Goal: Transaction & Acquisition: Purchase product/service

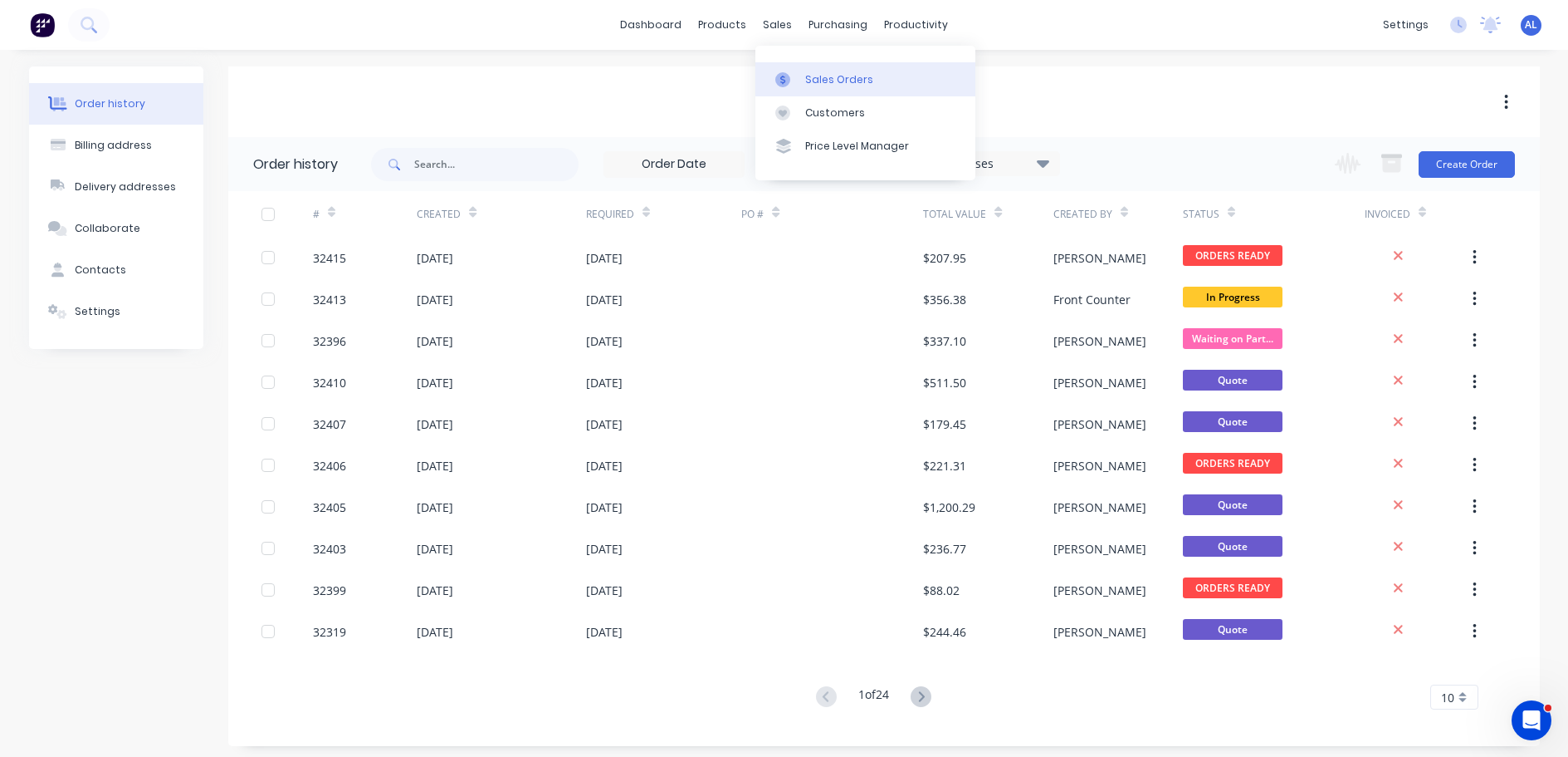
click at [828, 79] on div "Sales Orders" at bounding box center [839, 80] width 68 height 15
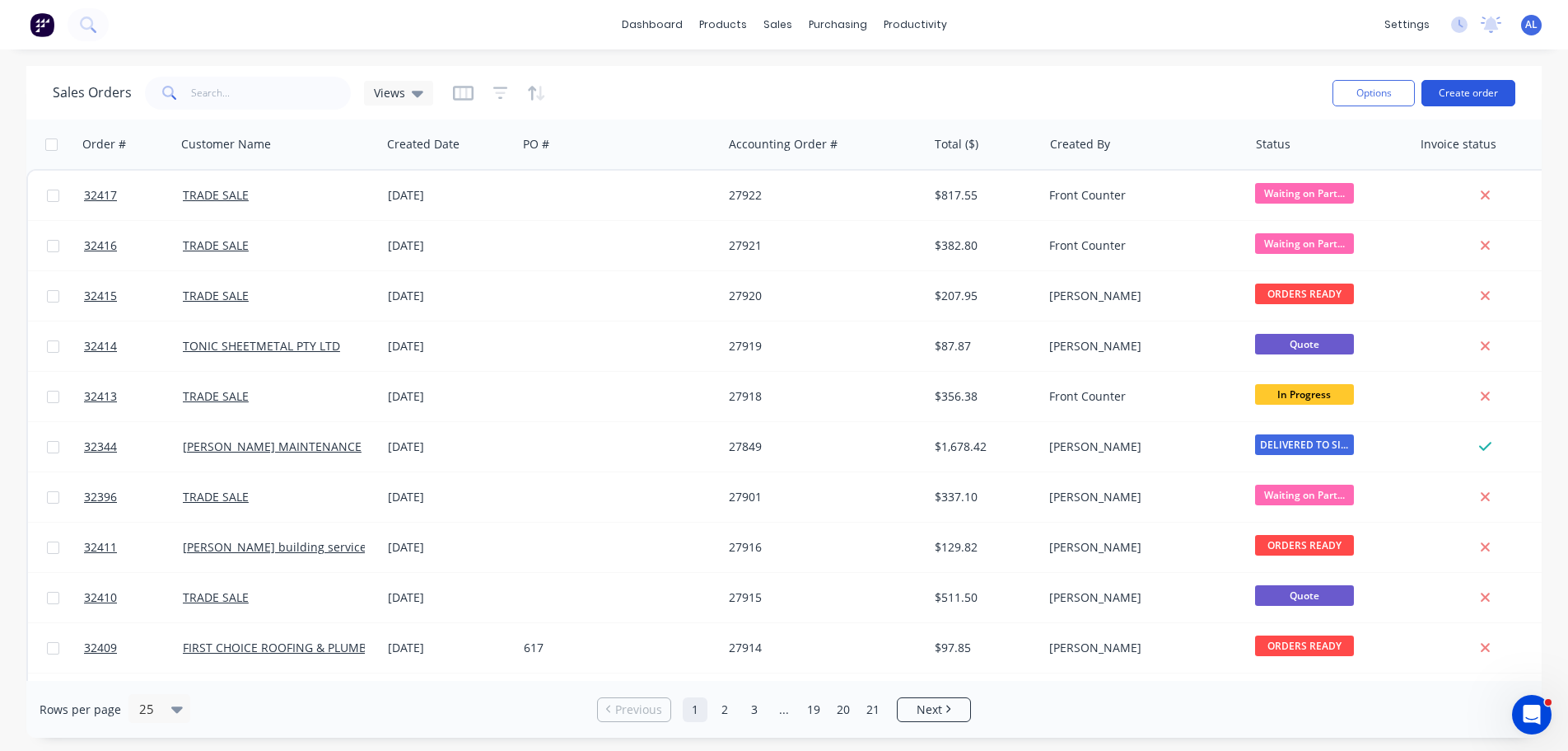
click at [1472, 91] on button "Create order" at bounding box center [1468, 93] width 94 height 27
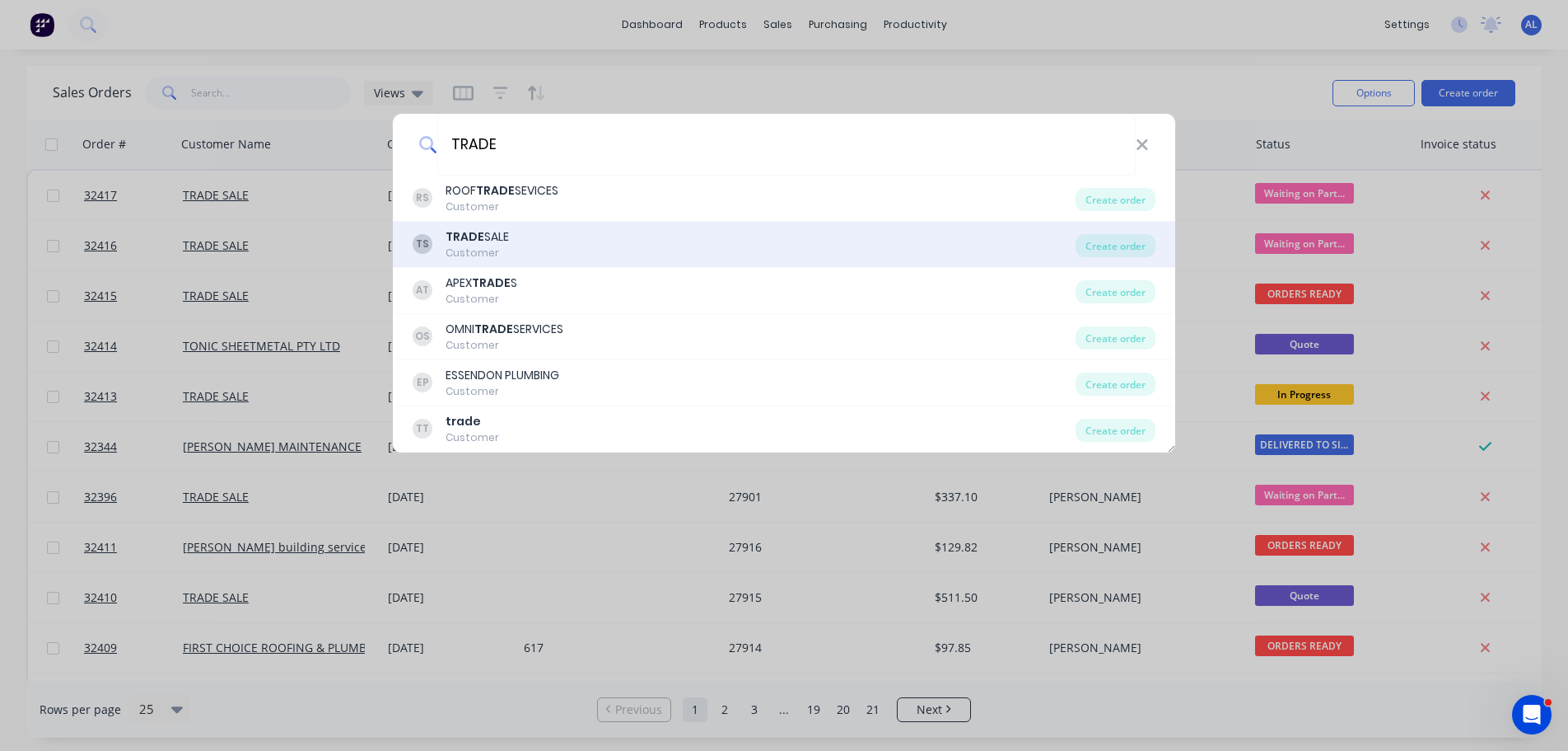
type input "TRADE"
click at [587, 236] on div "TS TRADE SALE Customer" at bounding box center [744, 244] width 663 height 33
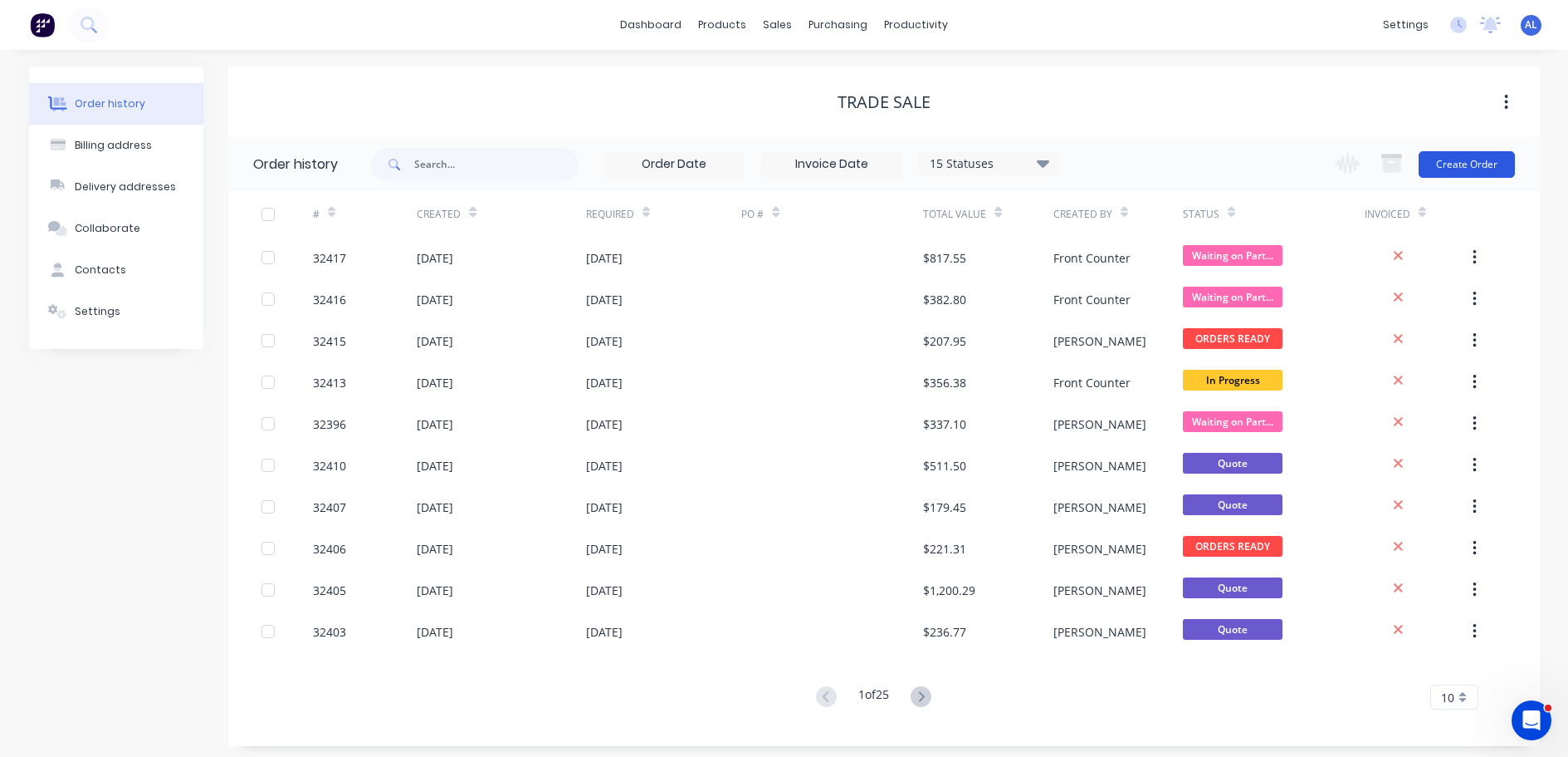
click at [1465, 169] on button "Create Order" at bounding box center [1466, 165] width 97 height 27
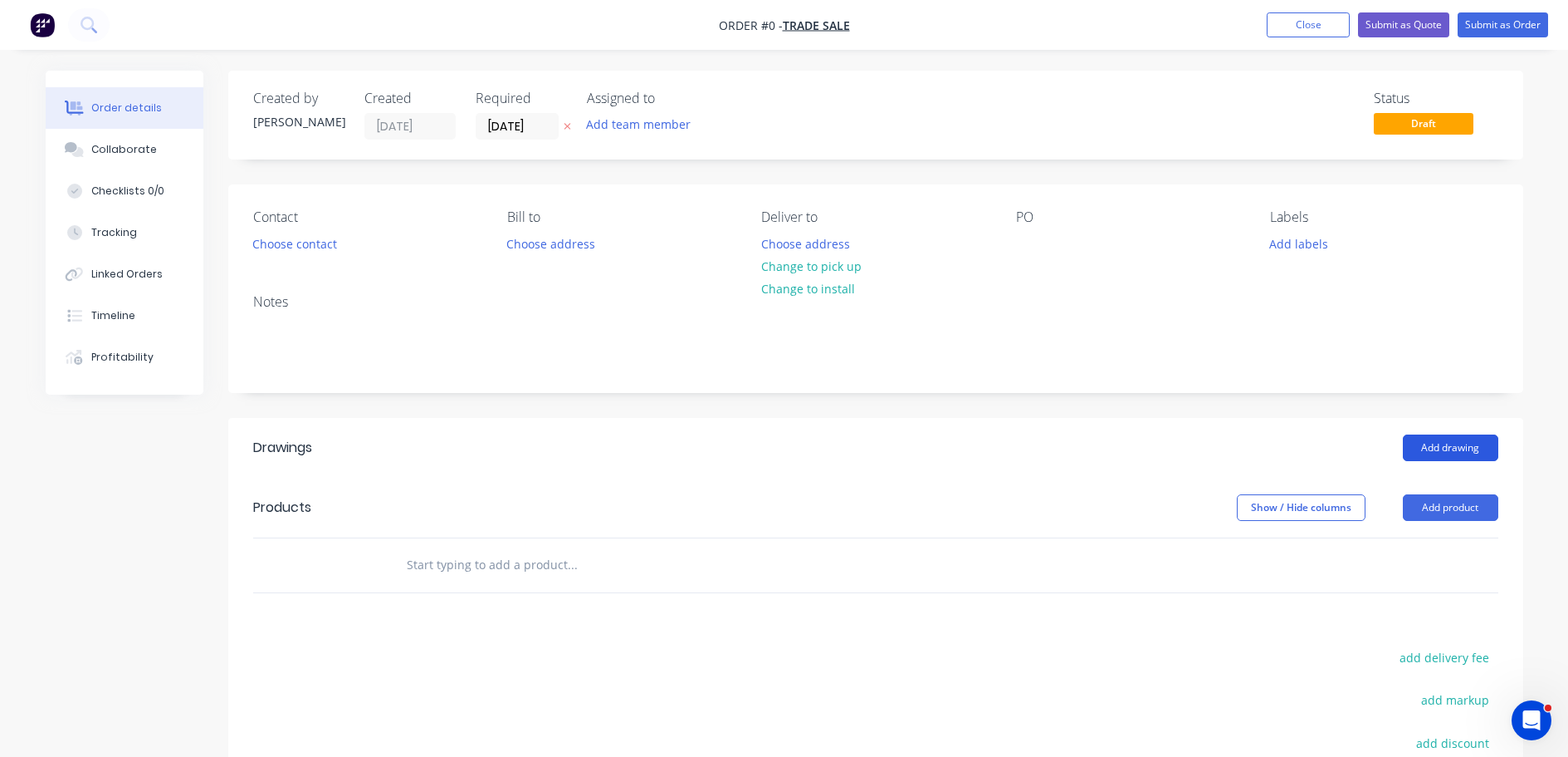
click at [1487, 448] on button "Add drawing" at bounding box center [1451, 448] width 96 height 27
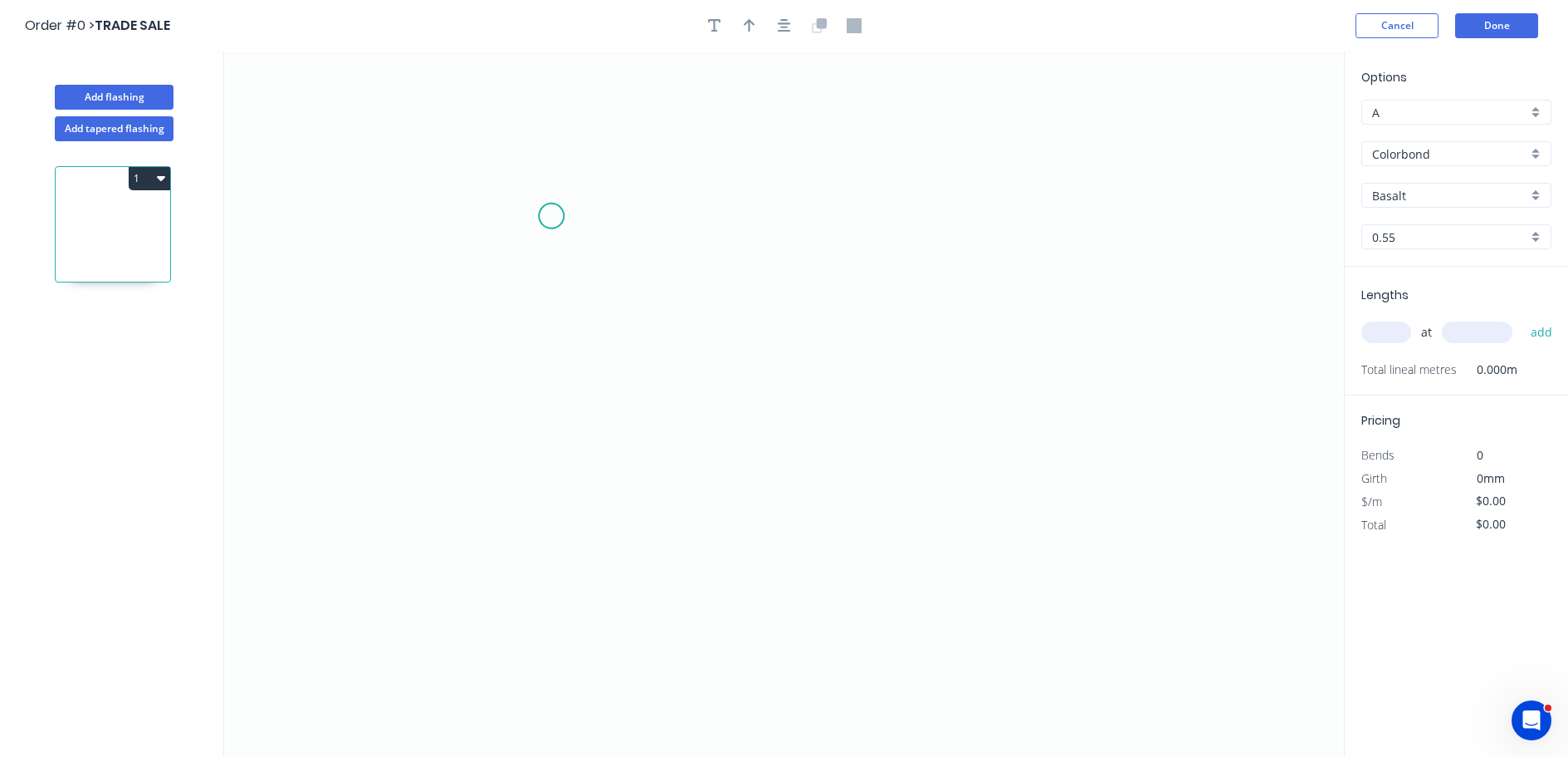
click at [551, 216] on icon "0" at bounding box center [784, 403] width 1120 height 705
click at [592, 327] on icon "0" at bounding box center [784, 403] width 1120 height 705
click at [1028, 339] on icon "0 ?" at bounding box center [784, 403] width 1120 height 705
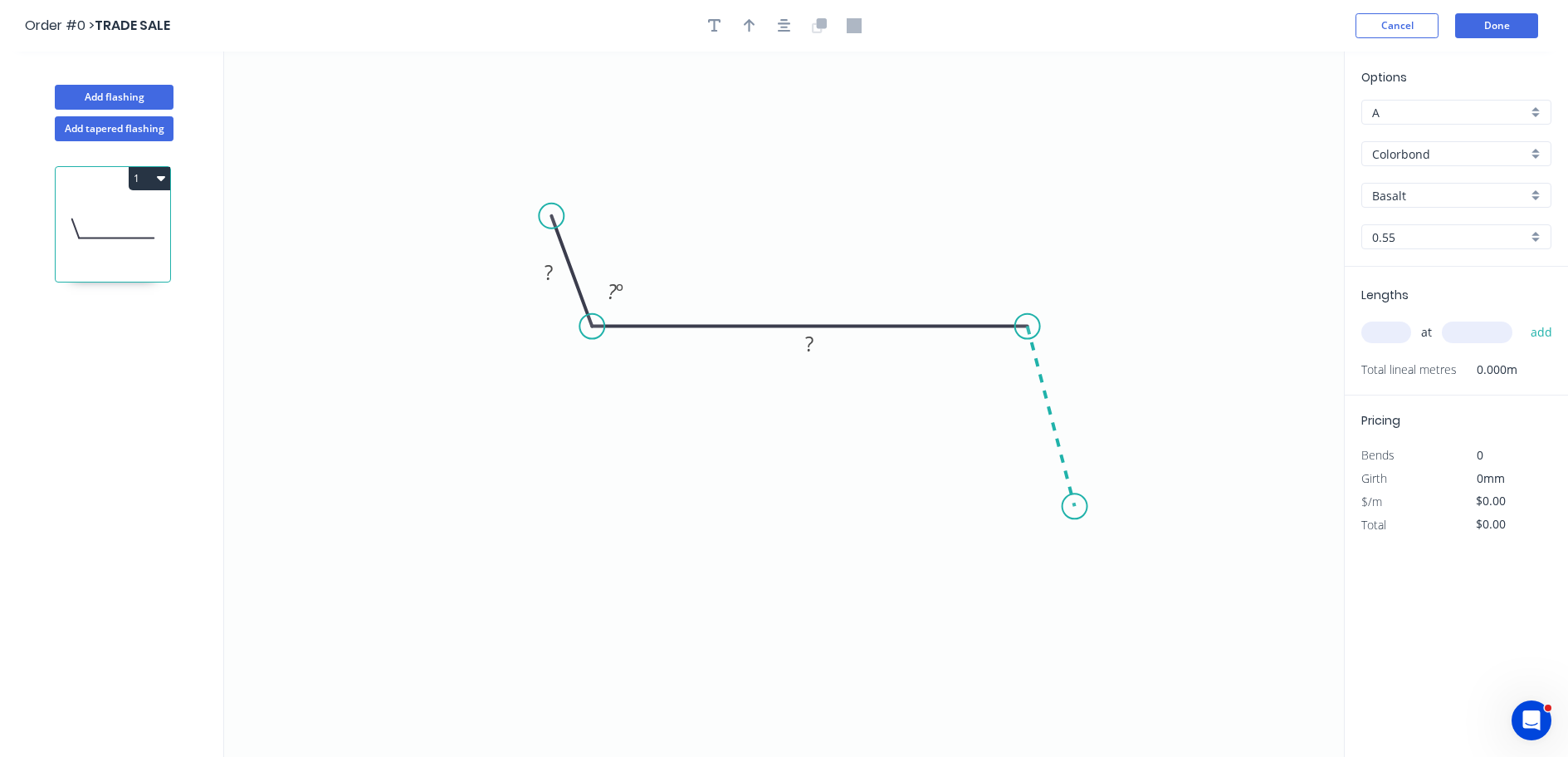
click at [1075, 507] on icon "0 ? ? ? º" at bounding box center [784, 403] width 1120 height 705
click at [1130, 661] on div "Drip edge" at bounding box center [1162, 667] width 167 height 34
click at [1132, 566] on div "Flip bend" at bounding box center [1151, 567] width 167 height 34
click at [554, 269] on rect at bounding box center [549, 273] width 34 height 24
type input "$12.73"
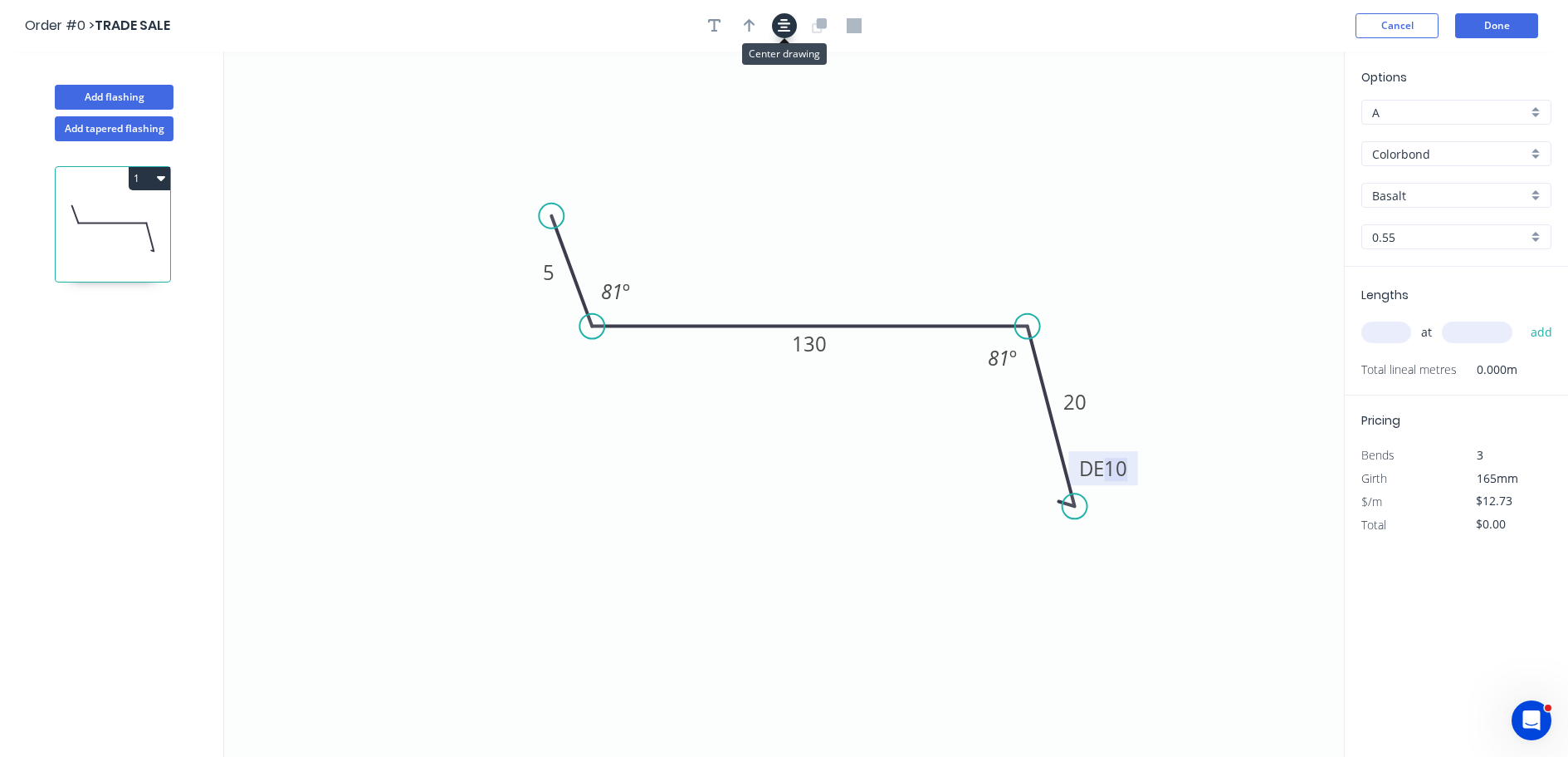
click at [788, 28] on icon "button" at bounding box center [784, 26] width 13 height 13
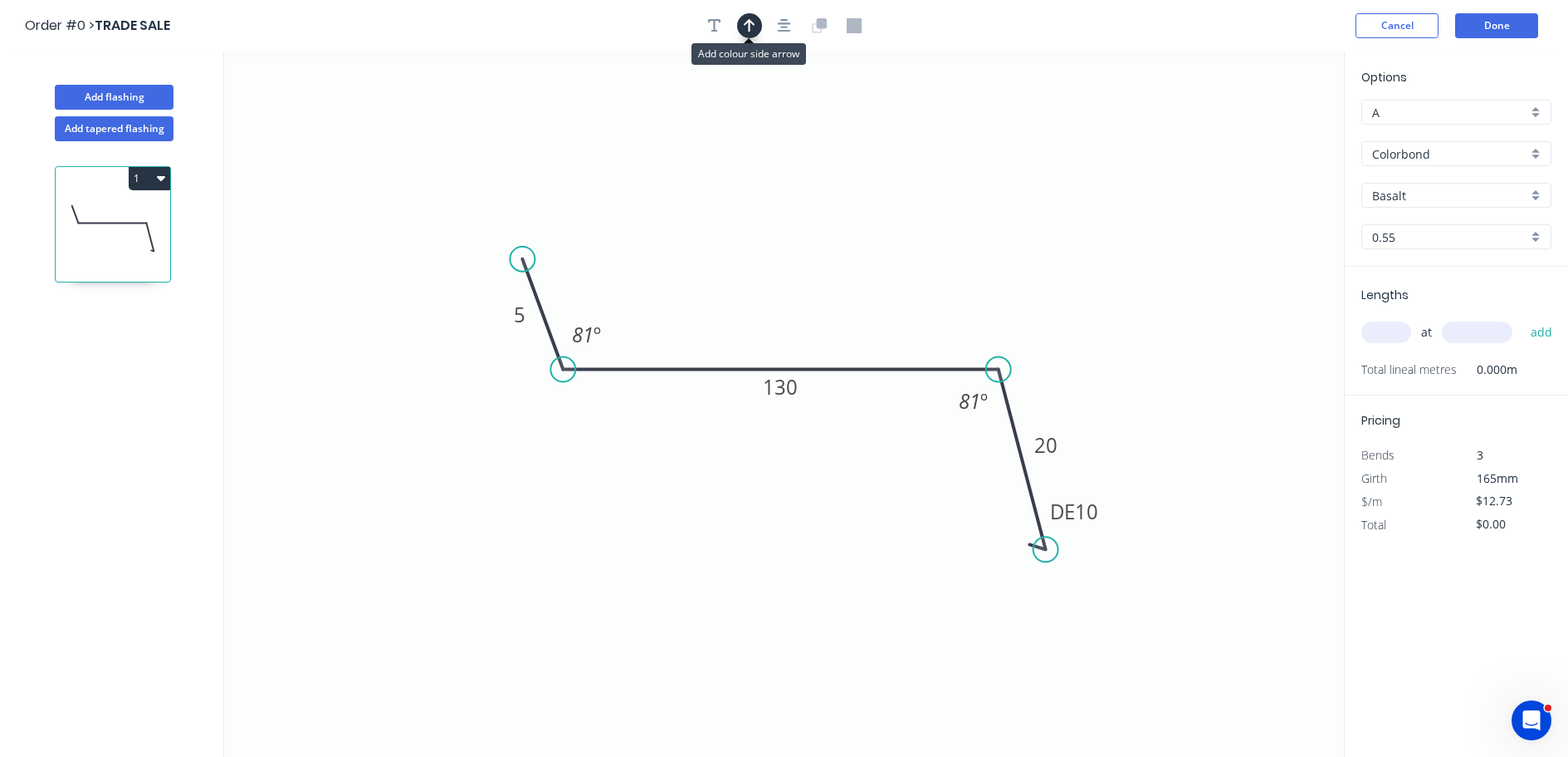
click at [748, 30] on icon "button" at bounding box center [750, 26] width 12 height 15
drag, startPoint x: 1264, startPoint y: 130, endPoint x: 1138, endPoint y: 170, distance: 132.2
click at [799, 281] on icon at bounding box center [795, 263] width 15 height 53
click at [1535, 195] on div "Basalt" at bounding box center [1456, 195] width 190 height 25
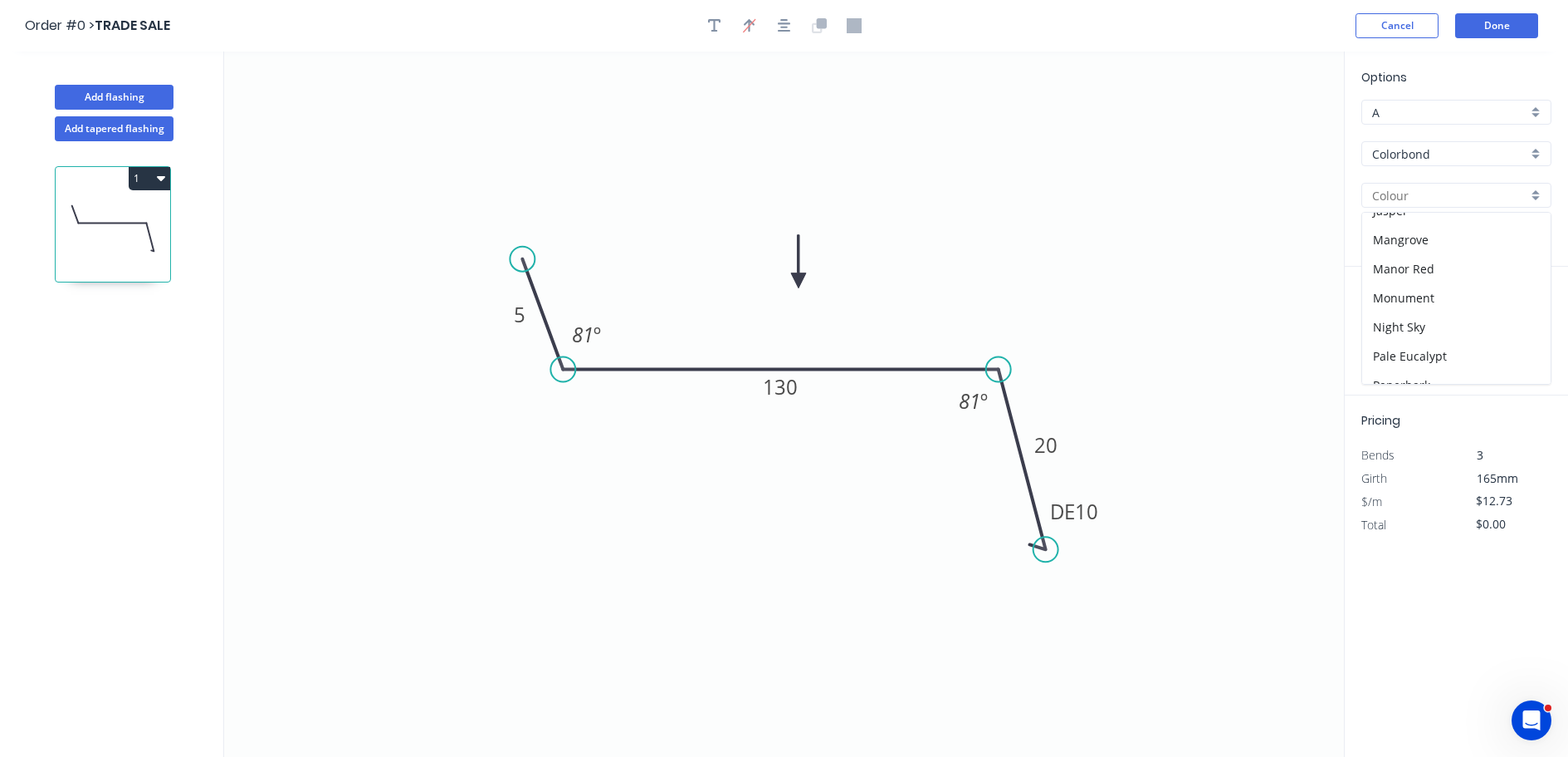
scroll to position [332, 0]
click at [1471, 332] on div "Night Sky" at bounding box center [1456, 331] width 188 height 29
type input "Night Sky"
click at [1398, 329] on input "text" at bounding box center [1386, 333] width 50 height 22
type input "1"
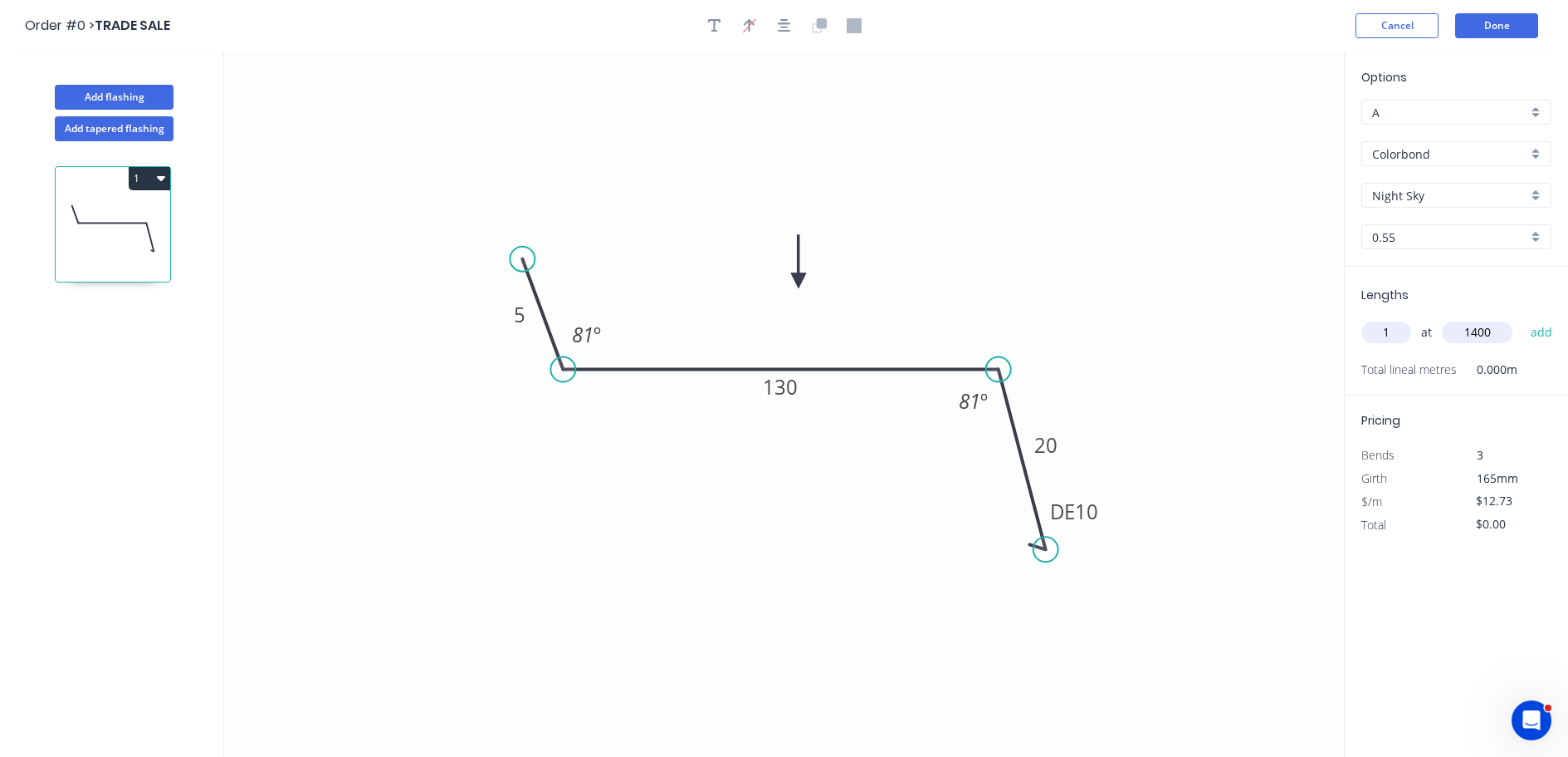
type input "1400"
click at [1523, 318] on button "add" at bounding box center [1542, 333] width 39 height 29
type input "$17.82"
click at [1492, 29] on button "Done" at bounding box center [1497, 26] width 83 height 25
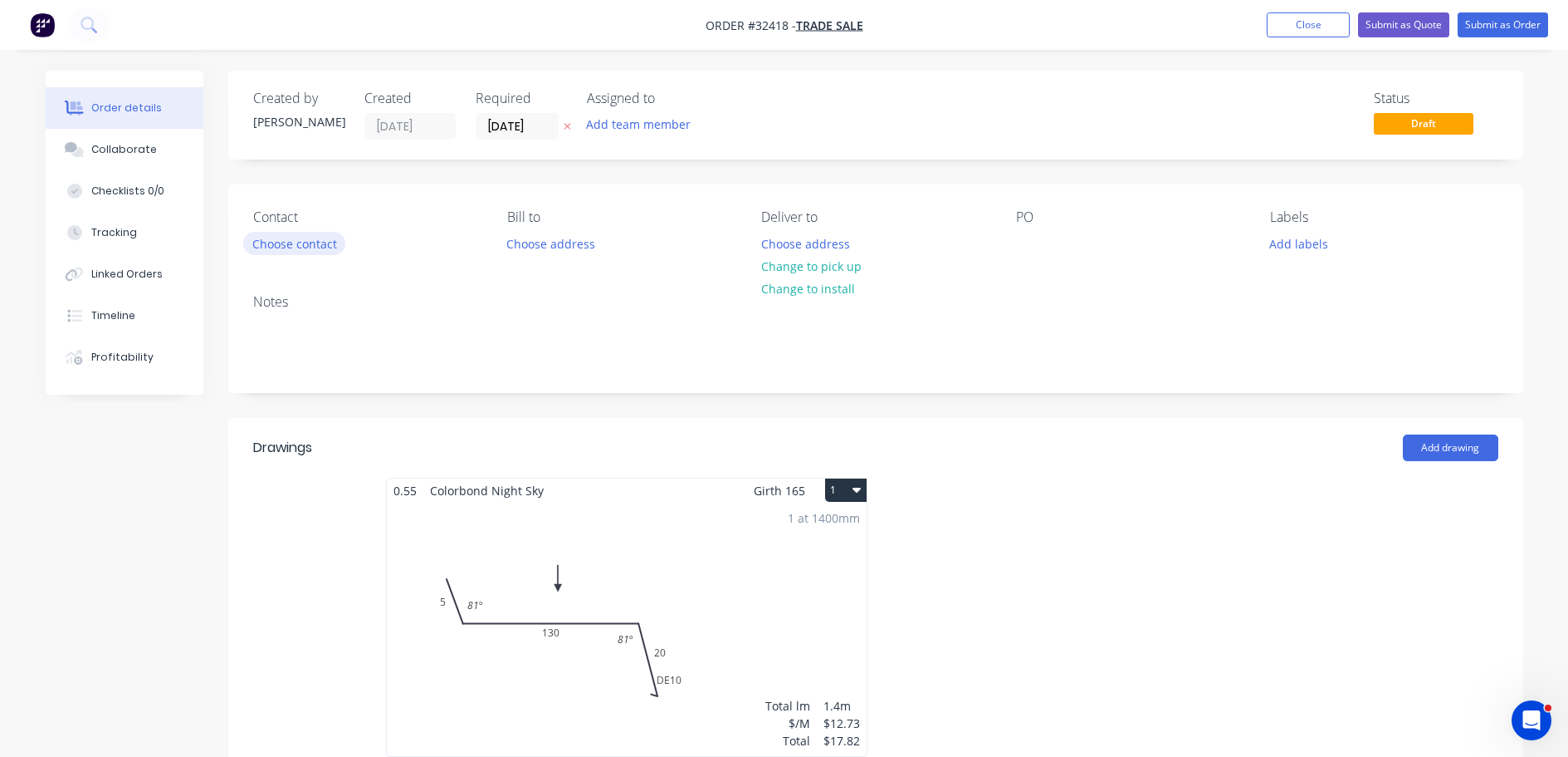
click at [317, 246] on button "Choose contact" at bounding box center [295, 243] width 102 height 23
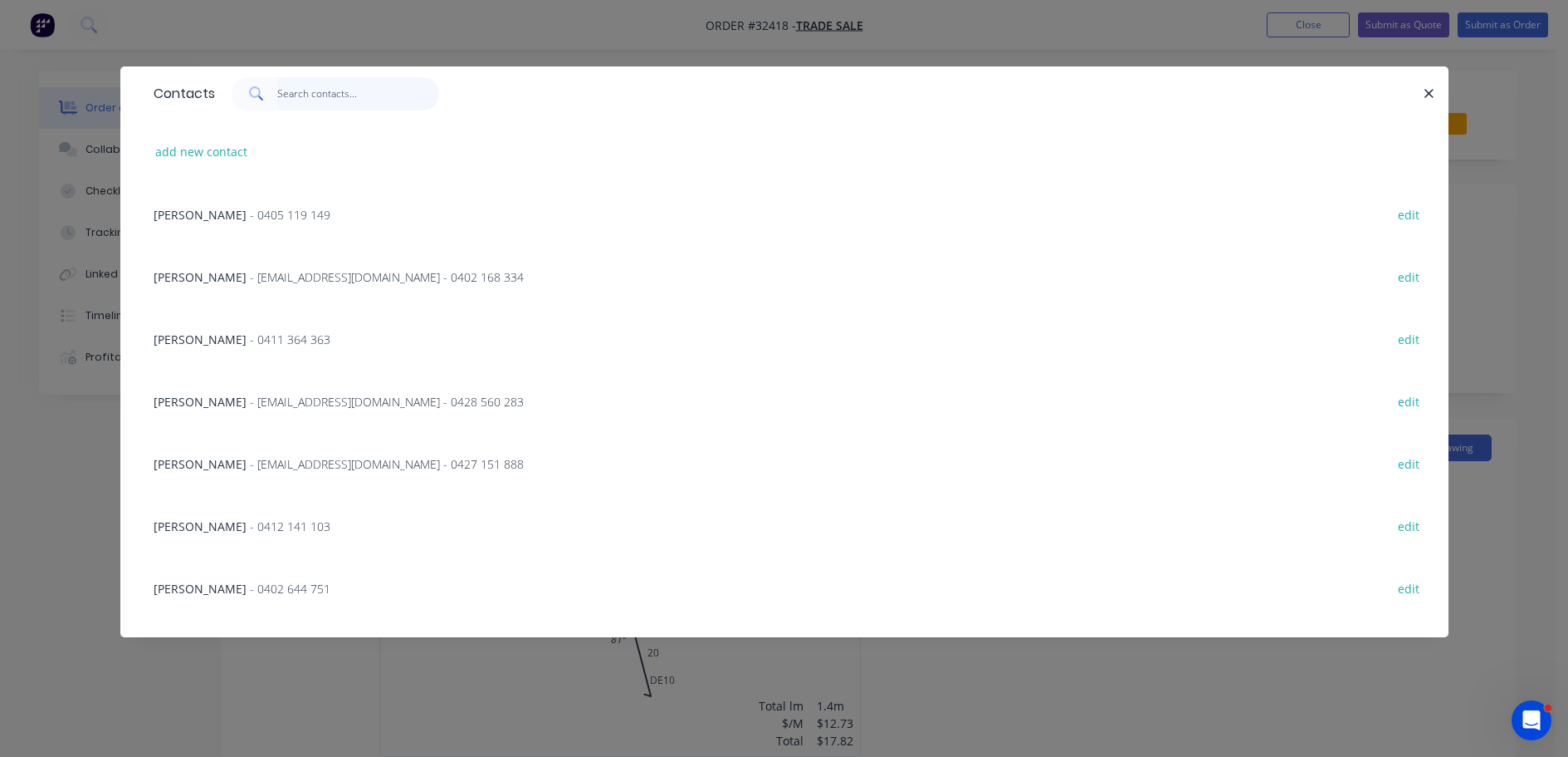
click at [334, 93] on input "text" at bounding box center [358, 94] width 162 height 34
type input "[PERSON_NAME]"
click at [325, 216] on span "- [EMAIL_ADDRESS][DOMAIN_NAME] - 0425 844 192" at bounding box center [387, 214] width 274 height 16
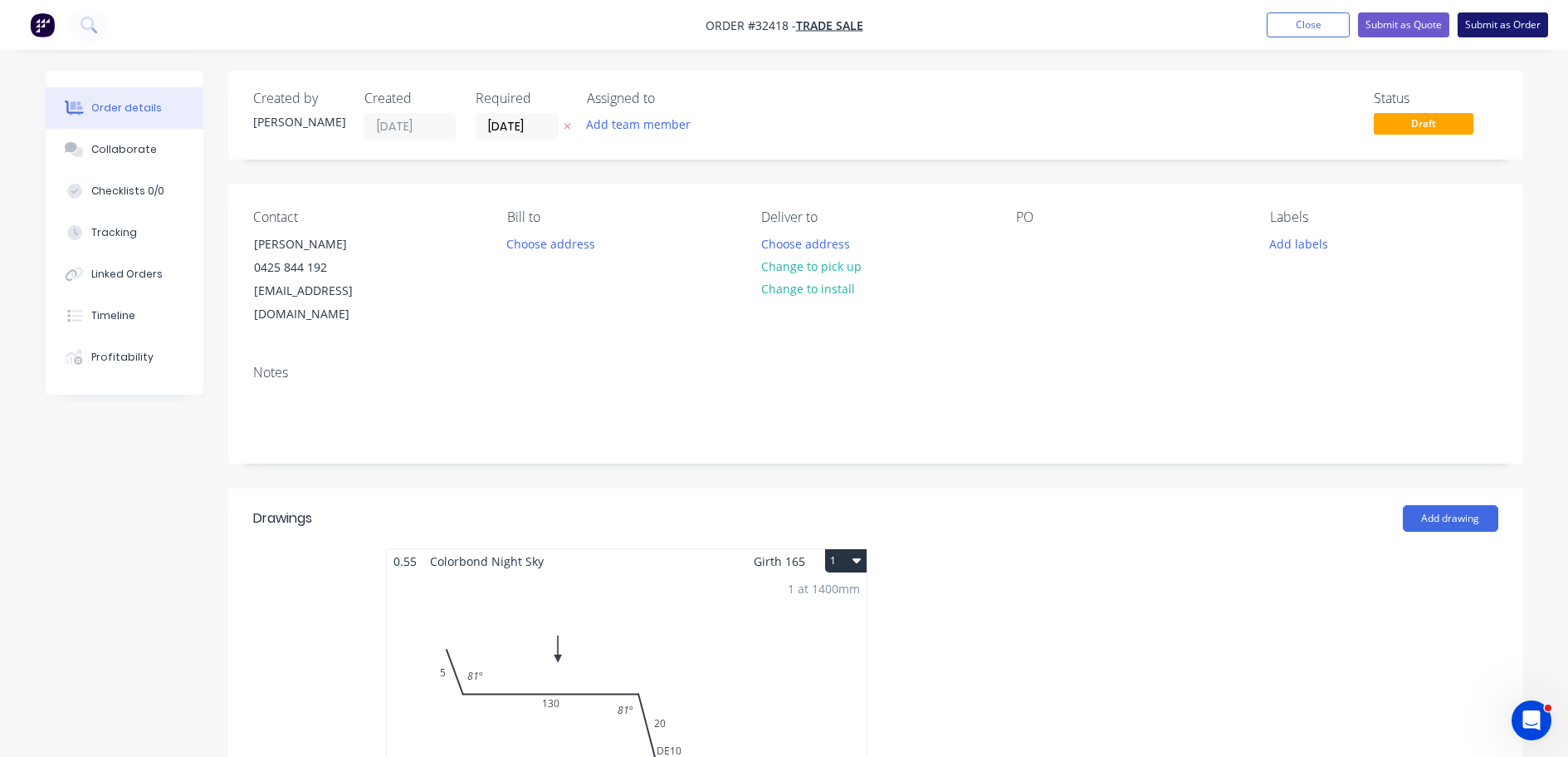
click at [1487, 29] on button "Submit as Order" at bounding box center [1503, 25] width 91 height 25
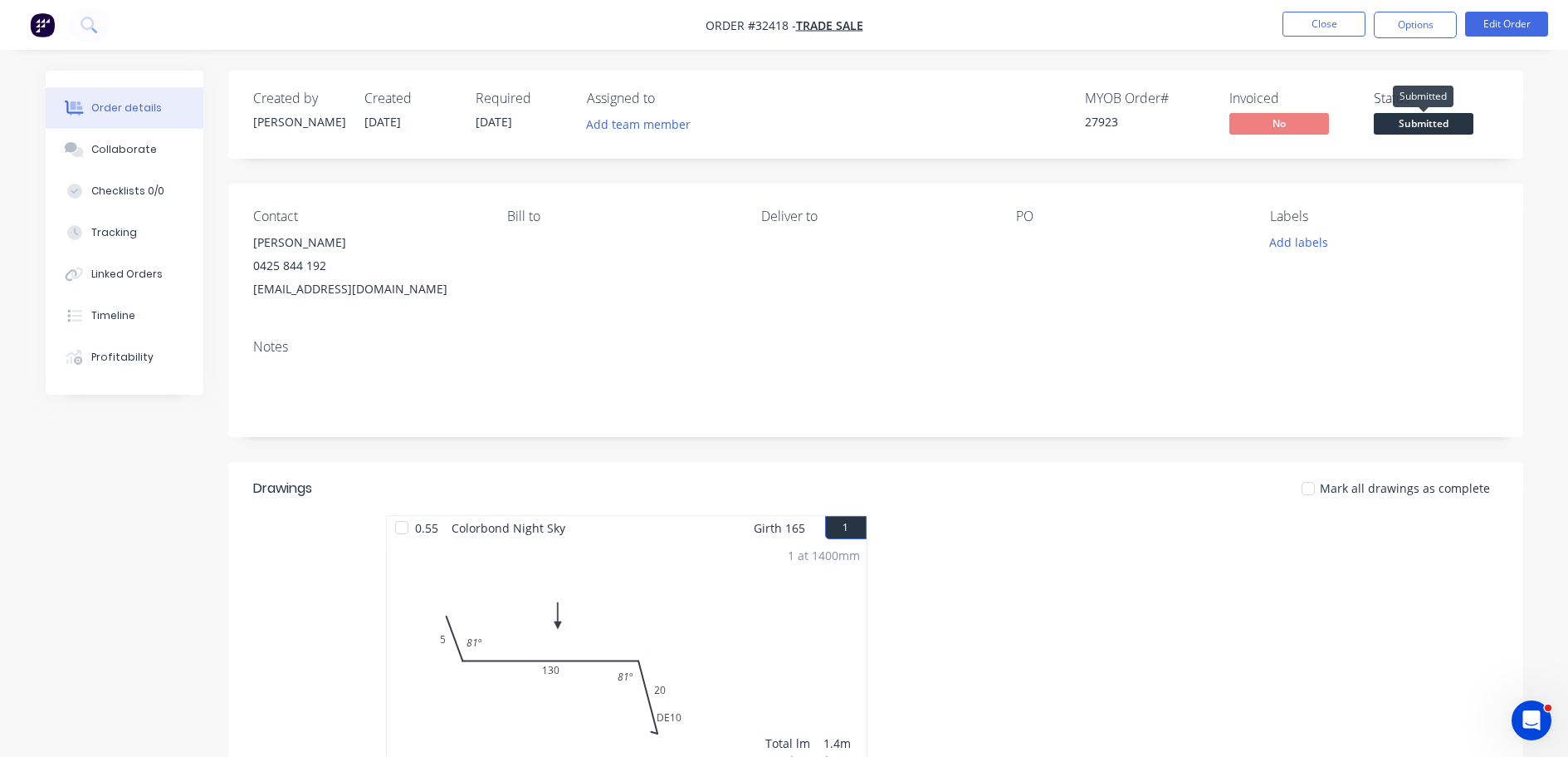
click at [1399, 117] on span "Submitted" at bounding box center [1424, 123] width 100 height 21
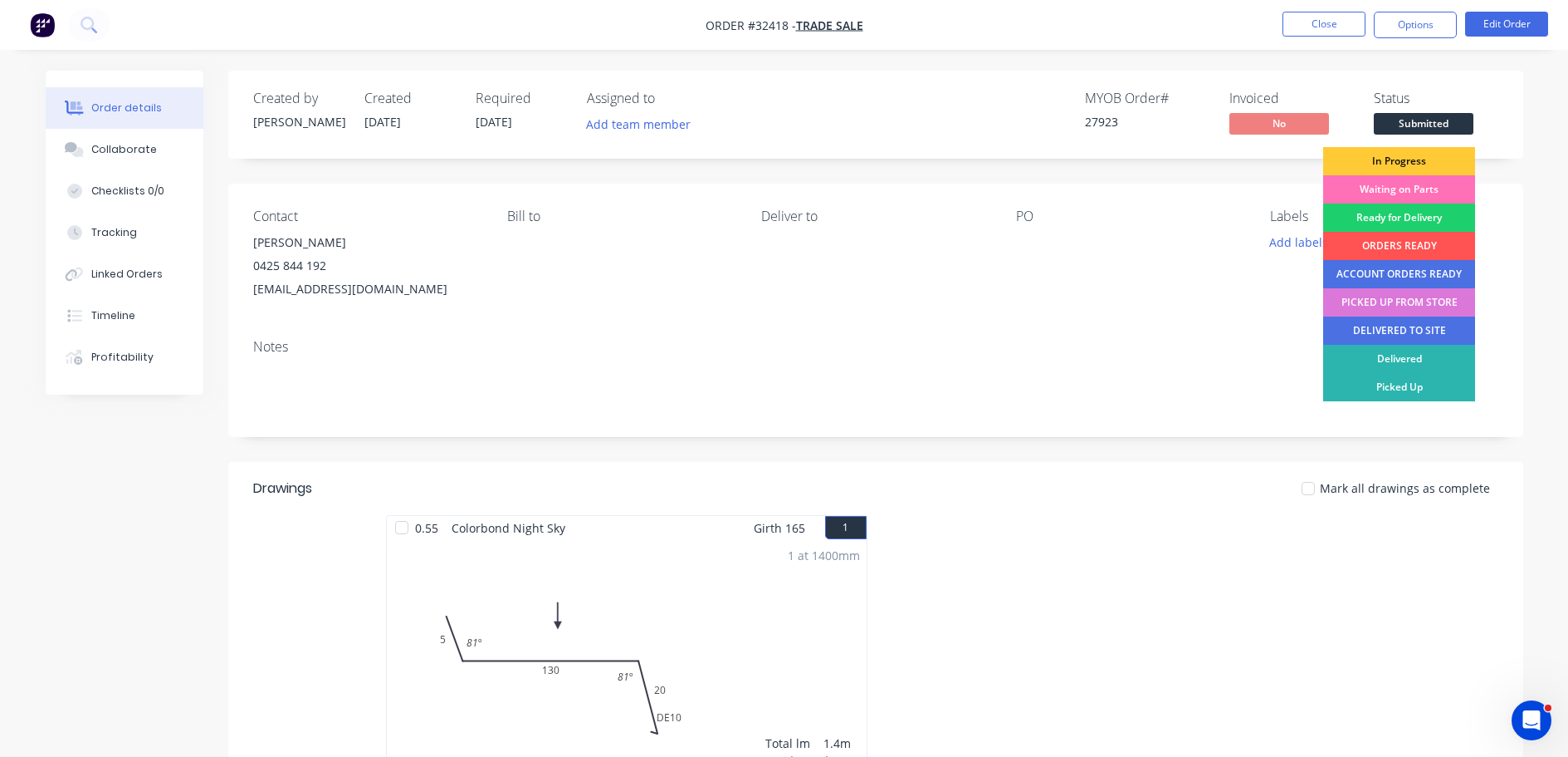
drag, startPoint x: 1408, startPoint y: 159, endPoint x: 1403, endPoint y: 79, distance: 80.2
click at [1407, 156] on div "In Progress" at bounding box center [1399, 161] width 152 height 29
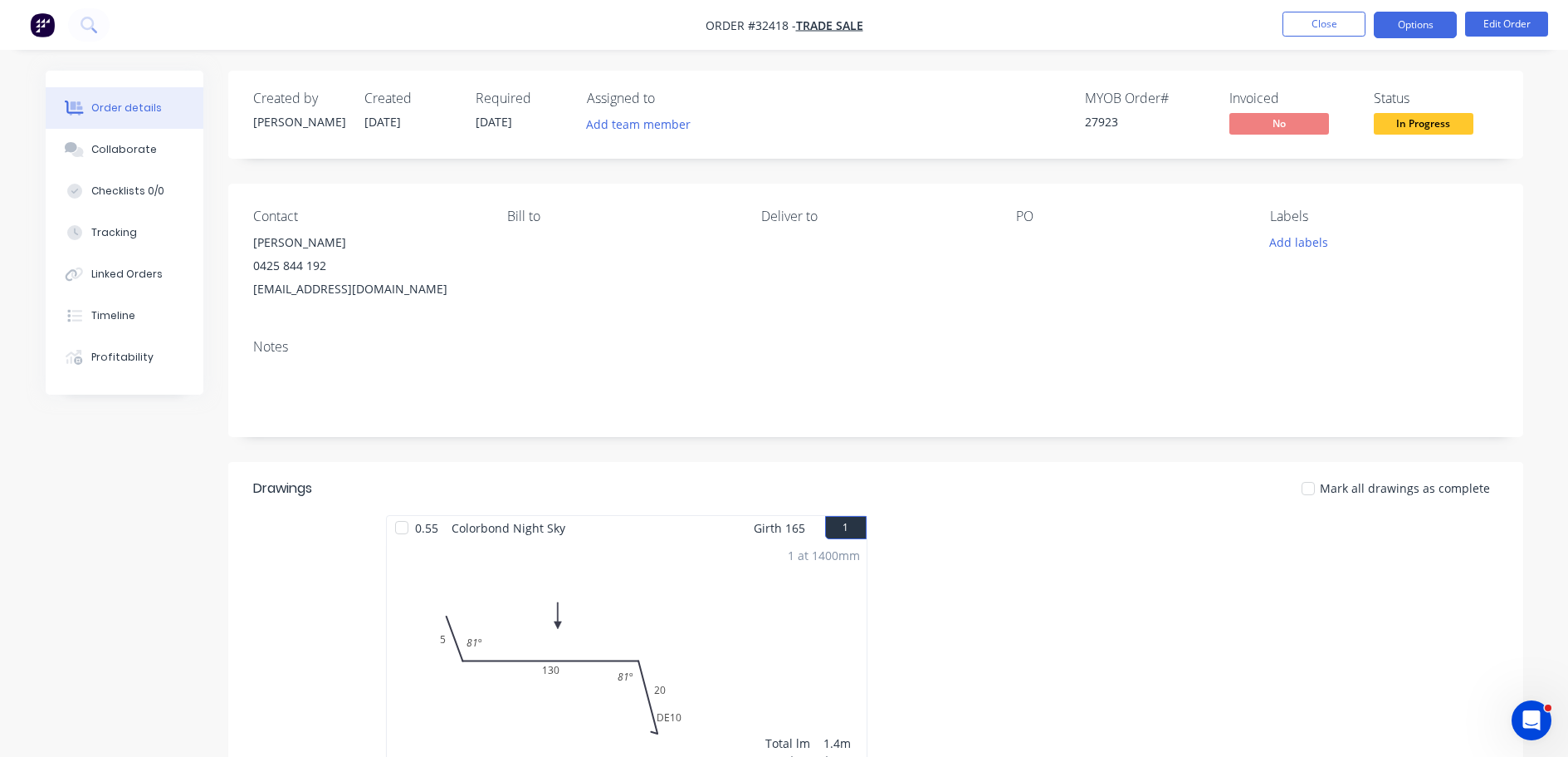
click at [1411, 25] on button "Options" at bounding box center [1415, 25] width 83 height 27
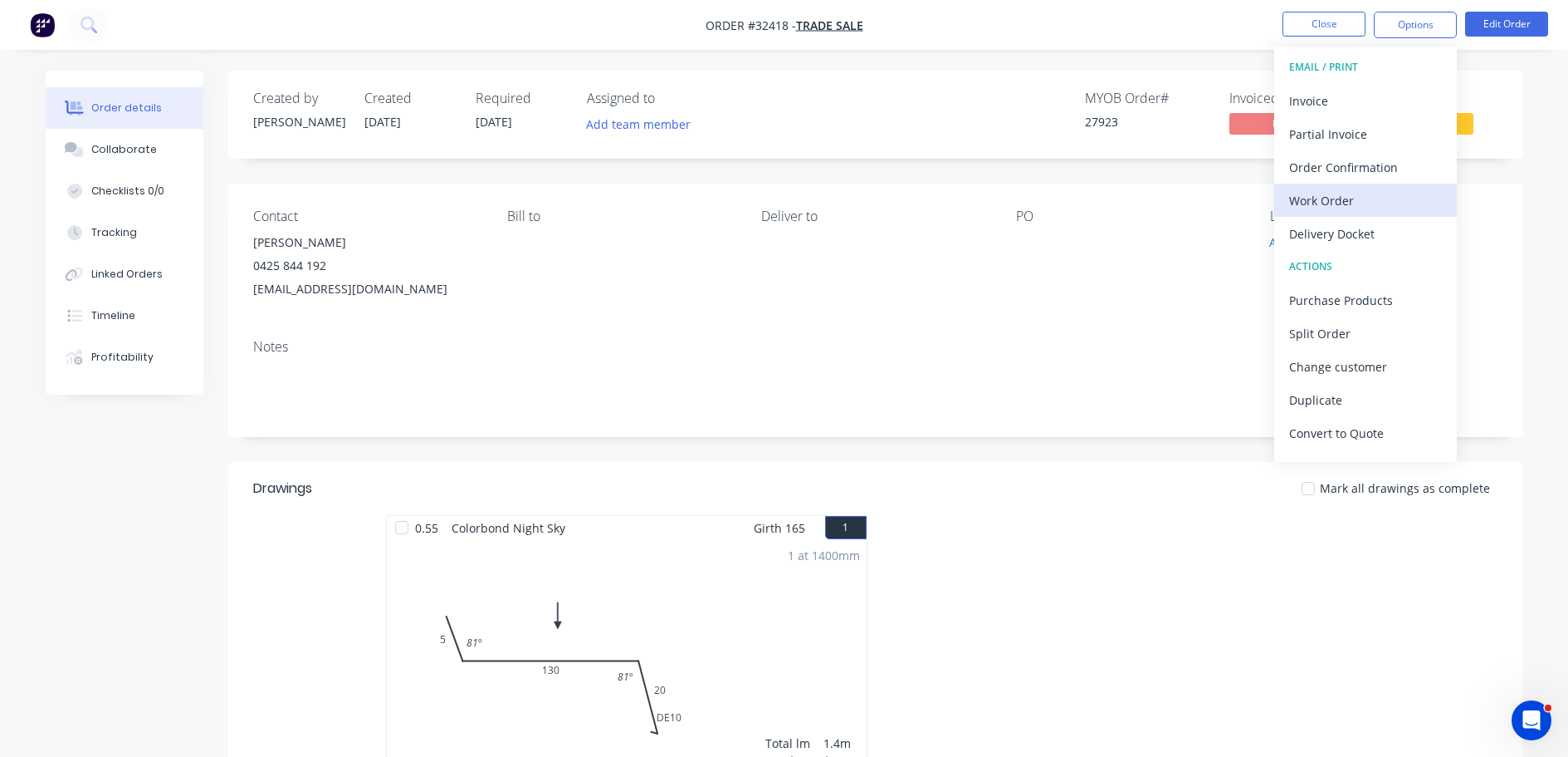
click at [1336, 201] on div "Work Order" at bounding box center [1366, 200] width 153 height 24
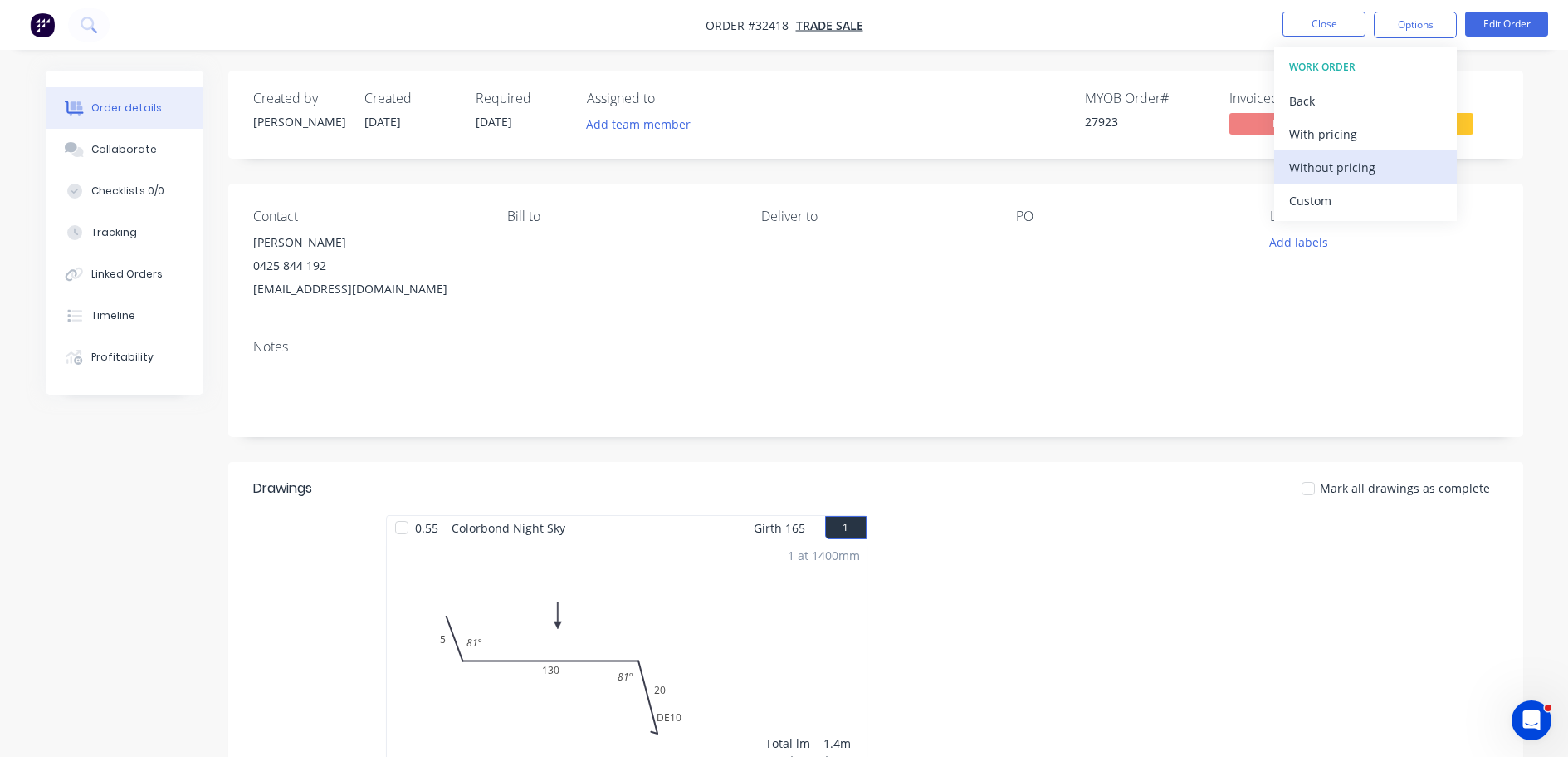
click at [1363, 160] on div "Without pricing" at bounding box center [1366, 167] width 153 height 24
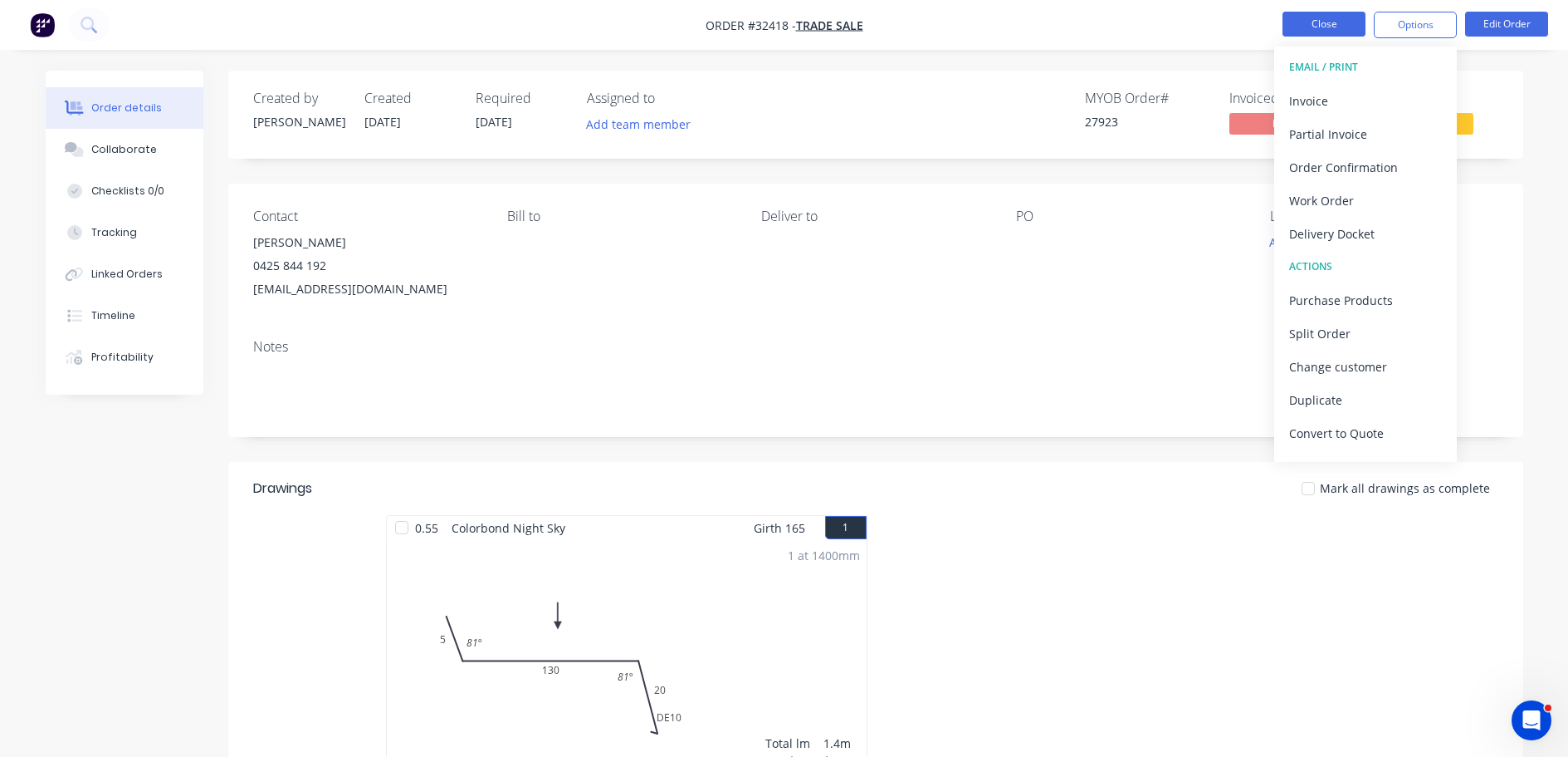
click at [1324, 20] on button "Close" at bounding box center [1324, 24] width 83 height 25
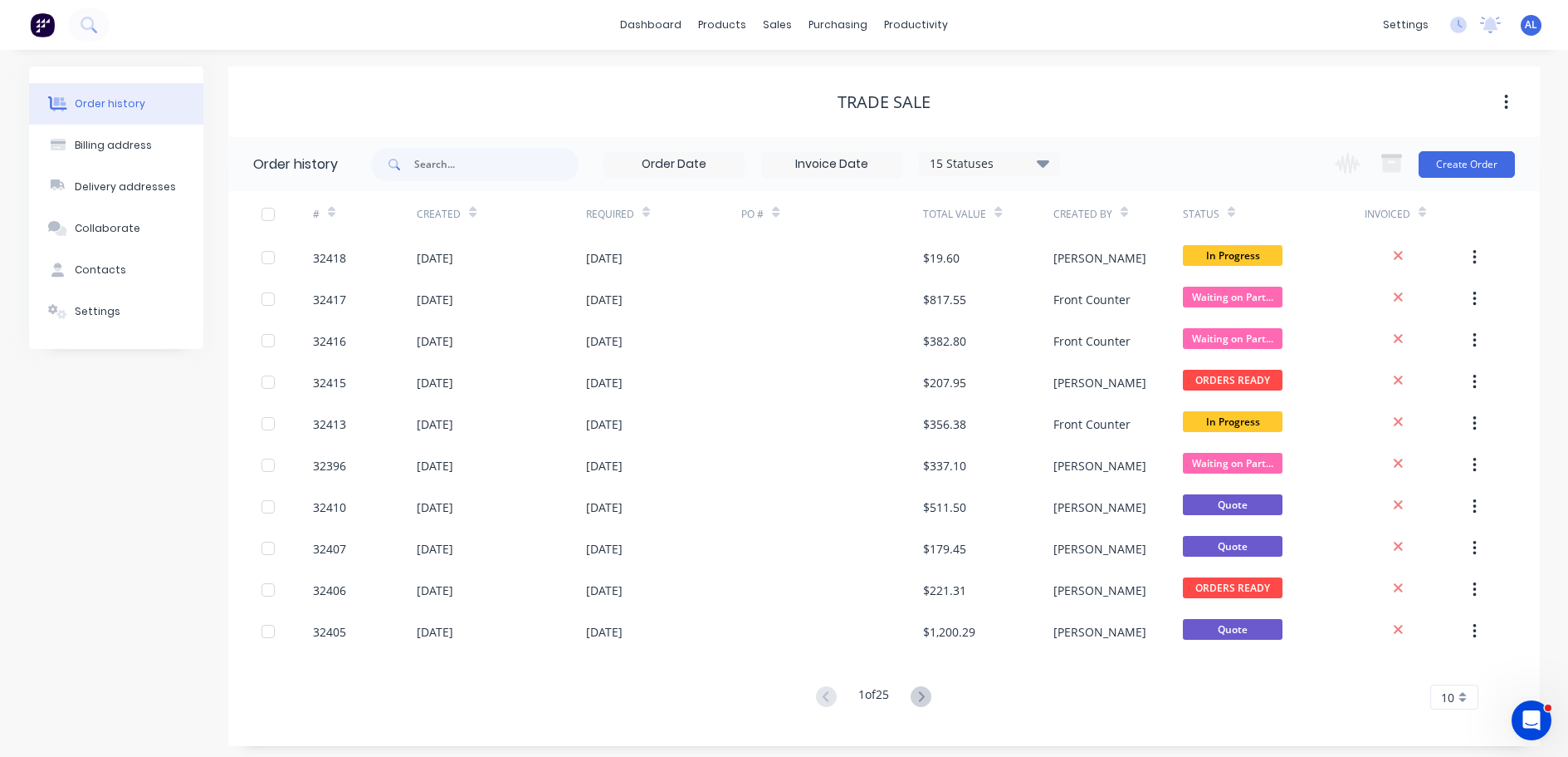
click at [43, 29] on img at bounding box center [43, 25] width 25 height 25
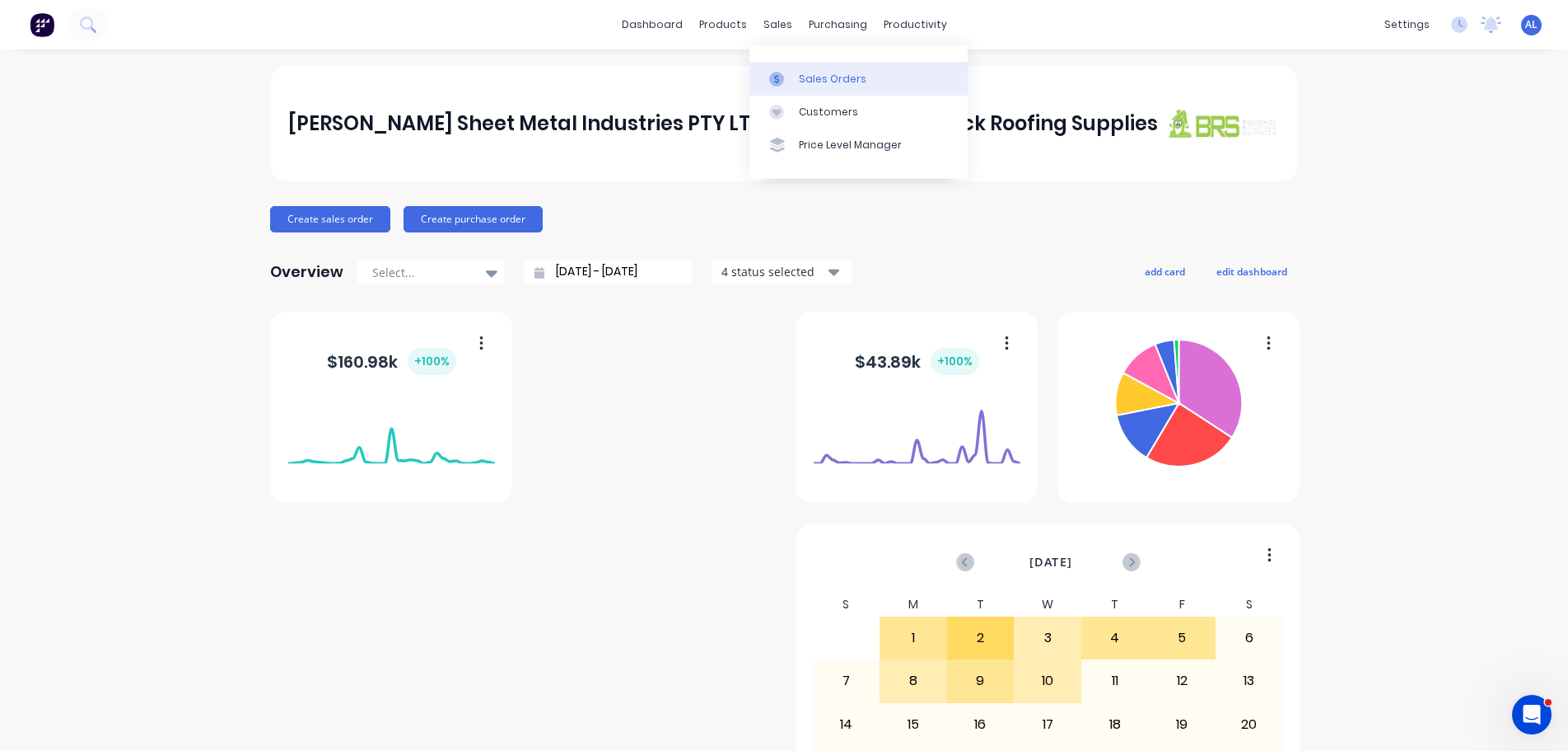
click at [825, 73] on div "Sales Orders" at bounding box center [832, 79] width 67 height 15
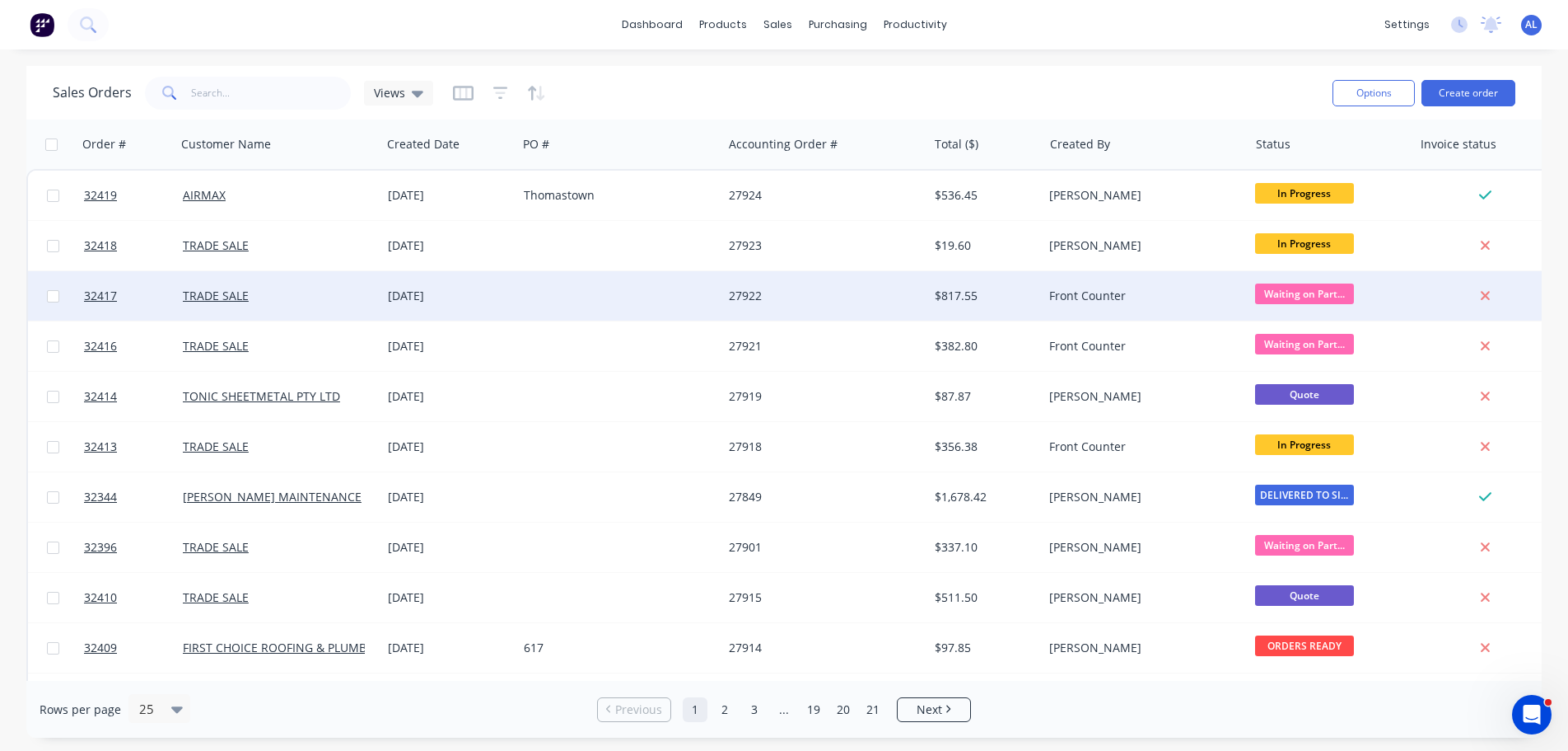
click at [540, 298] on div at bounding box center [620, 295] width 205 height 49
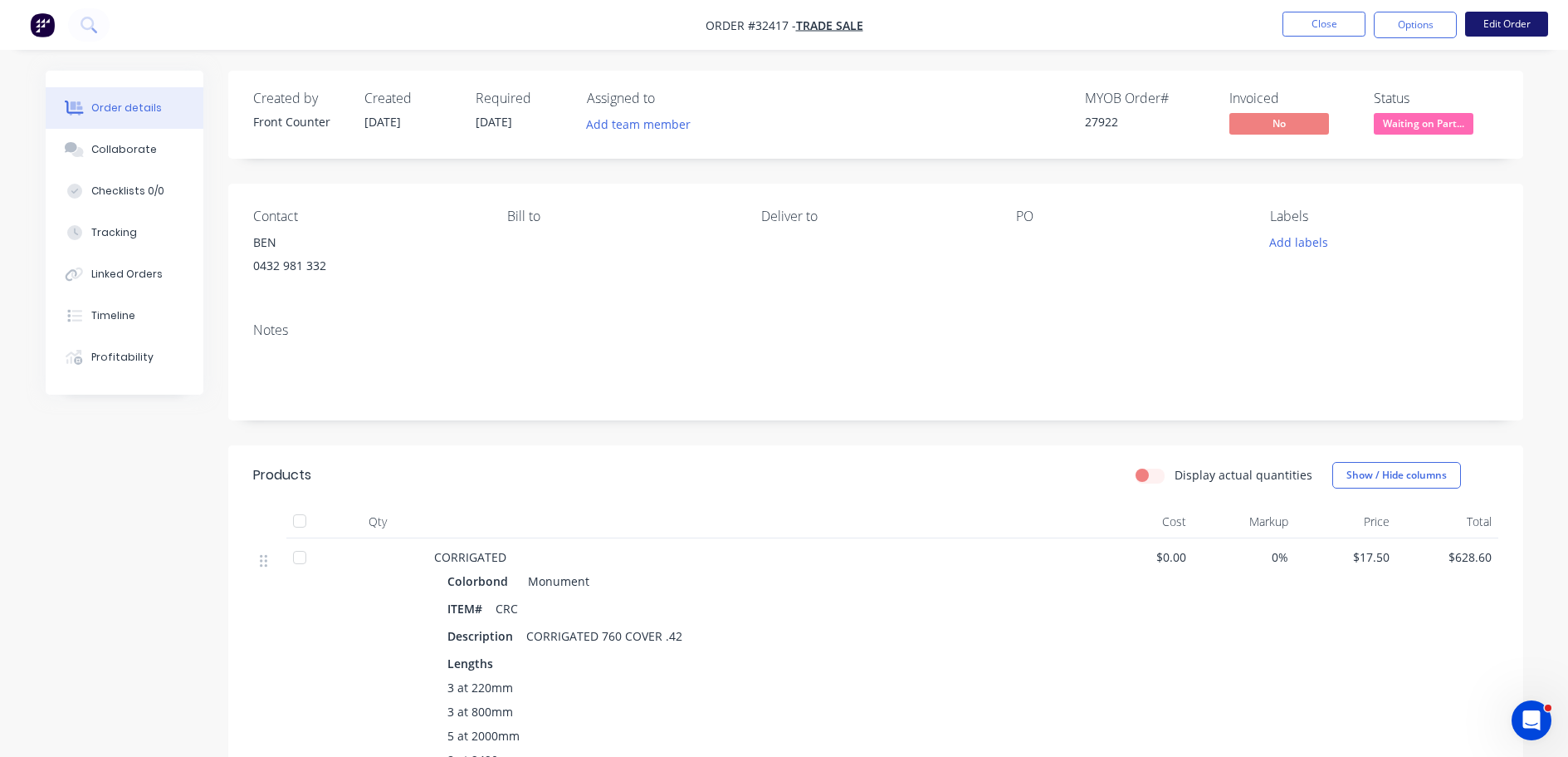
click at [1486, 25] on button "Edit Order" at bounding box center [1507, 24] width 83 height 25
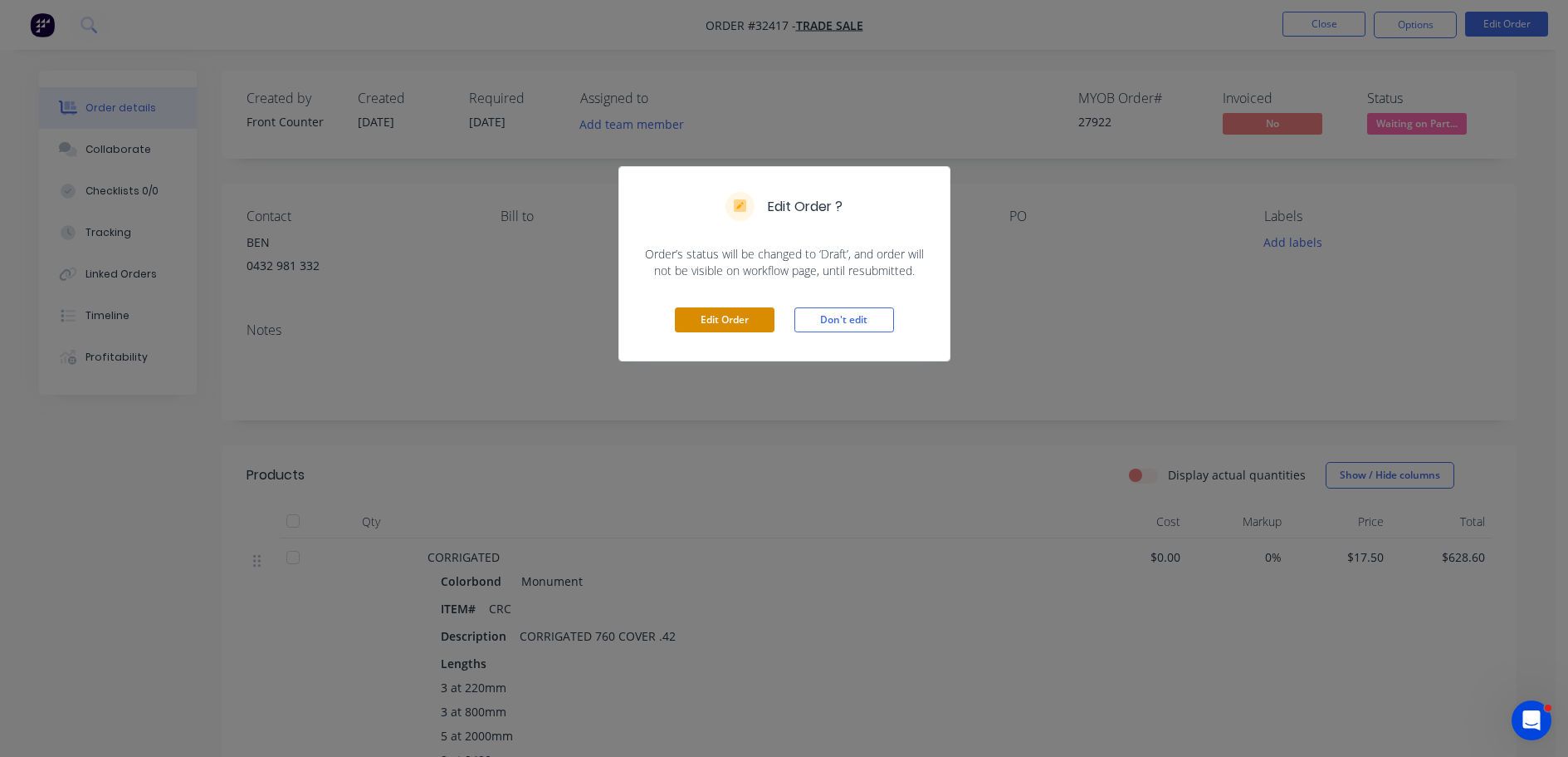
click at [719, 313] on button "Edit Order" at bounding box center [725, 320] width 100 height 25
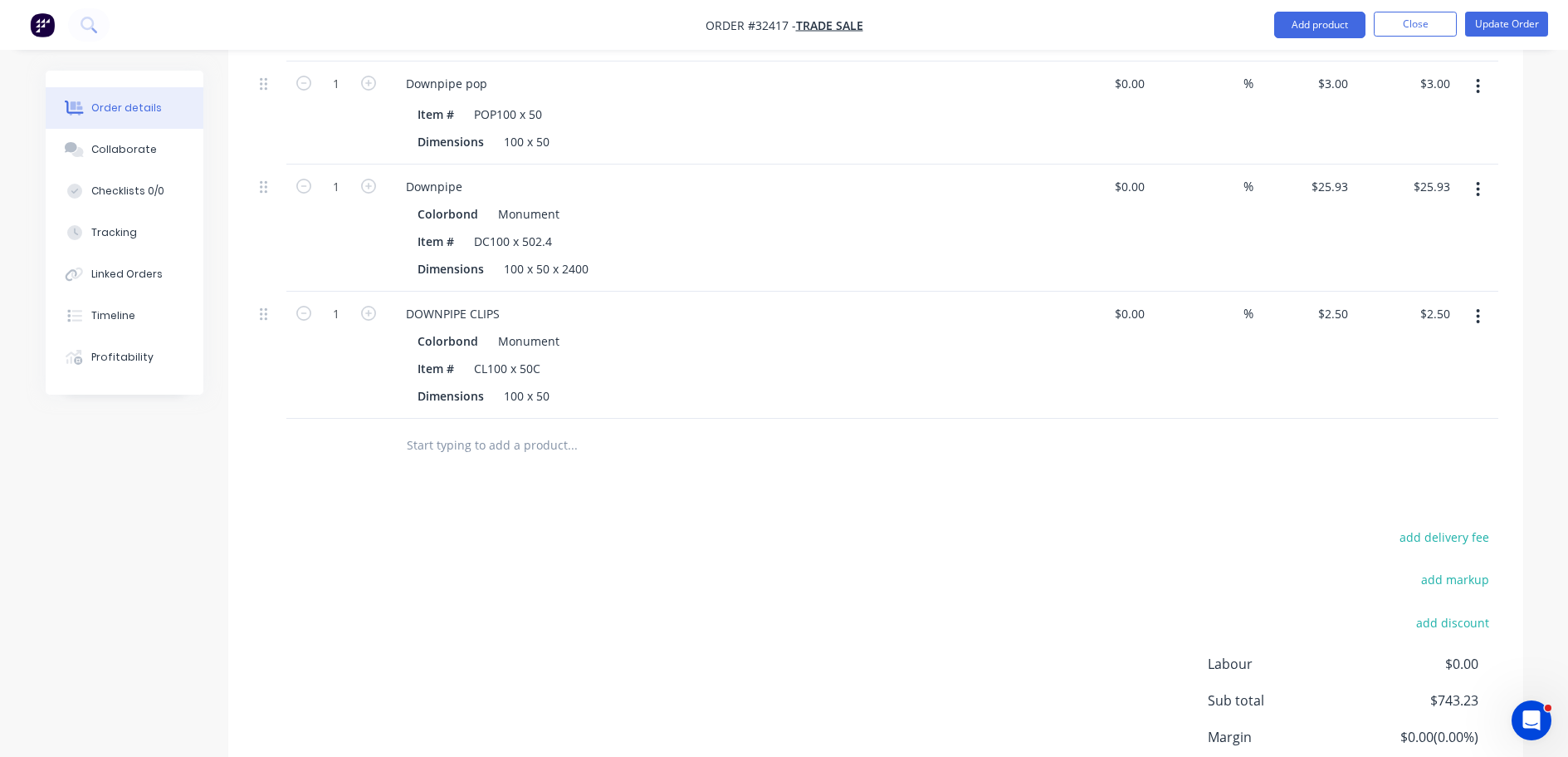
scroll to position [1422, 0]
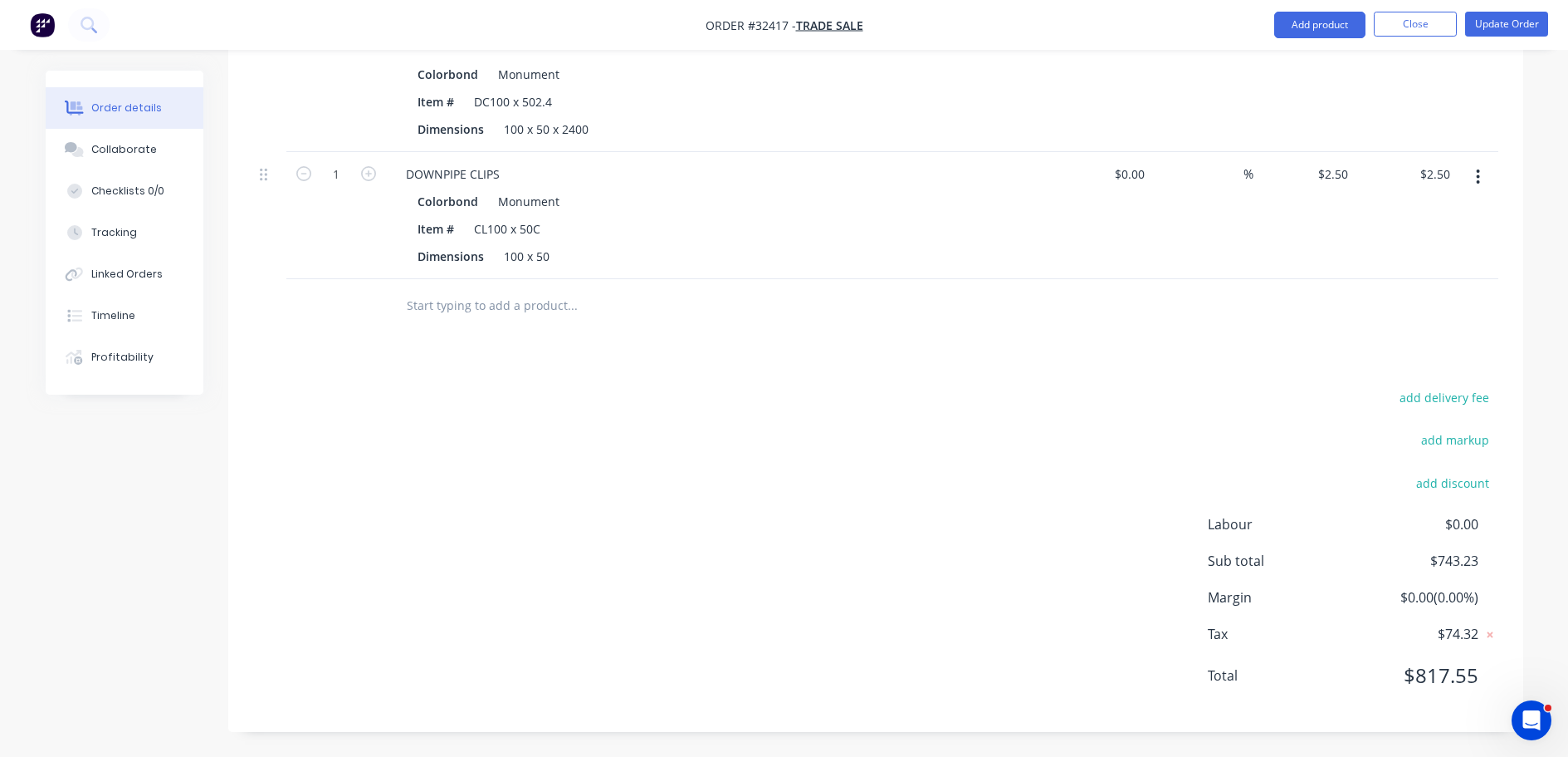
click at [496, 313] on input "text" at bounding box center [571, 306] width 332 height 34
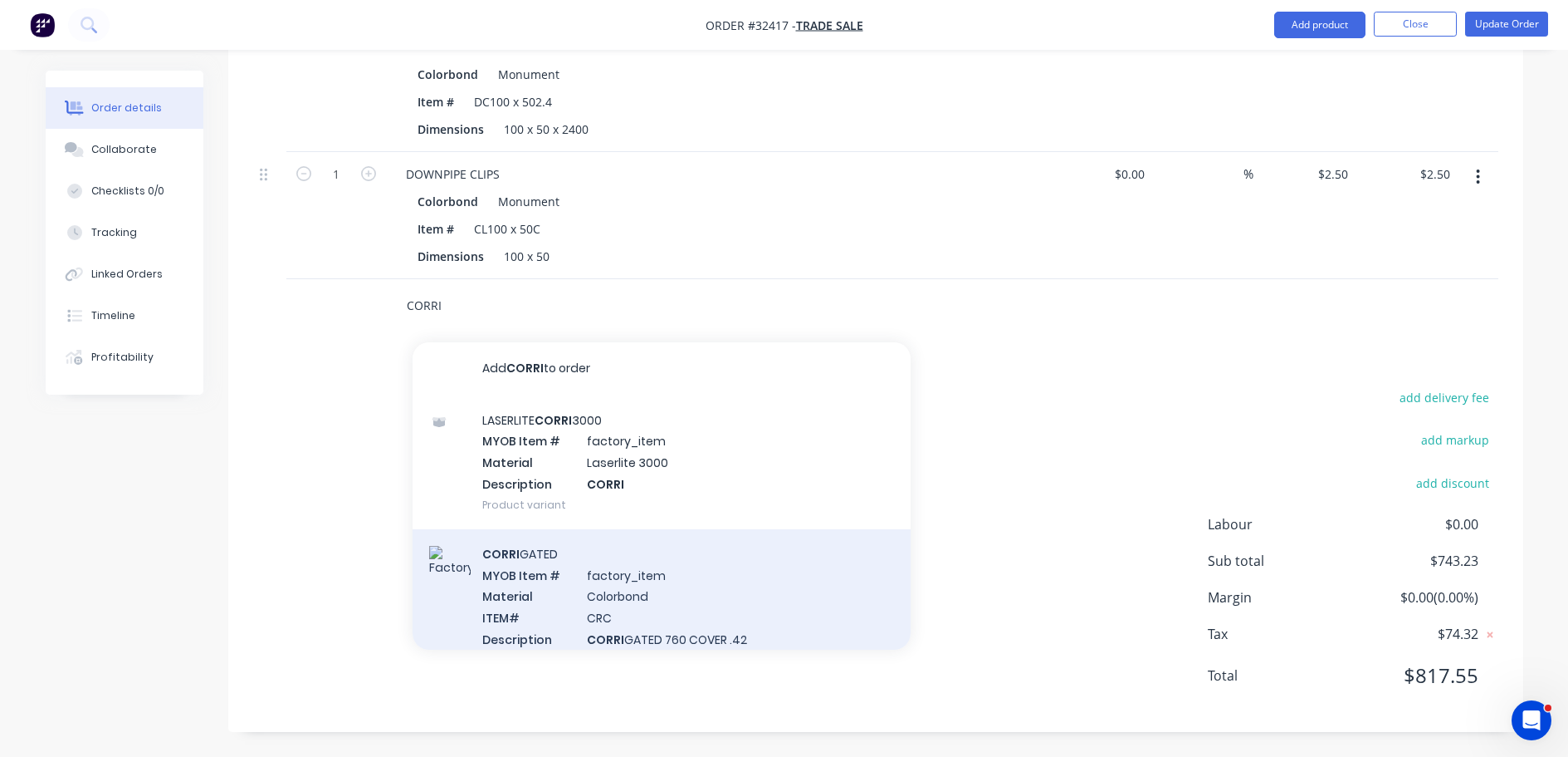
type input "CORRI"
click at [759, 597] on div "CORRI GATED MYOB Item # factory_item Material Colorbond ITEM# CRC Description C…" at bounding box center [661, 607] width 498 height 155
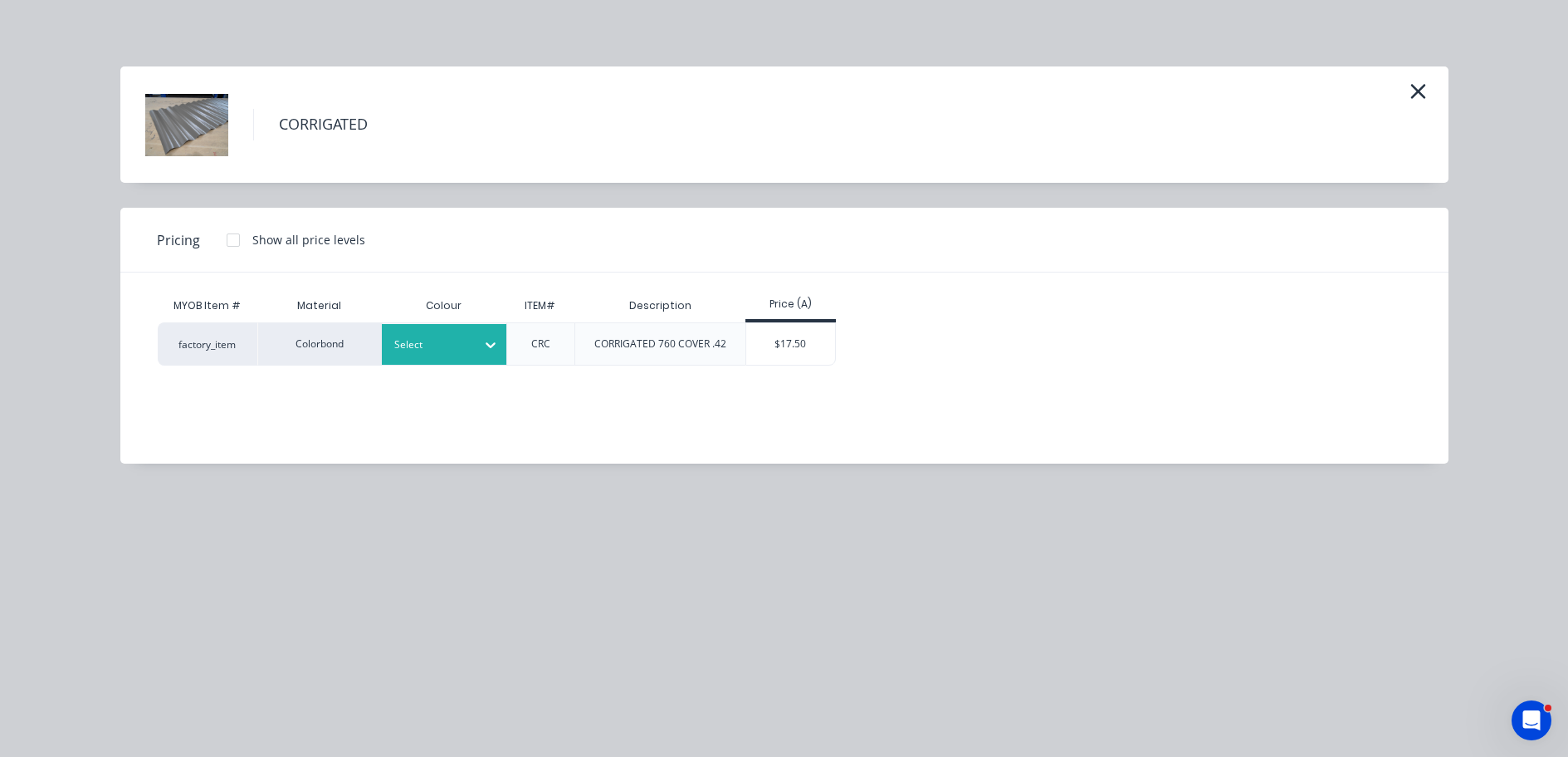
click at [496, 350] on icon at bounding box center [490, 344] width 17 height 17
click at [782, 343] on div "$17.50" at bounding box center [791, 344] width 89 height 41
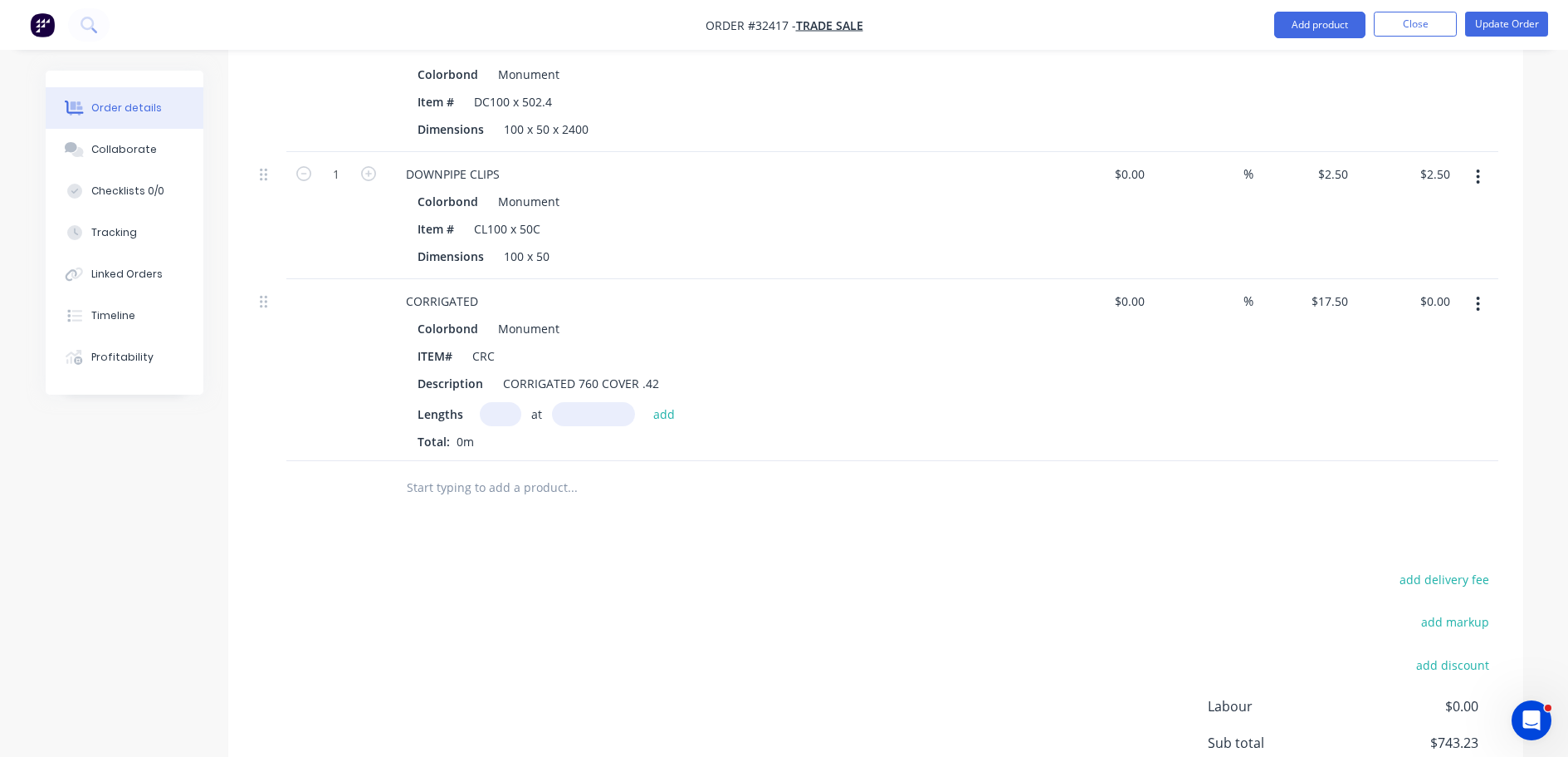
drag, startPoint x: 501, startPoint y: 409, endPoint x: 835, endPoint y: 351, distance: 339.0
click at [517, 402] on div "at add" at bounding box center [581, 413] width 204 height 24
type input "4"
type input "2105"
click at [645, 402] on button "add" at bounding box center [664, 413] width 39 height 23
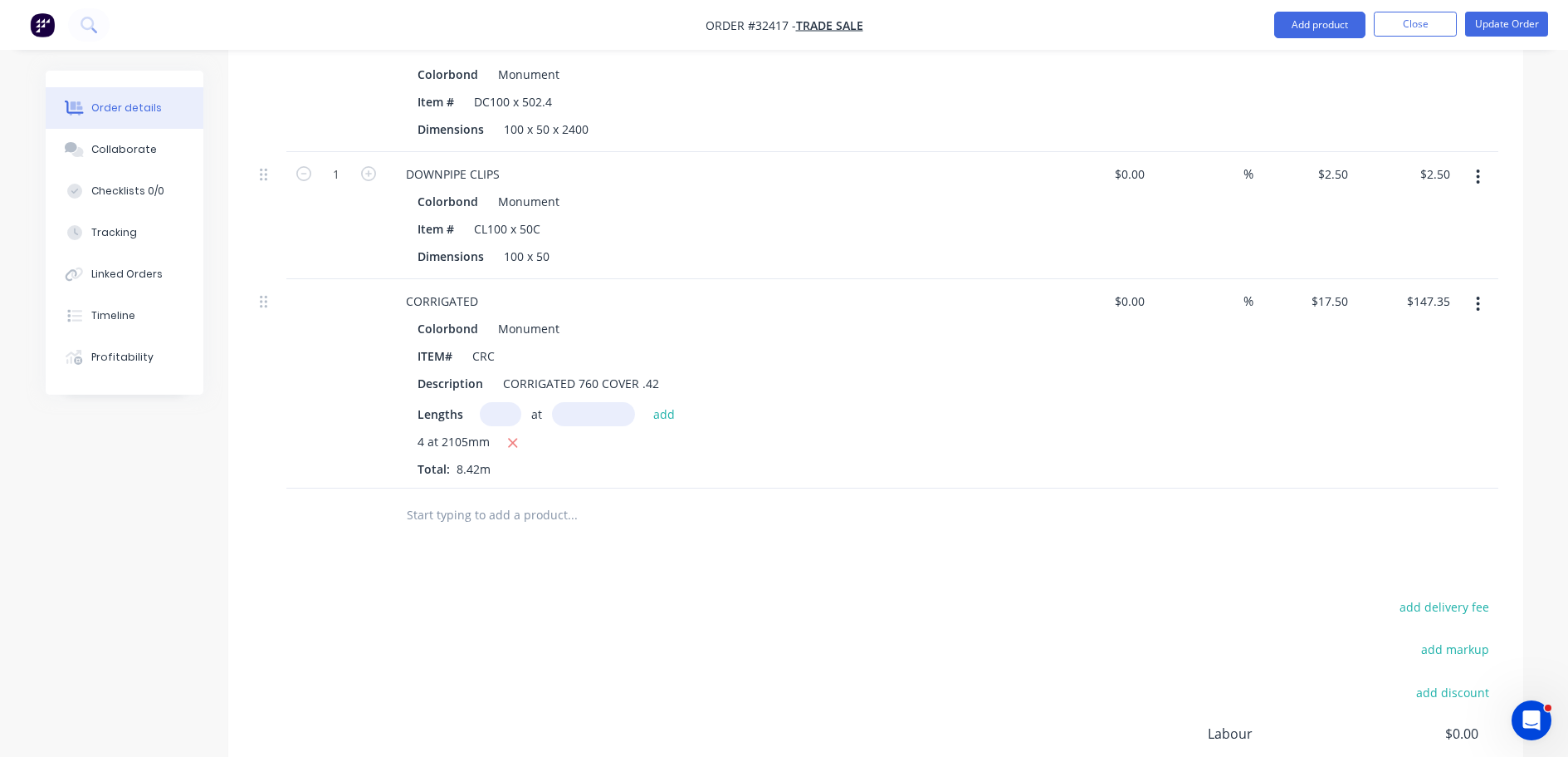
click at [513, 442] on icon "button" at bounding box center [512, 443] width 11 height 15
type input "$0.00"
drag, startPoint x: 511, startPoint y: 421, endPoint x: 558, endPoint y: 504, distance: 95.4
click at [511, 422] on input "text" at bounding box center [500, 413] width 41 height 24
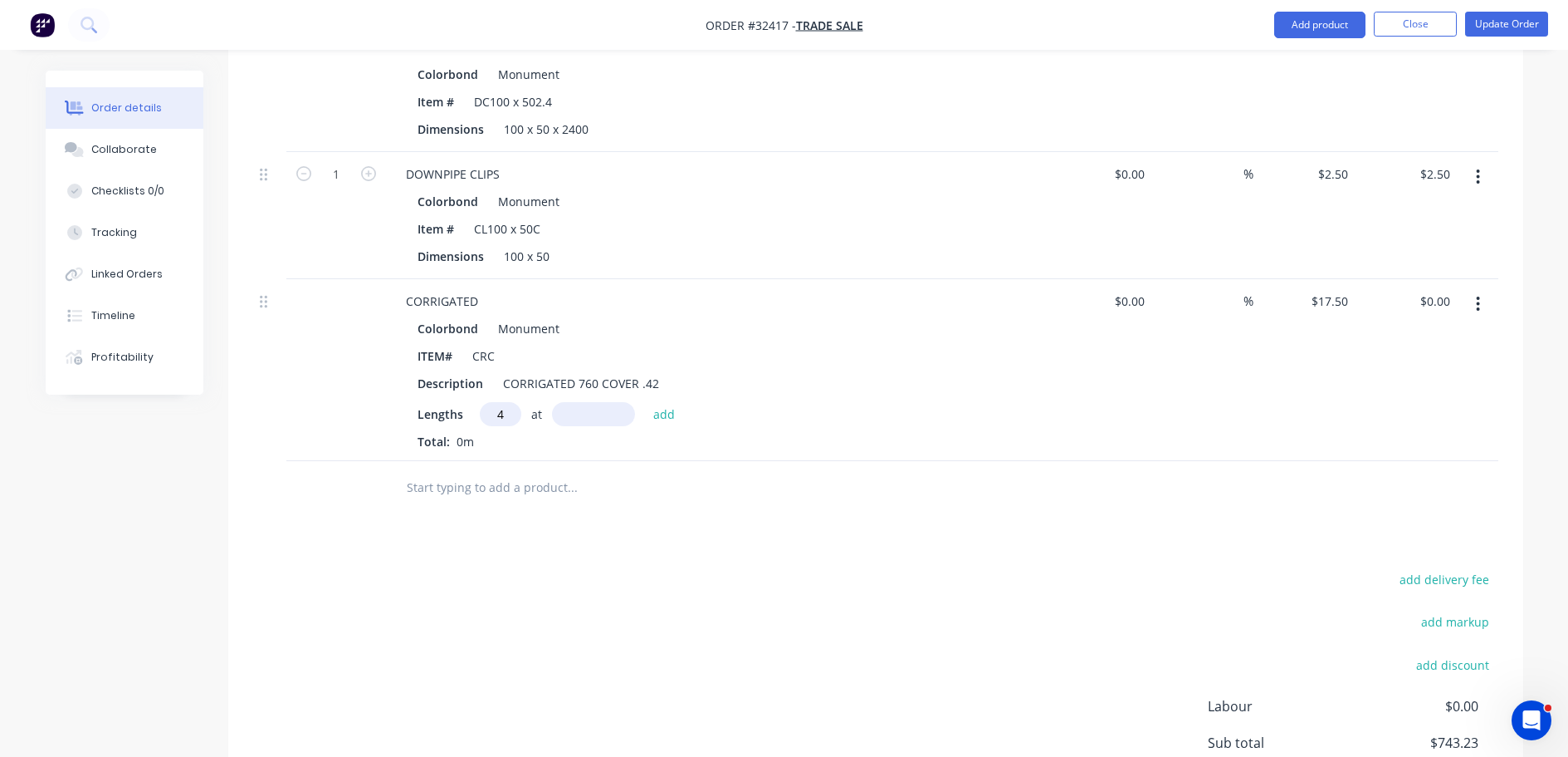
type input "4"
type input "2150"
click at [645, 402] on button "add" at bounding box center [664, 413] width 39 height 23
type input "$150.50"
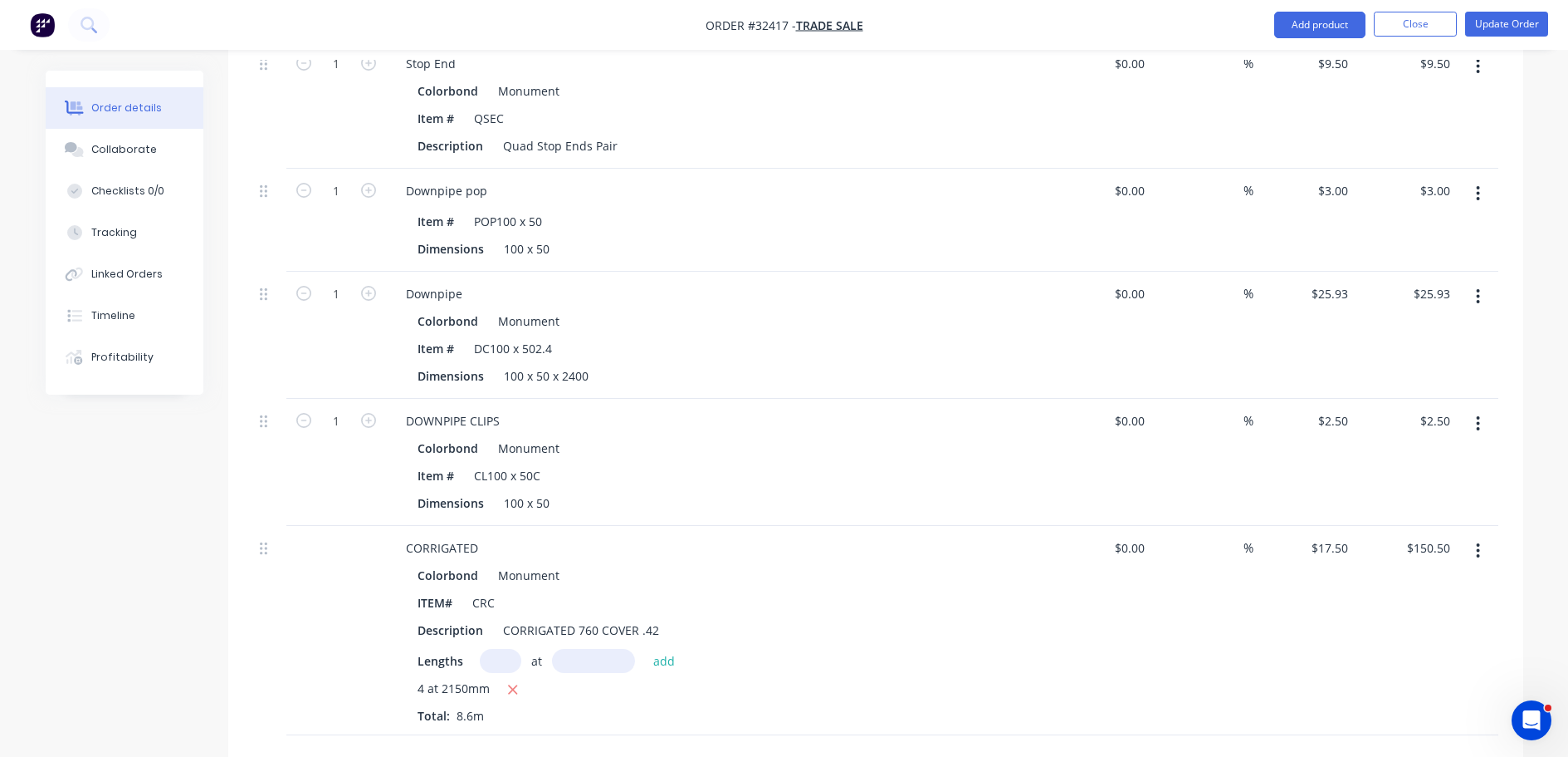
scroll to position [1174, 0]
click at [1520, 25] on button "Update Order" at bounding box center [1507, 24] width 83 height 25
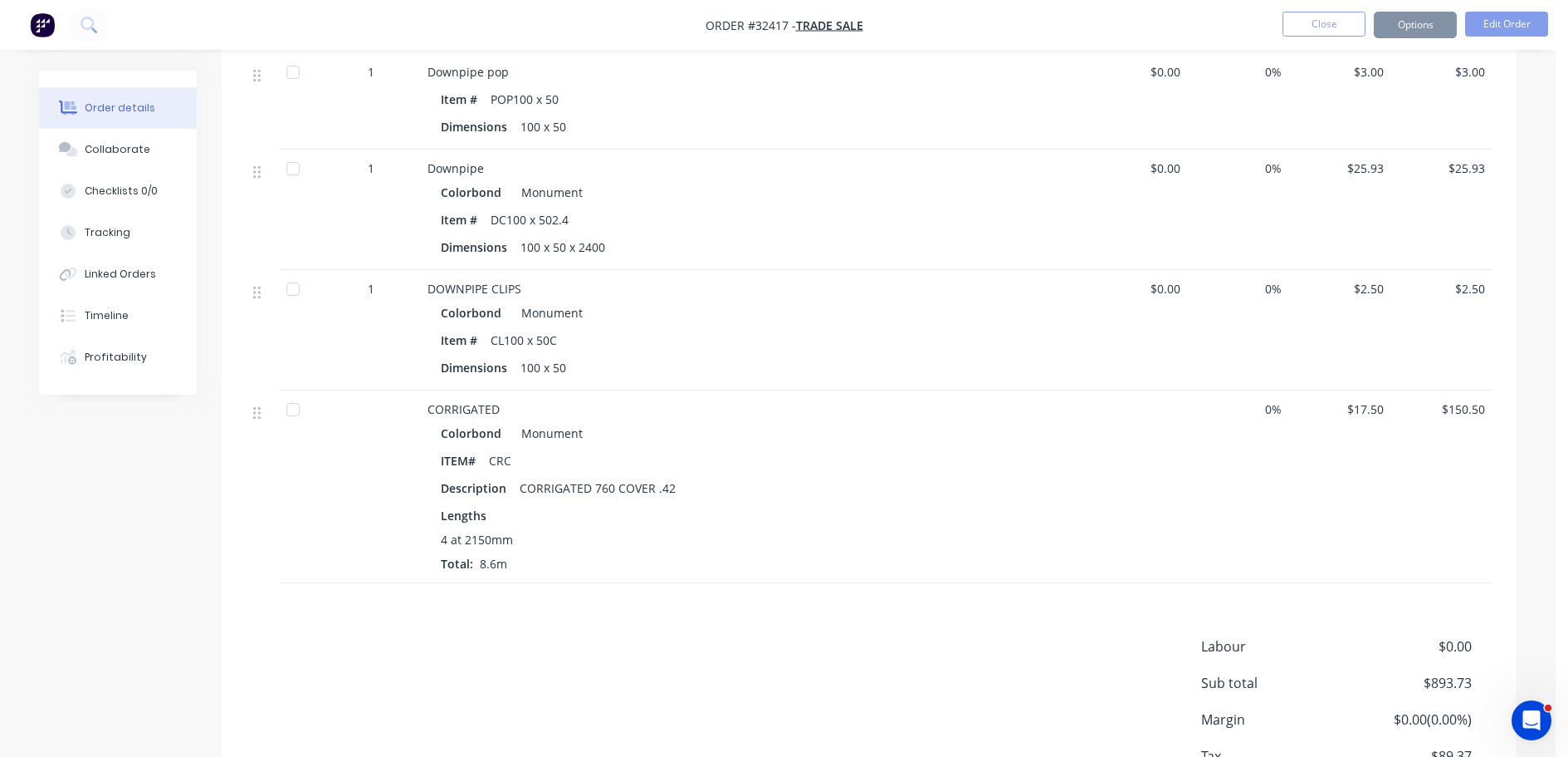
scroll to position [0, 0]
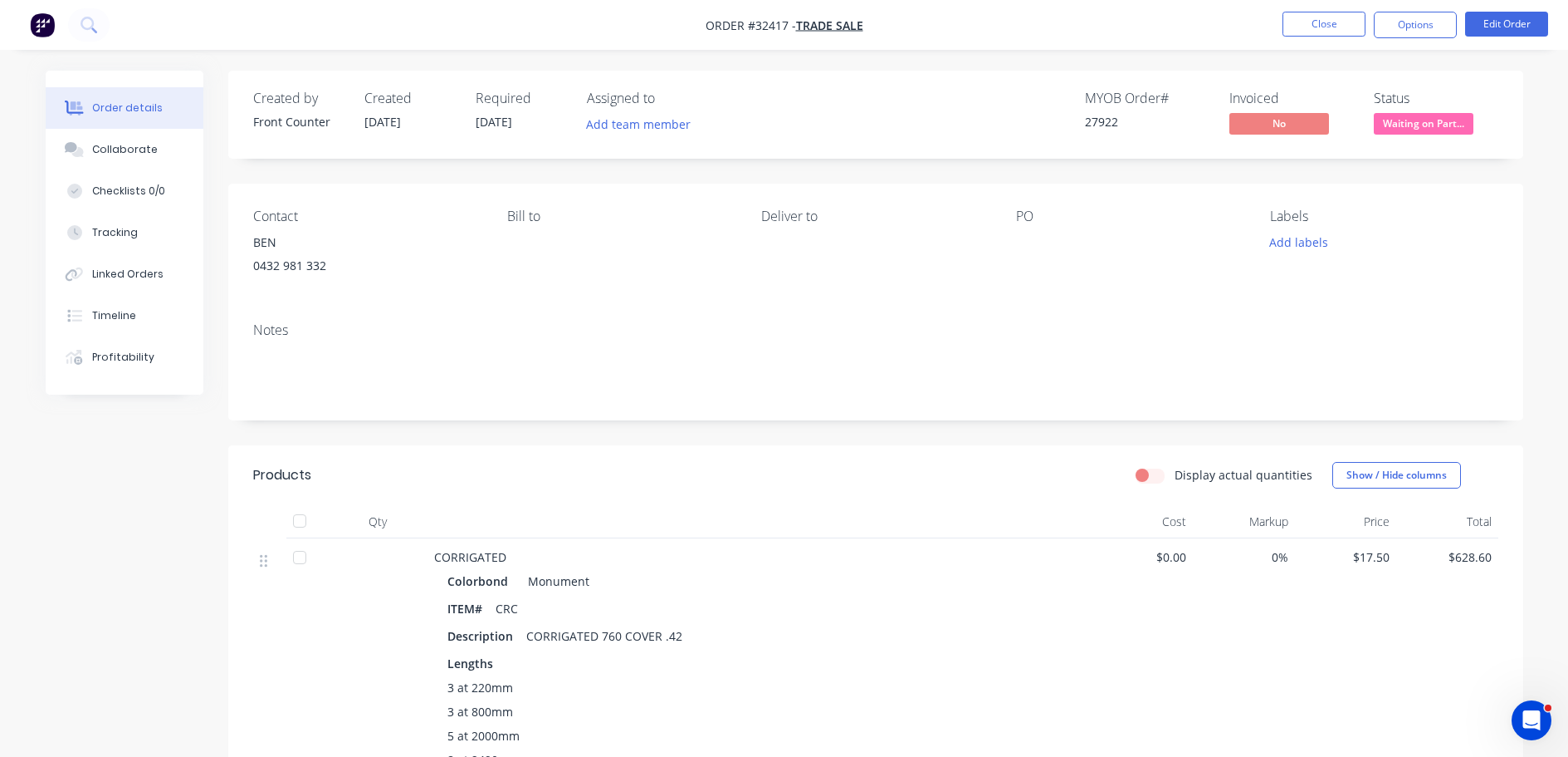
click at [1425, 29] on button "Options" at bounding box center [1415, 25] width 83 height 27
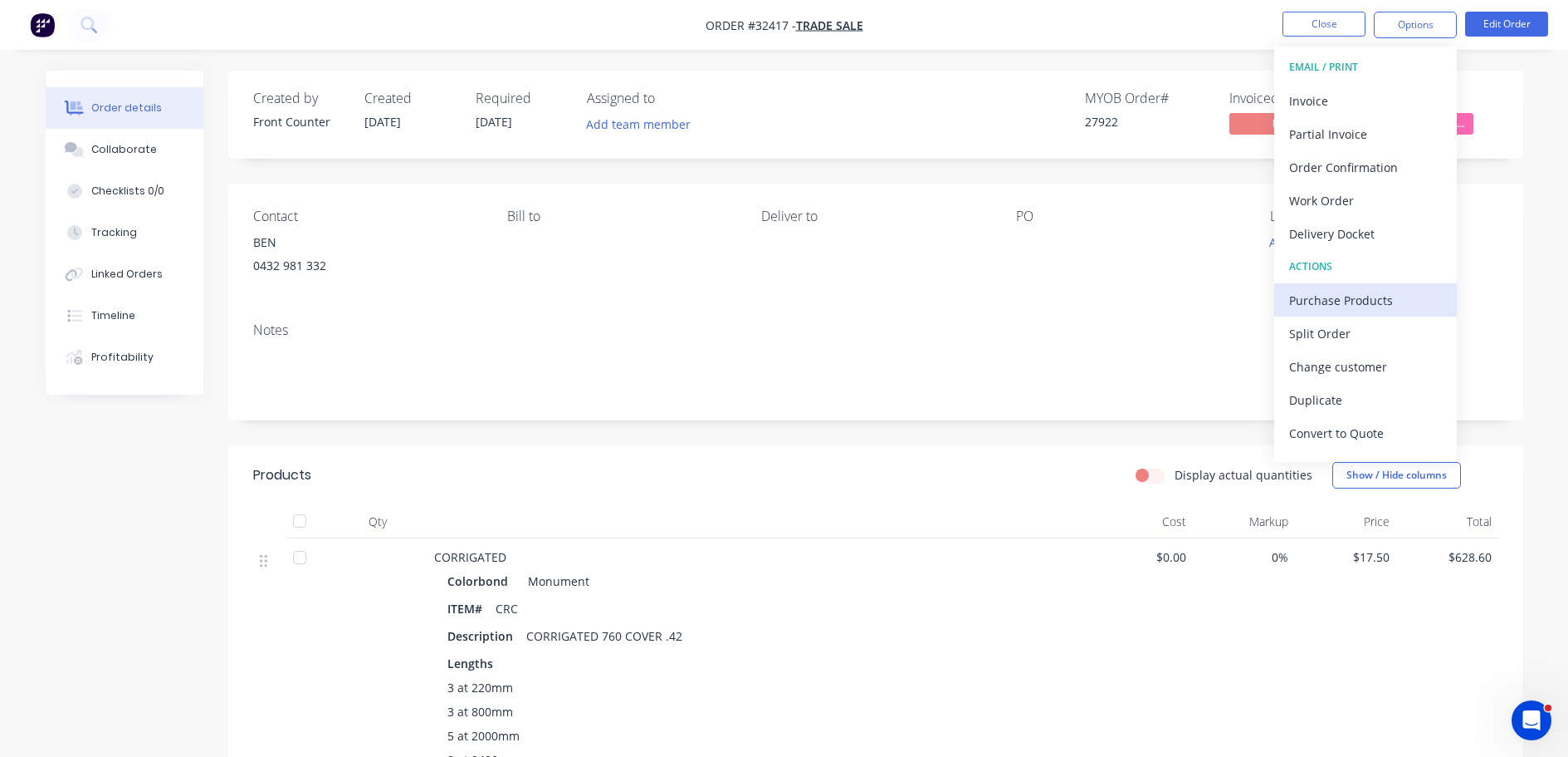
click at [1345, 288] on div "Purchase Products" at bounding box center [1366, 300] width 153 height 24
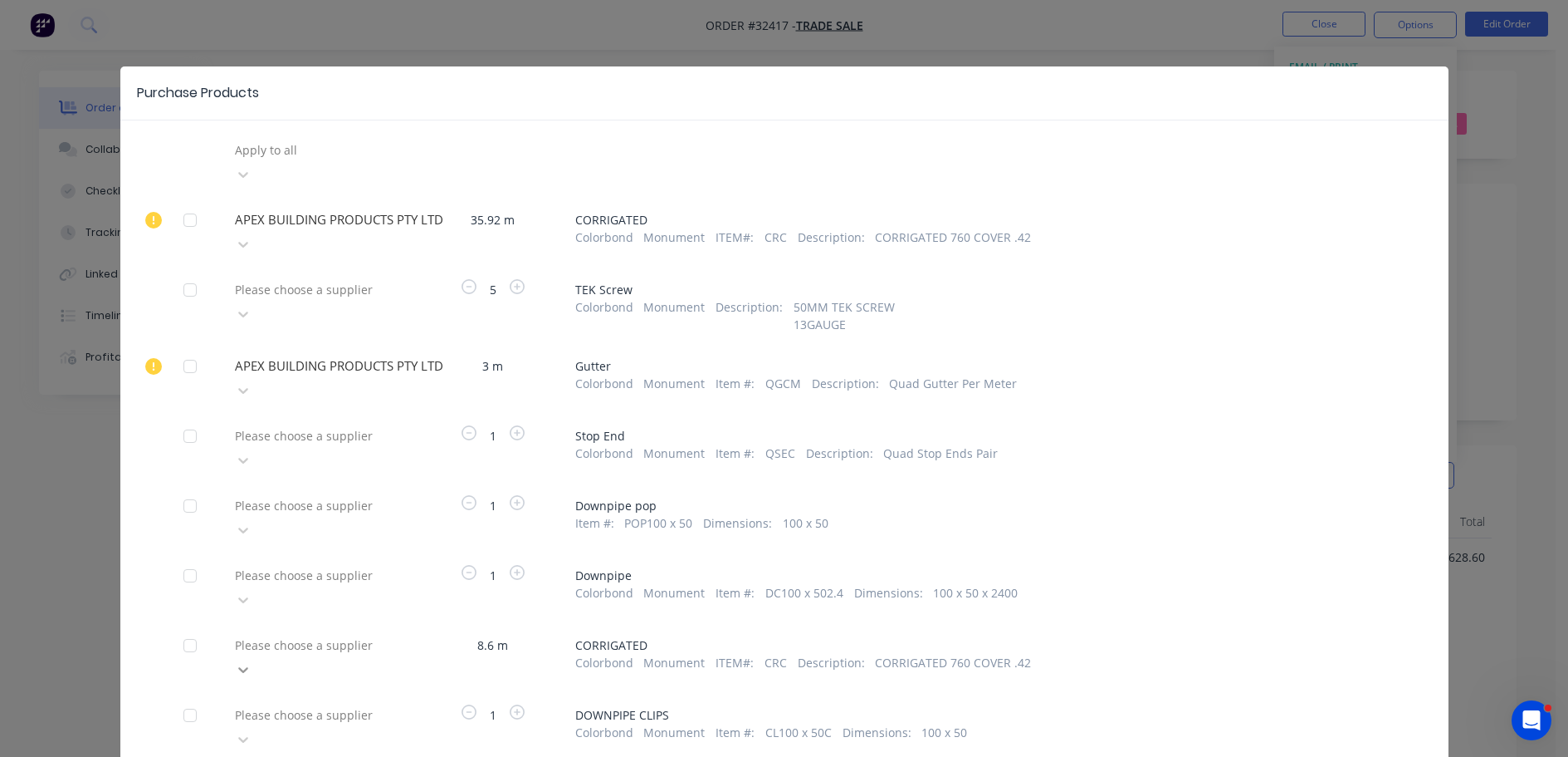
click at [404, 632] on div "Please choose a supplier" at bounding box center [319, 656] width 182 height 50
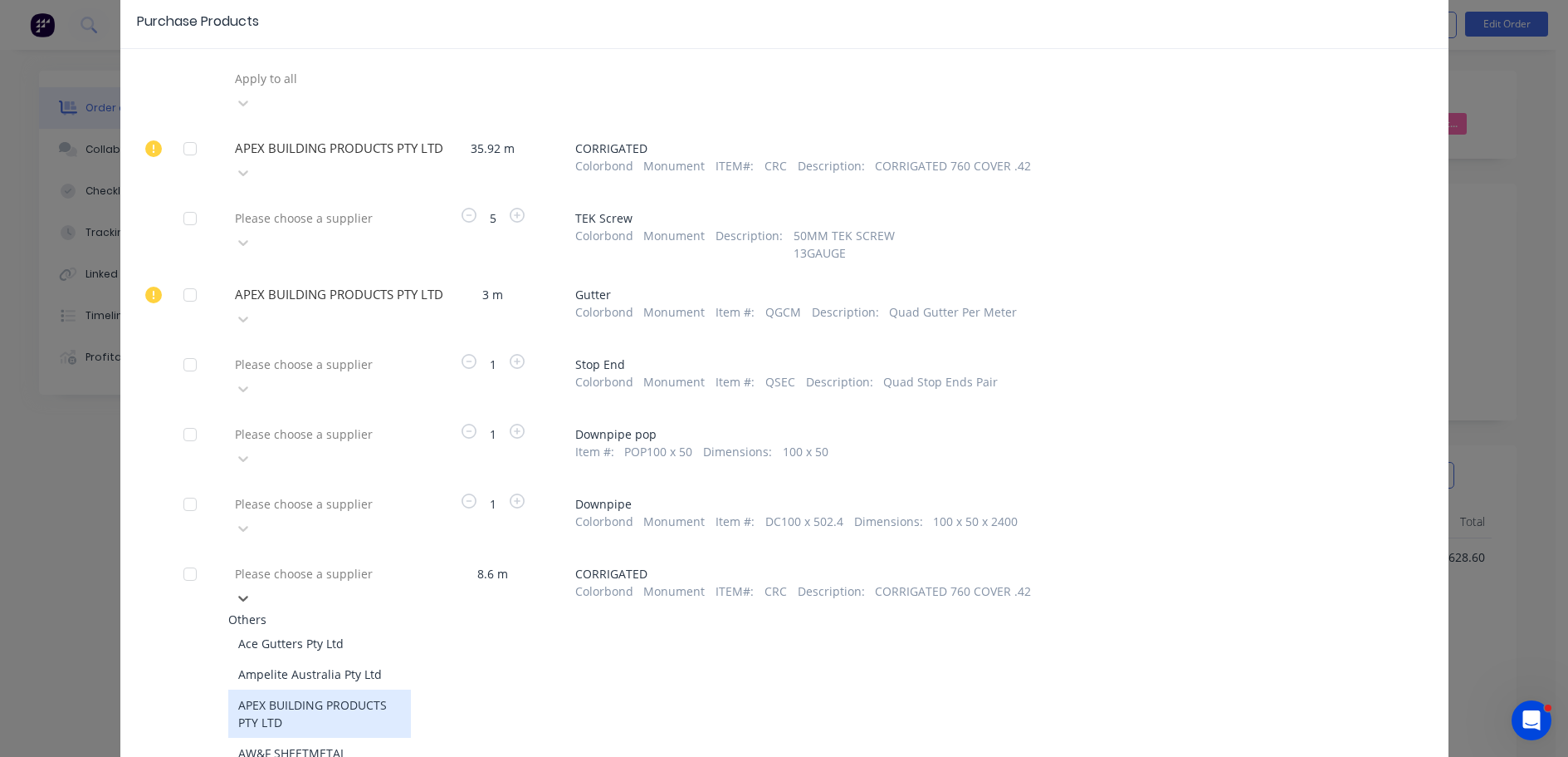
click at [349, 690] on div "APEX BUILDING PRODUCTS PTY LTD" at bounding box center [319, 713] width 182 height 48
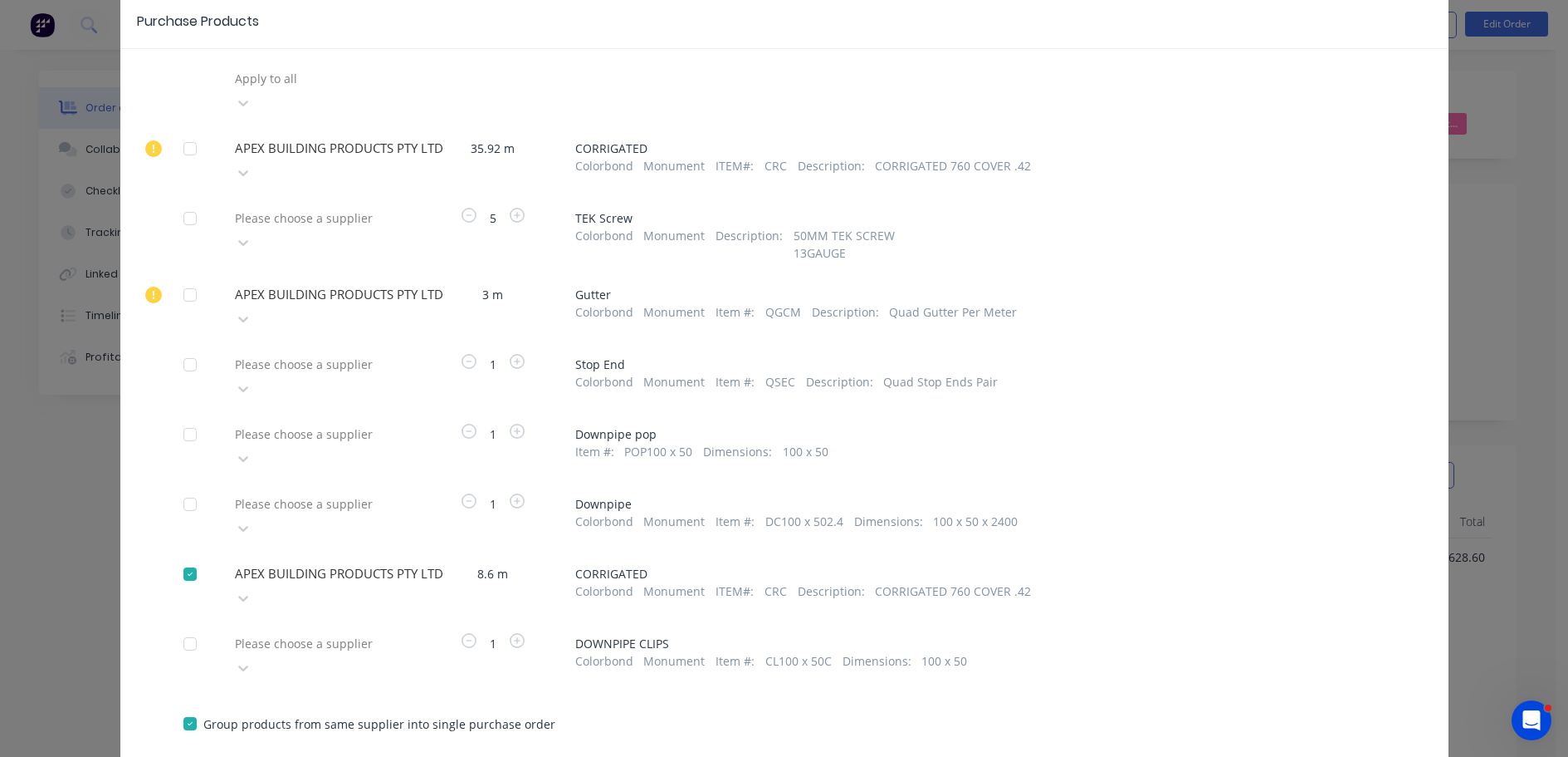
click at [242, 756] on button "Create purchase(s)" at bounding box center [237, 772] width 108 height 25
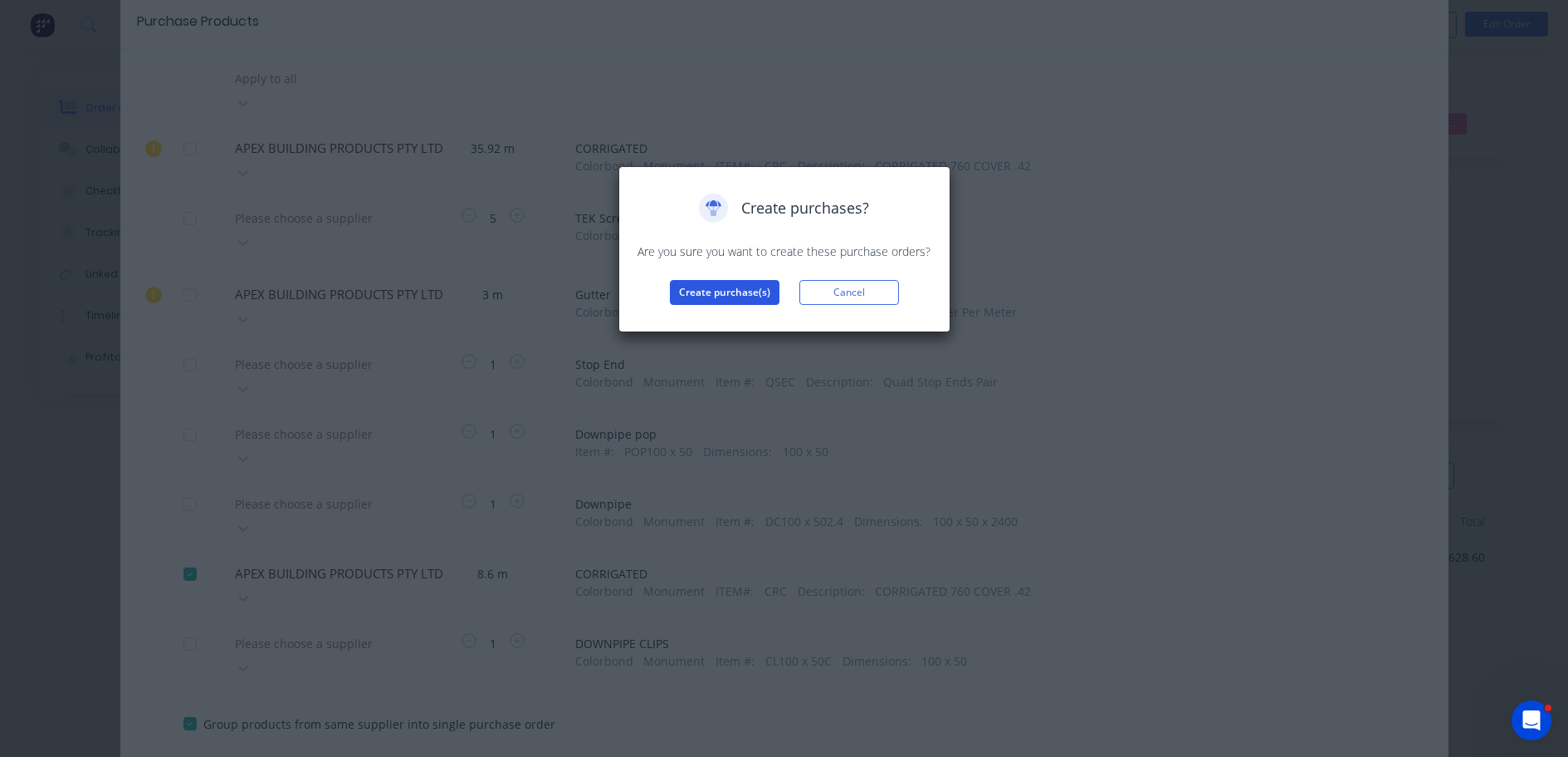
click at [752, 289] on button "Create purchase(s)" at bounding box center [725, 292] width 109 height 25
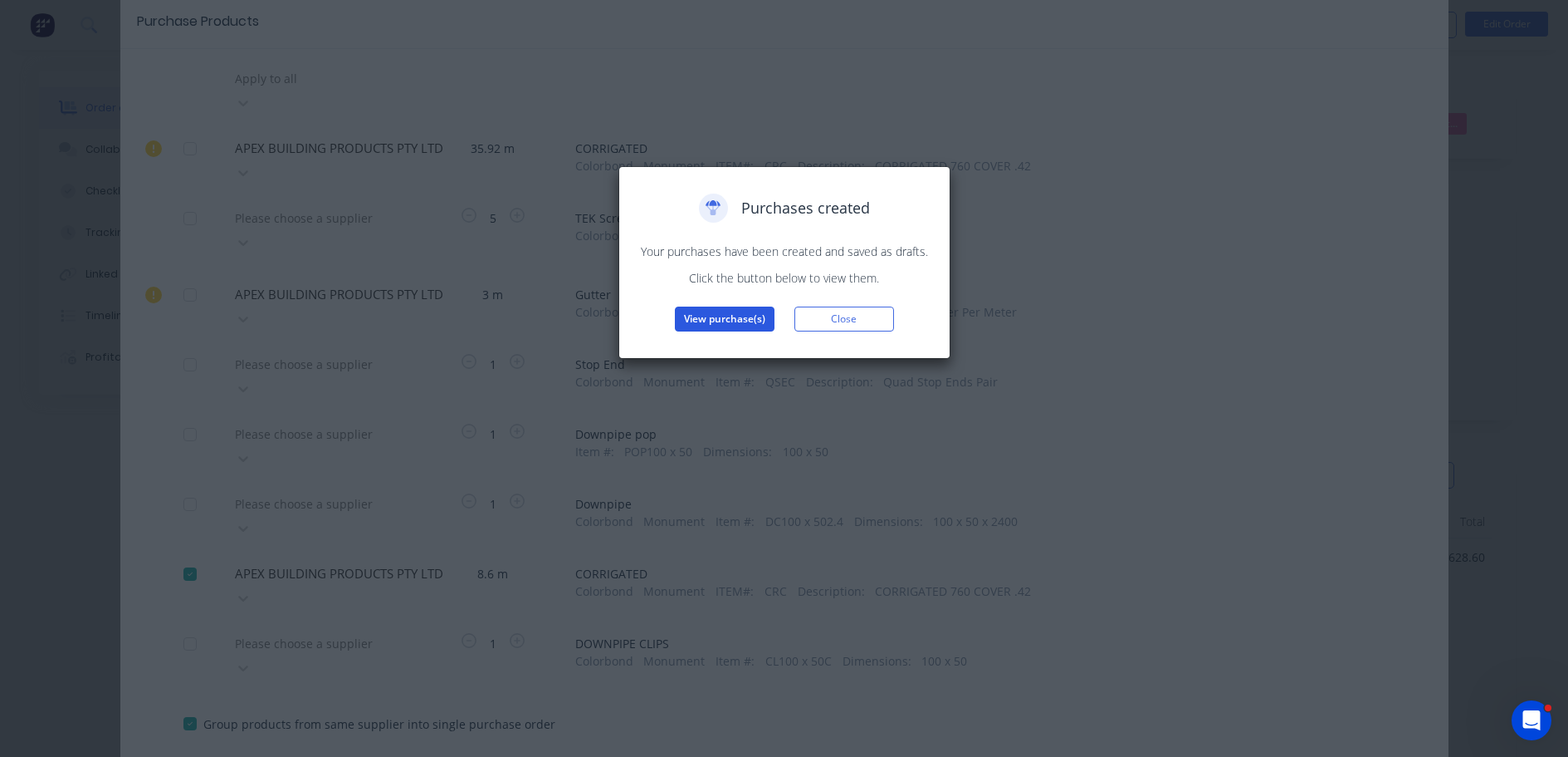
click at [694, 321] on button "View purchase(s)" at bounding box center [725, 319] width 100 height 25
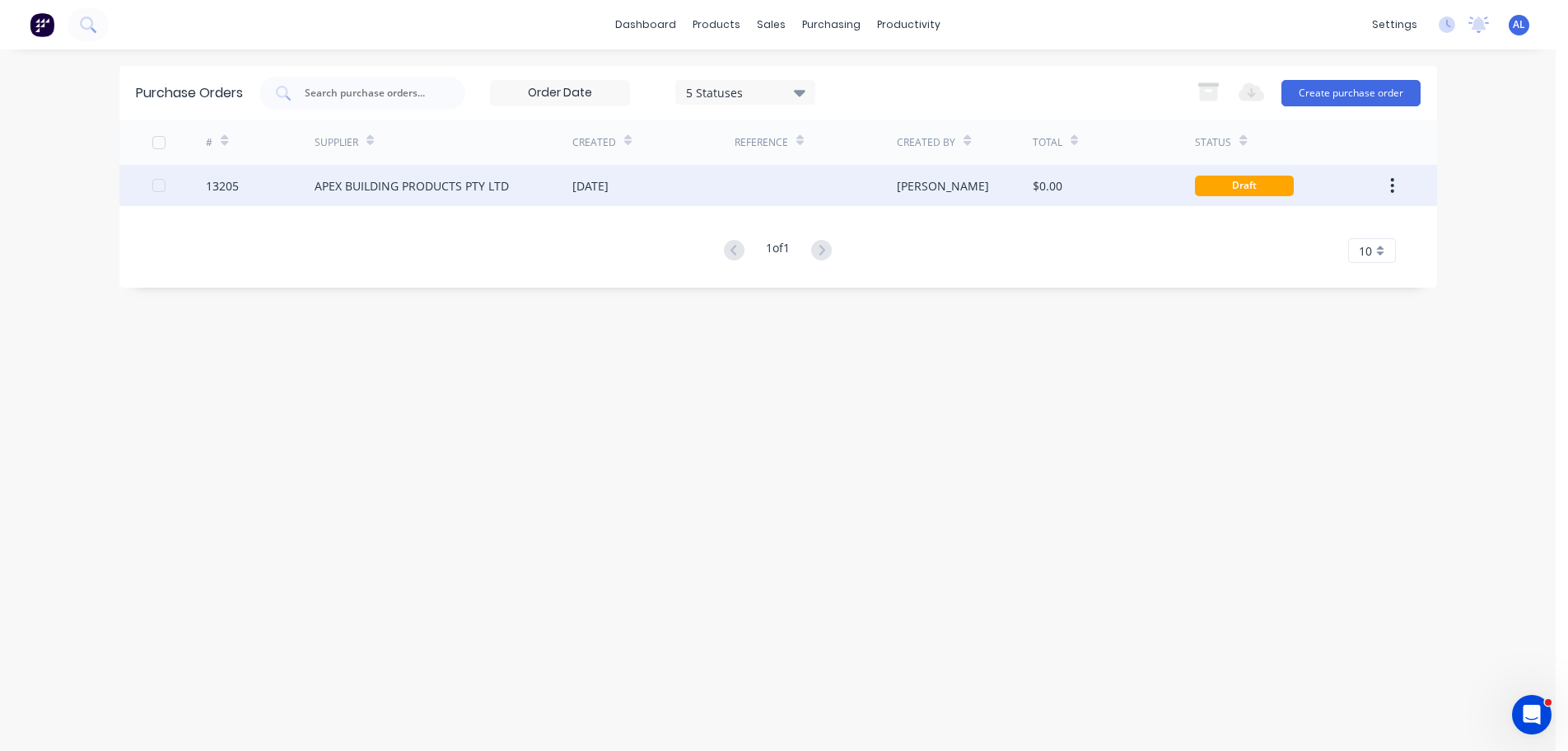
click at [892, 188] on div at bounding box center [816, 185] width 162 height 41
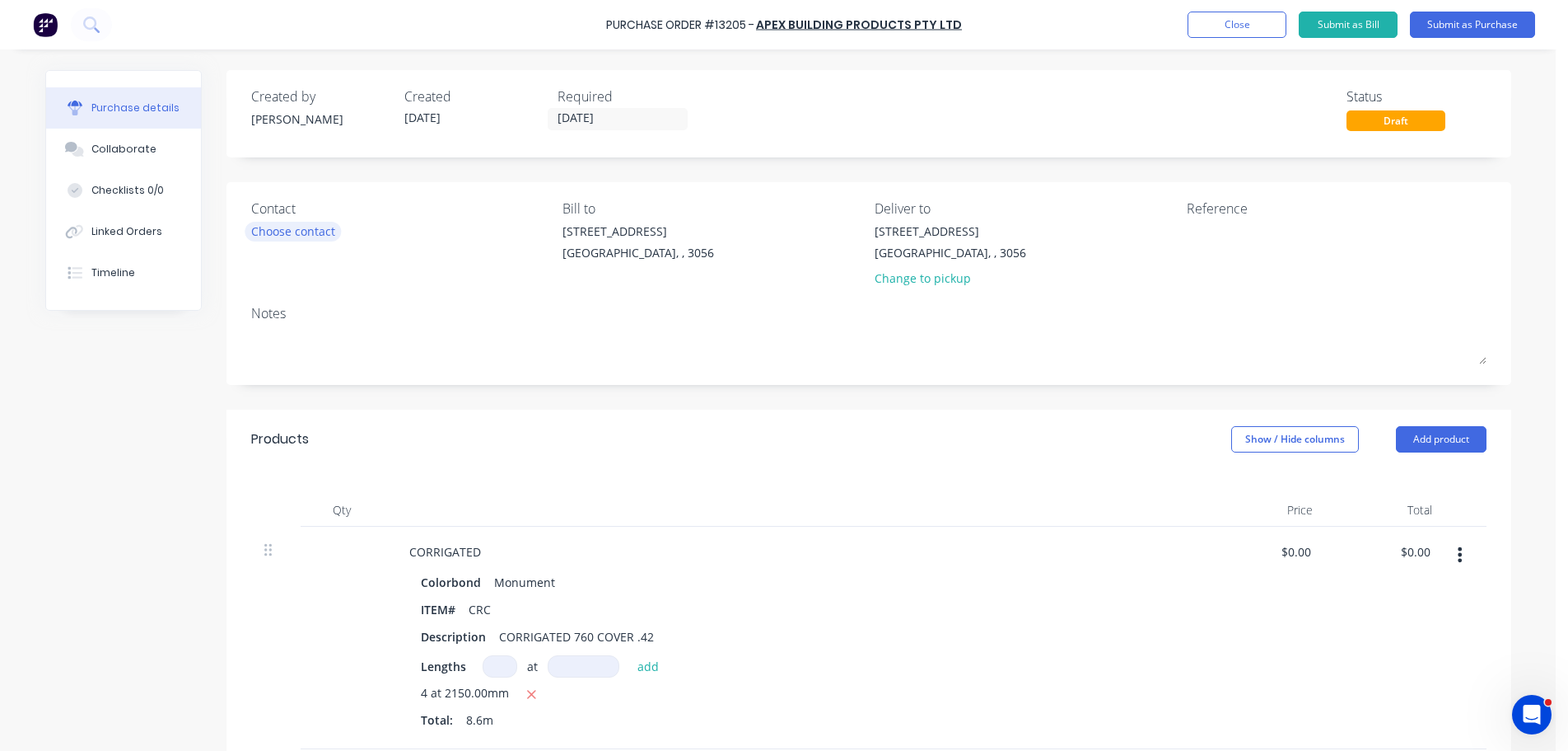
click at [317, 231] on div "Choose contact" at bounding box center [293, 231] width 84 height 18
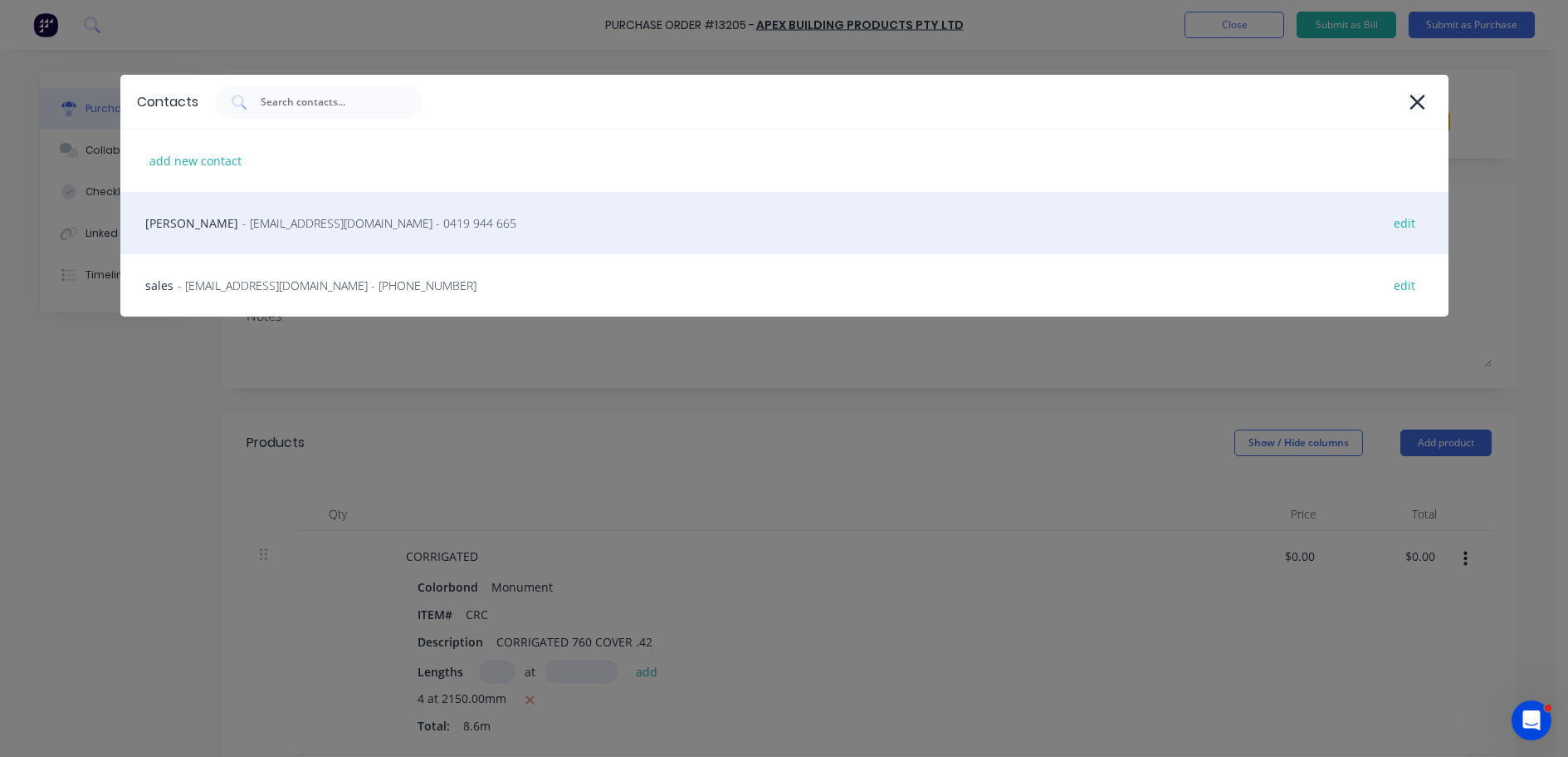
click at [295, 229] on span "- [EMAIL_ADDRESS][DOMAIN_NAME] - 0419 944 665" at bounding box center [380, 223] width 274 height 18
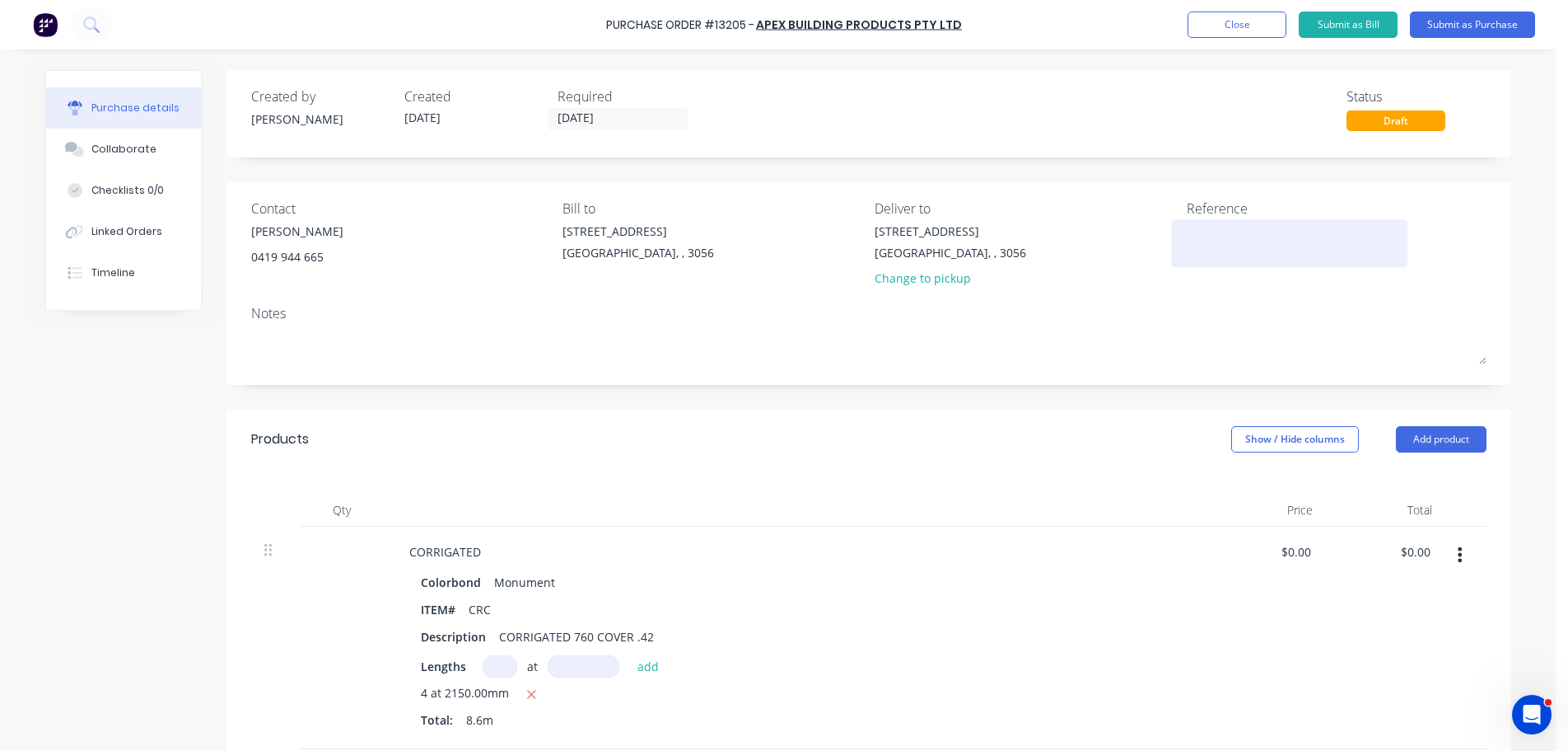
click at [1222, 234] on textarea at bounding box center [1290, 241] width 206 height 37
type textarea "27922"
type textarea "x"
type textarea "27922"
click at [1469, 28] on button "Submit as Purchase" at bounding box center [1472, 25] width 125 height 27
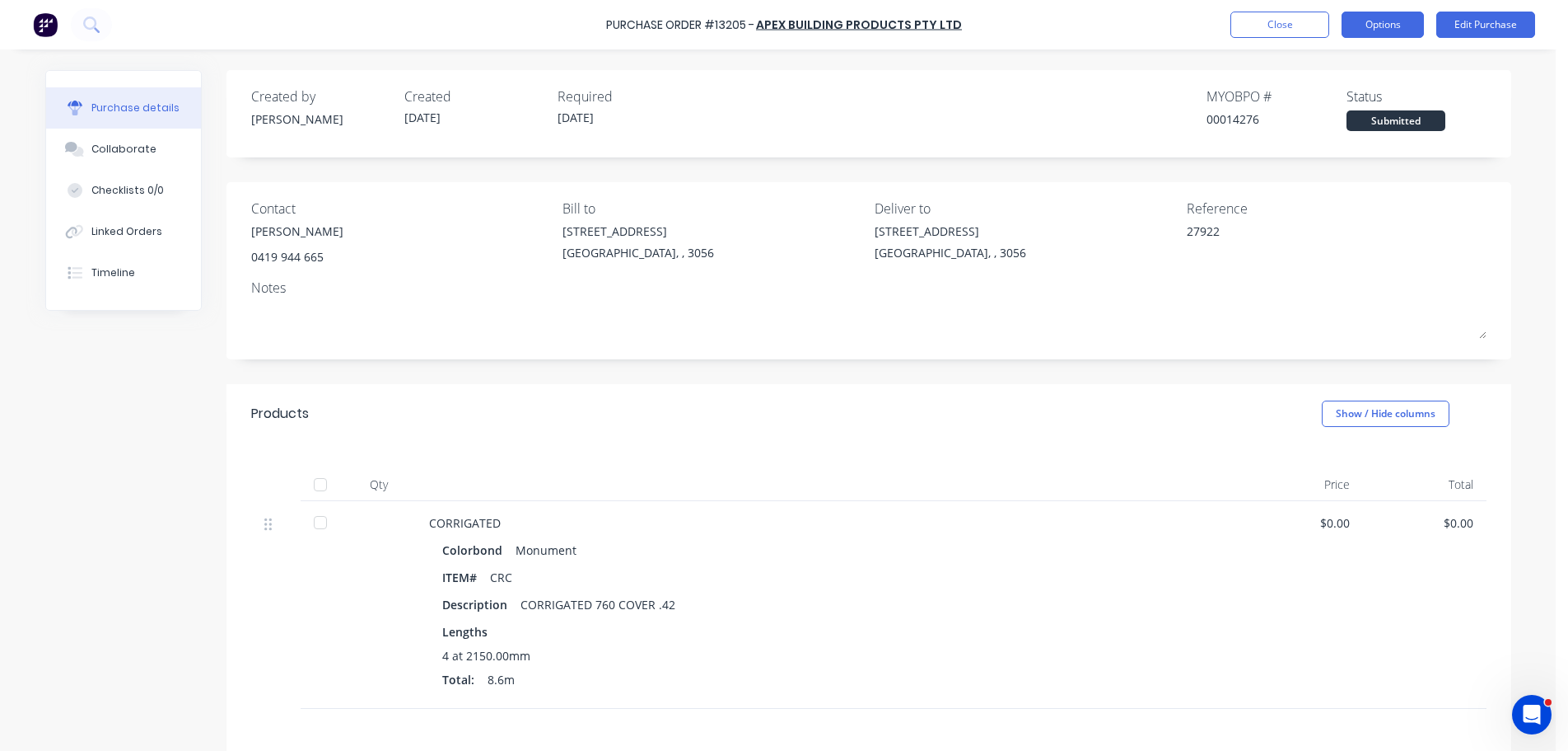
click at [1406, 23] on button "Options" at bounding box center [1382, 25] width 82 height 27
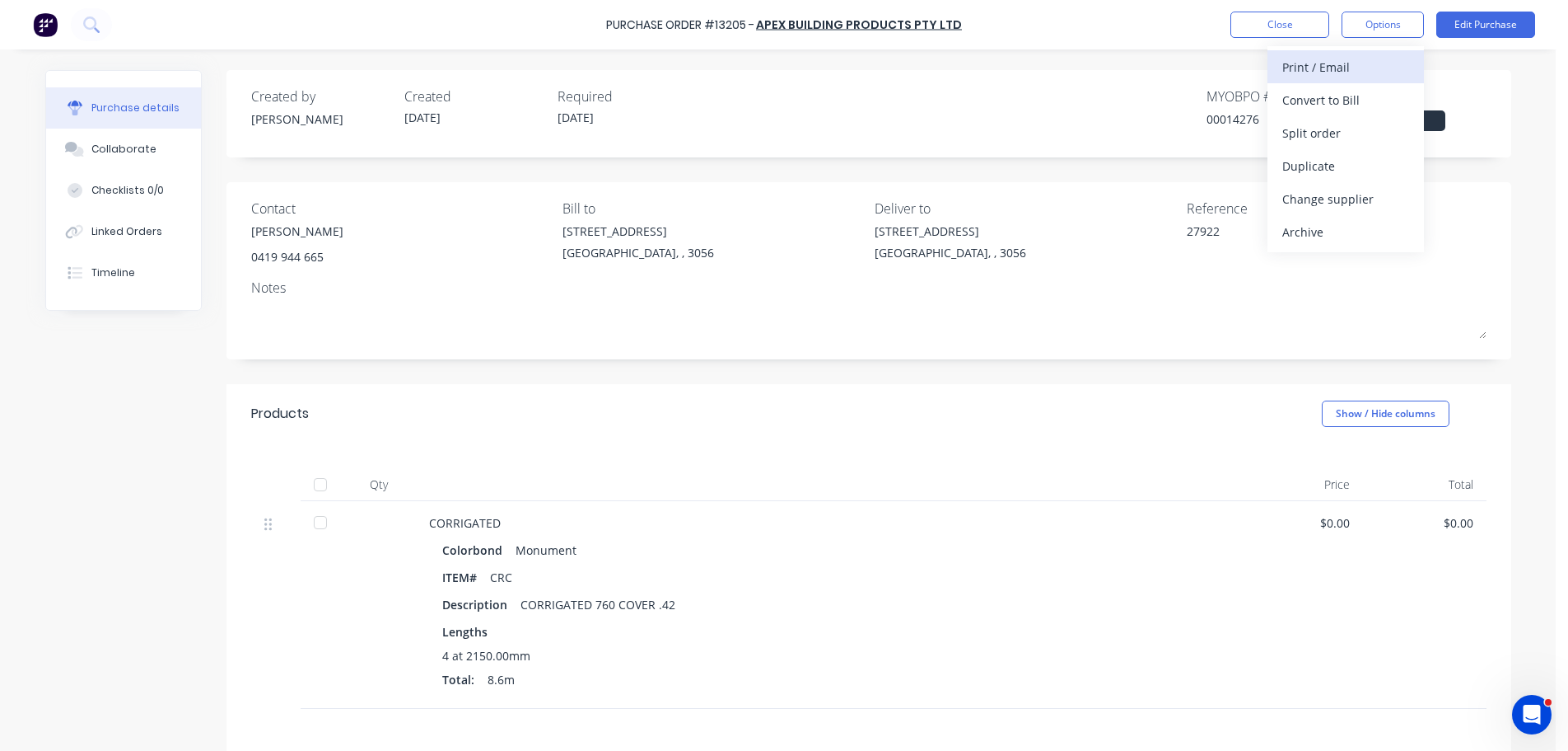
click at [1331, 66] on div "Print / Email" at bounding box center [1346, 67] width 127 height 24
click at [1345, 133] on div "Without pricing" at bounding box center [1346, 133] width 127 height 24
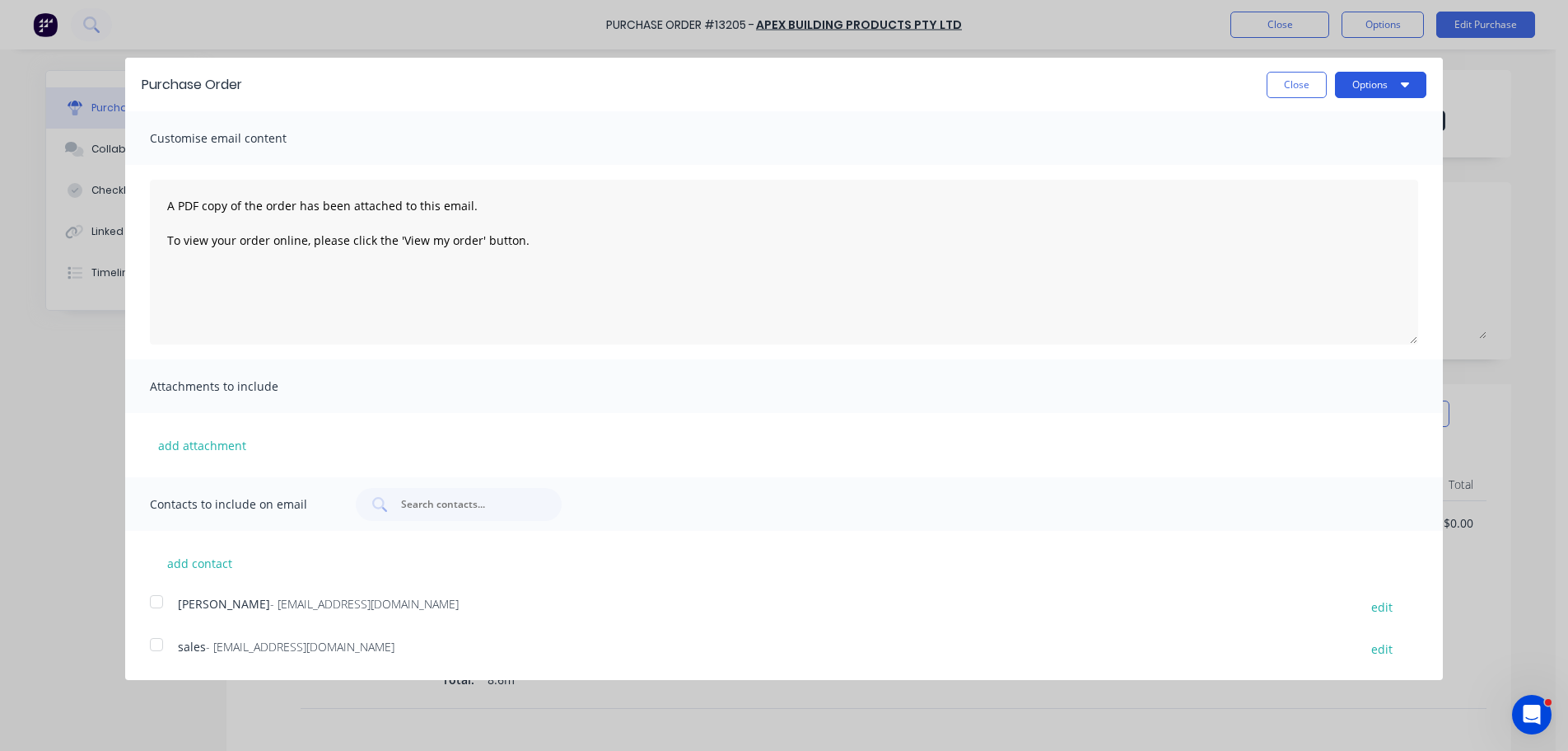
click at [1410, 93] on button "Options" at bounding box center [1381, 85] width 92 height 27
click at [1344, 133] on div "Print" at bounding box center [1348, 126] width 127 height 24
click at [157, 599] on div at bounding box center [157, 602] width 33 height 33
click at [157, 644] on div at bounding box center [157, 644] width 33 height 33
click at [1391, 87] on button "Options" at bounding box center [1381, 85] width 92 height 27
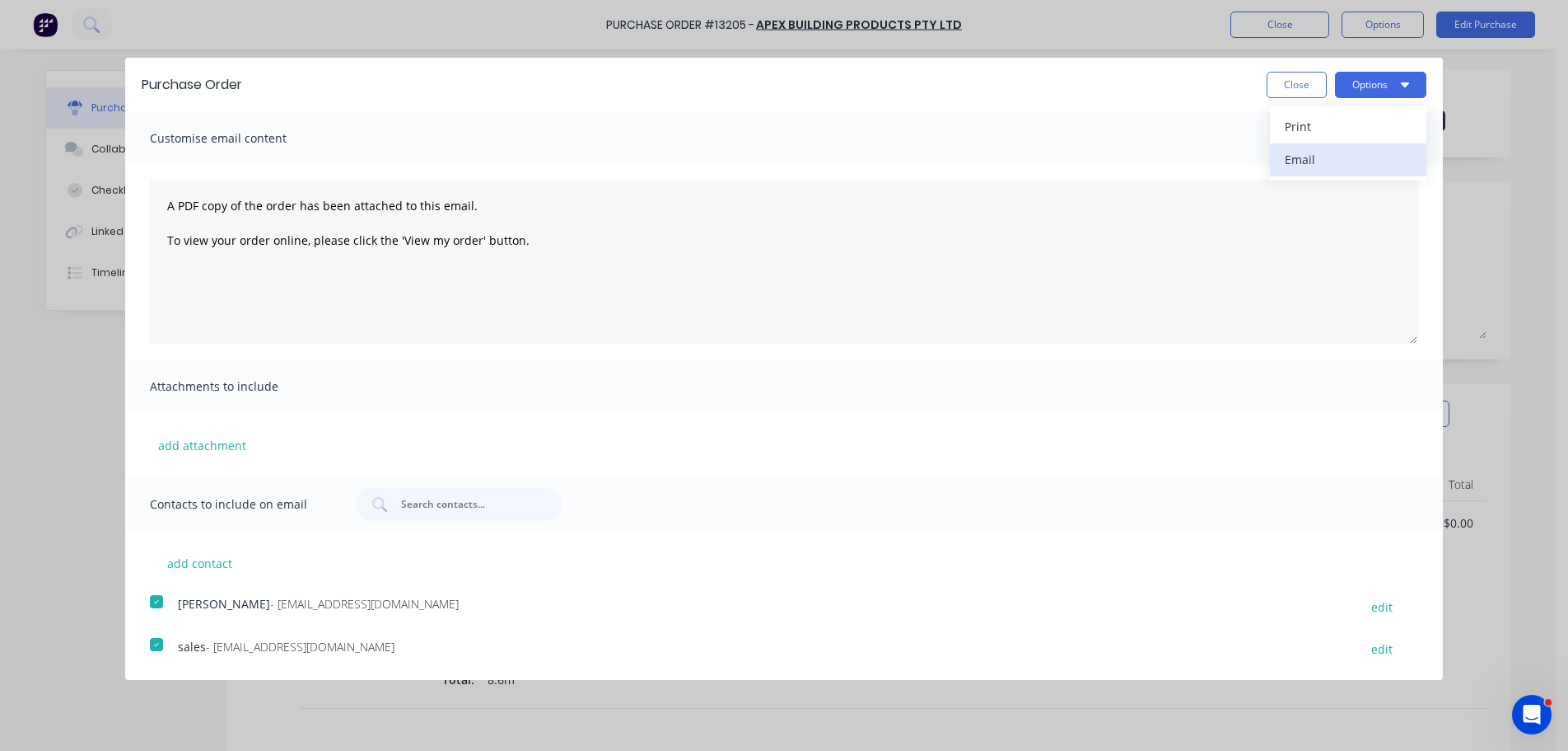
click at [1341, 163] on div "Email" at bounding box center [1348, 159] width 127 height 24
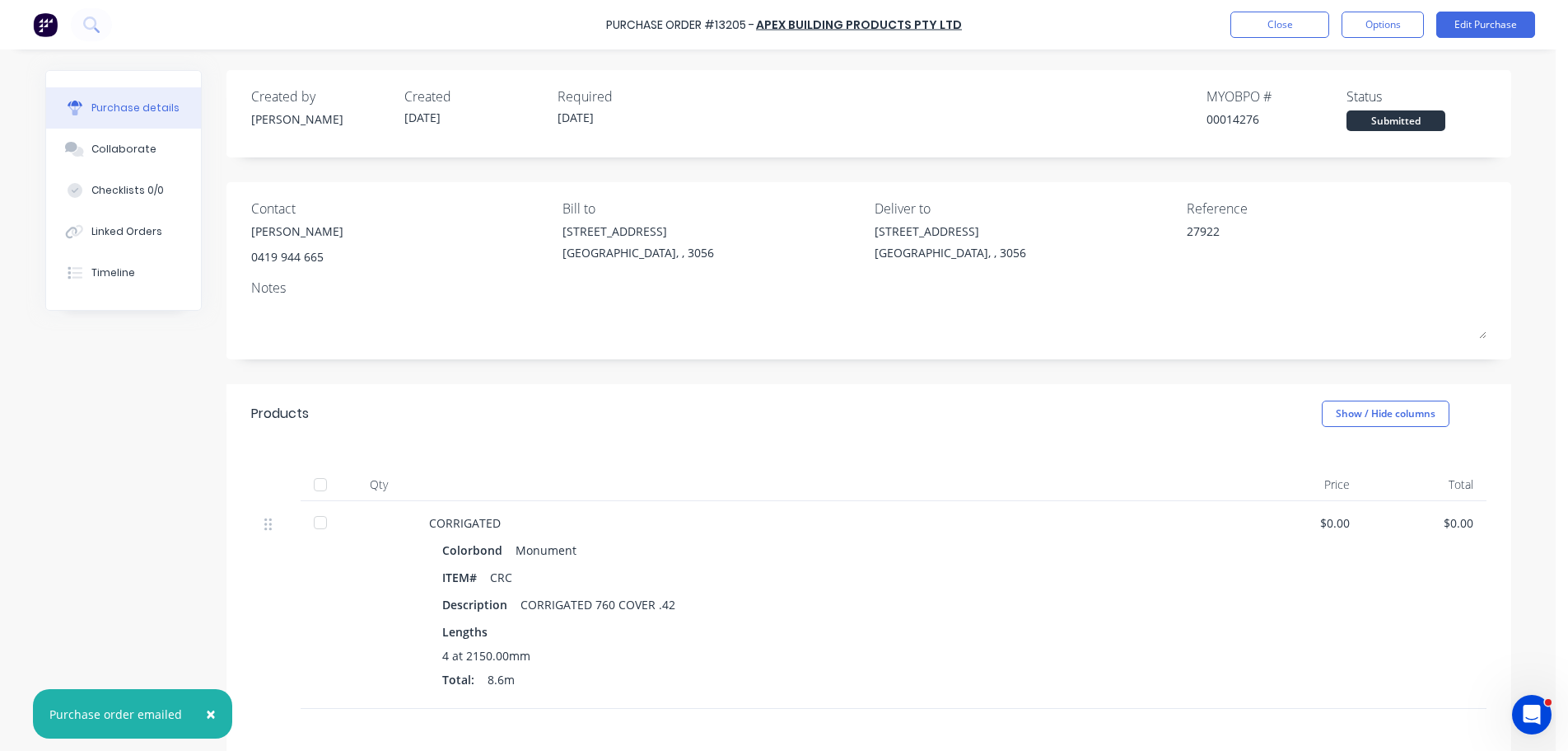
type textarea "x"
click at [47, 29] on img at bounding box center [46, 25] width 25 height 25
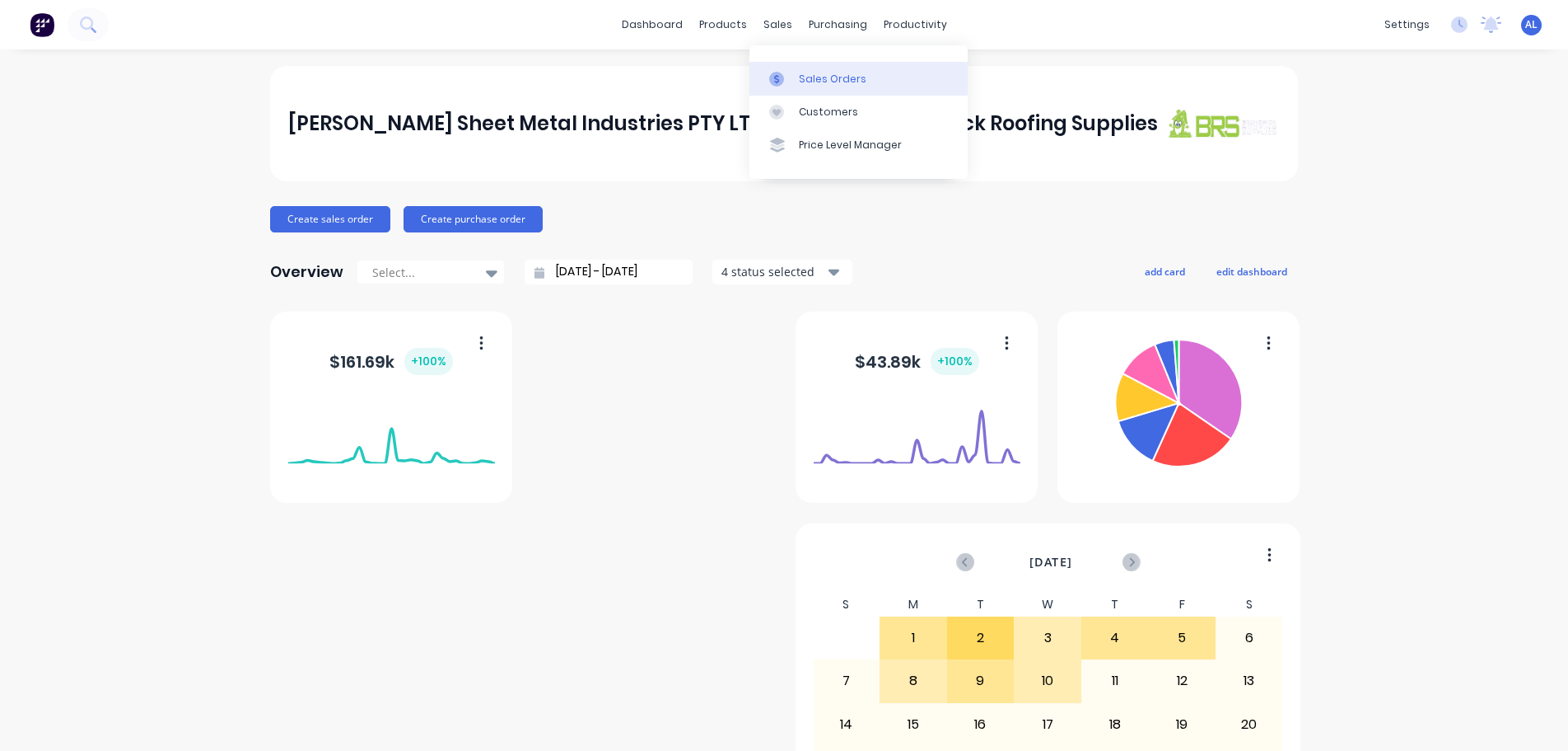
click at [850, 85] on div "Sales Orders" at bounding box center [832, 79] width 67 height 15
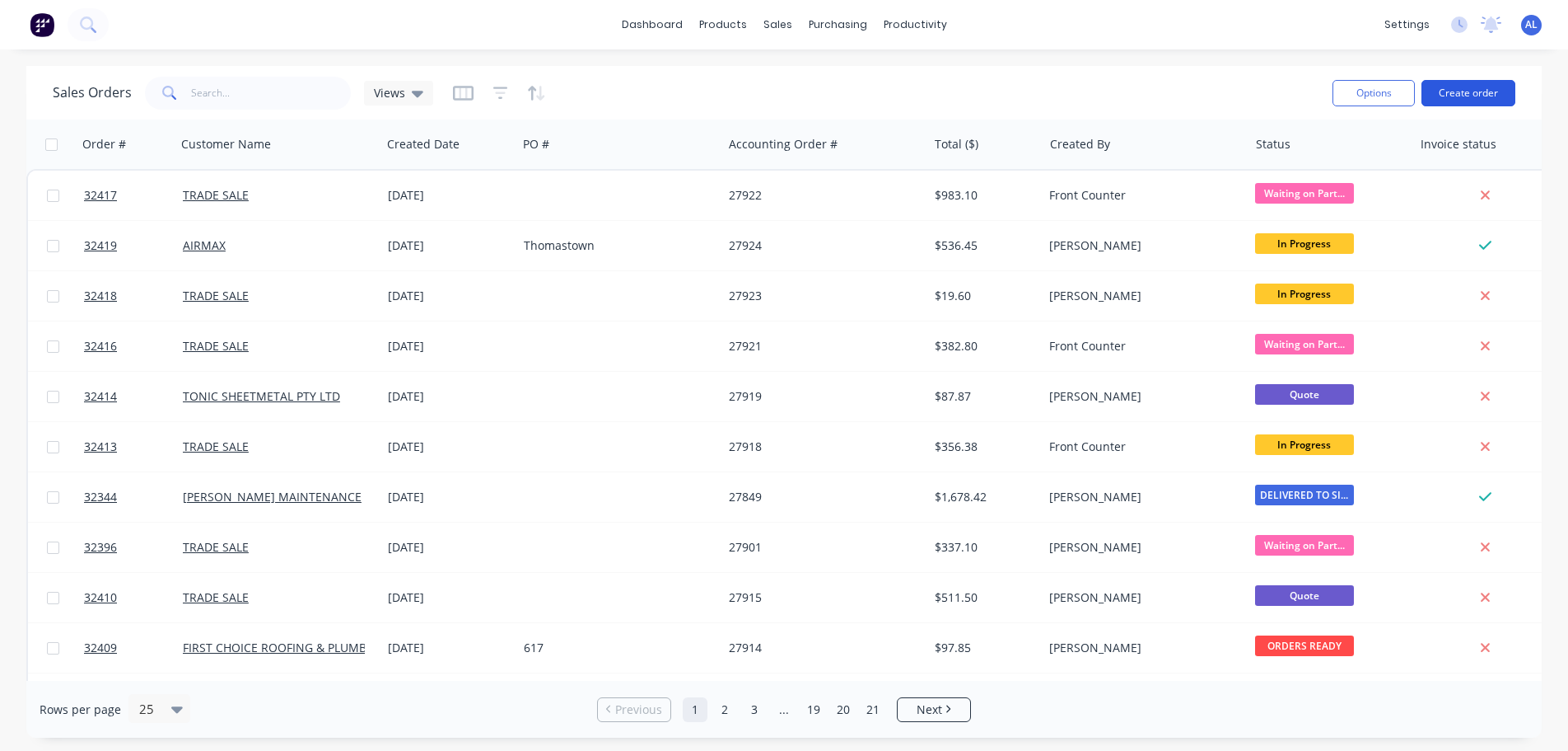
click at [1456, 95] on button "Create order" at bounding box center [1468, 93] width 94 height 27
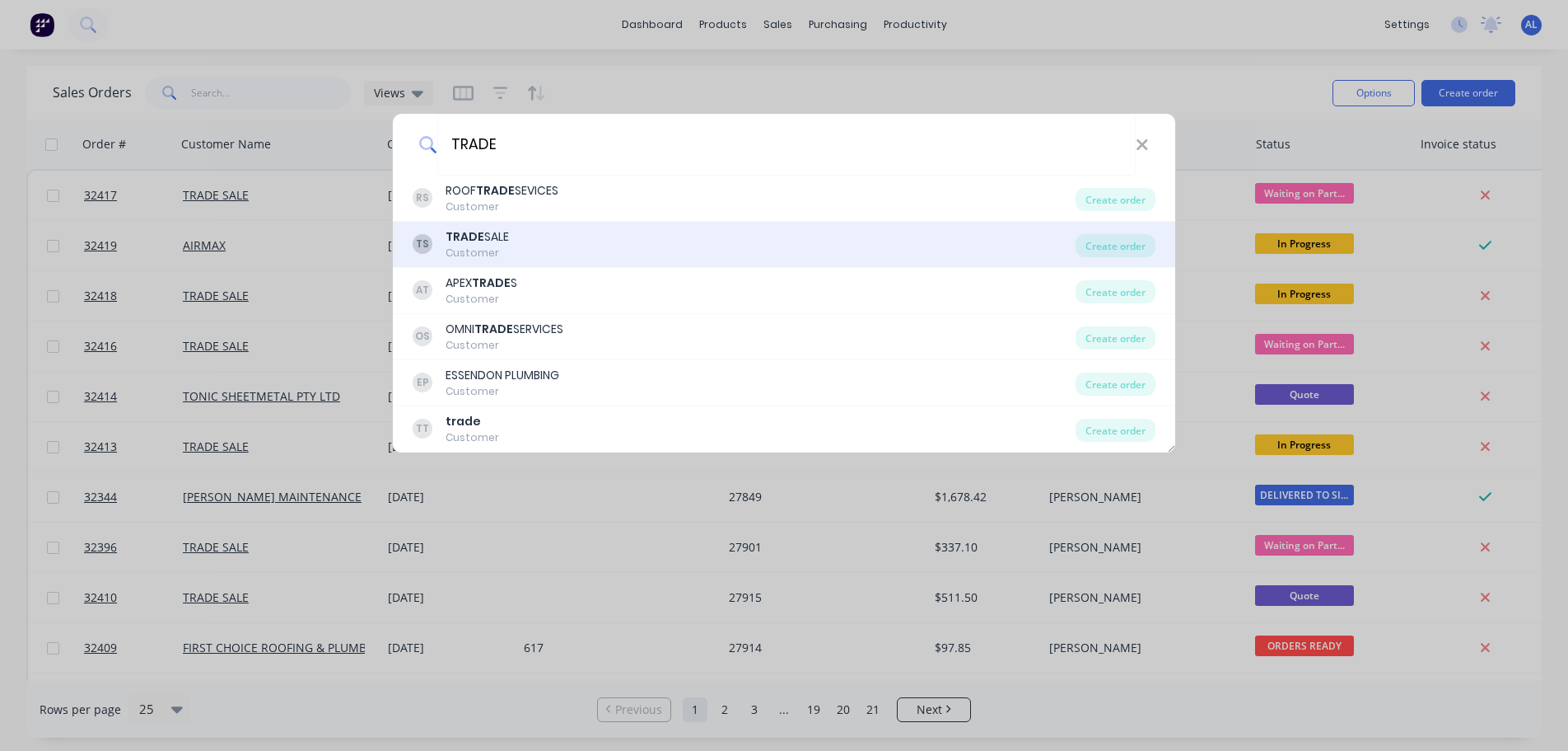
type input "TRADE"
click at [502, 251] on div "Customer" at bounding box center [477, 253] width 63 height 15
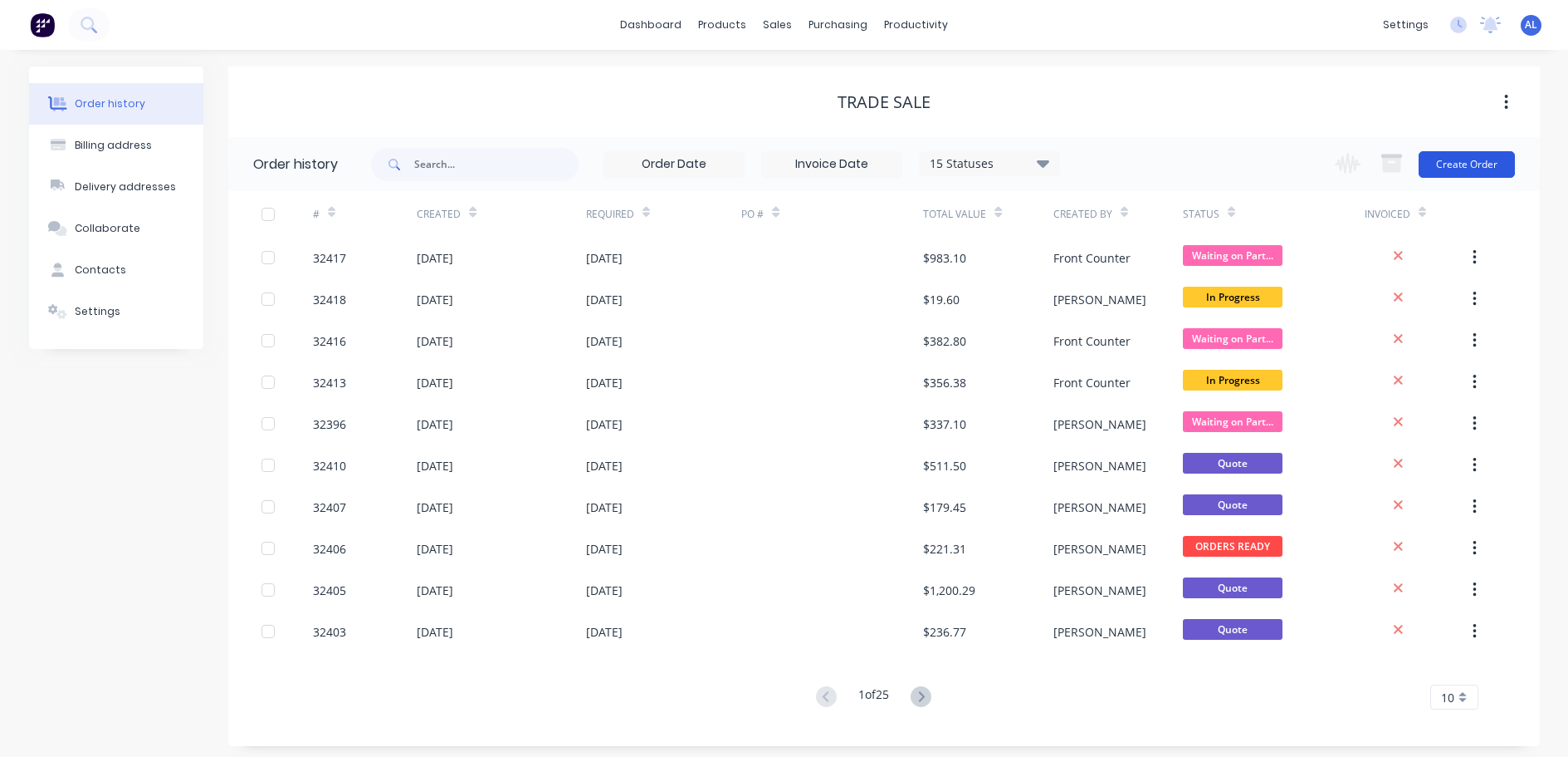
click at [1485, 166] on button "Create Order" at bounding box center [1466, 165] width 97 height 27
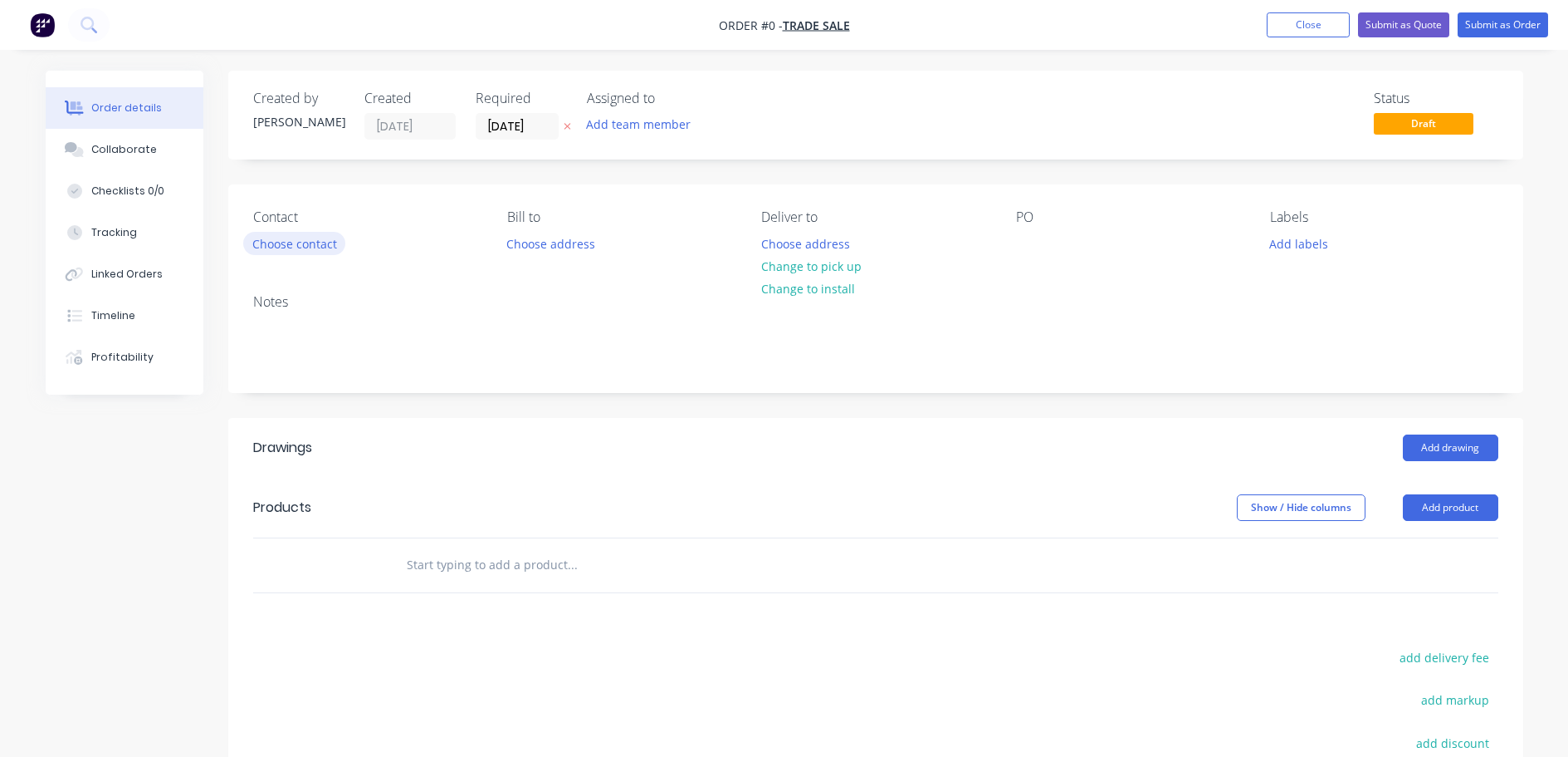
click at [308, 248] on button "Choose contact" at bounding box center [295, 243] width 102 height 23
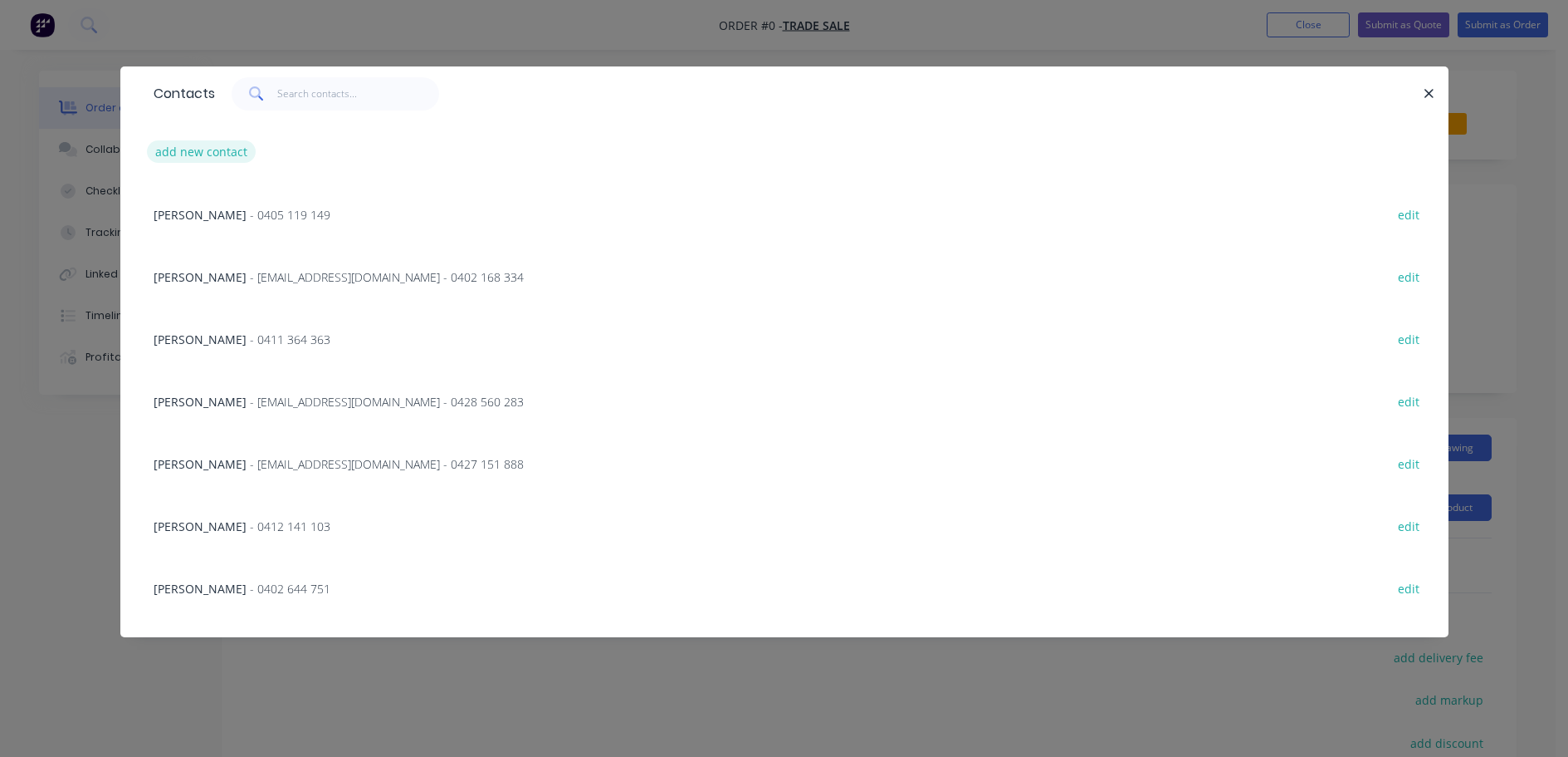
click at [226, 151] on button "add new contact" at bounding box center [202, 151] width 109 height 23
select select "AU"
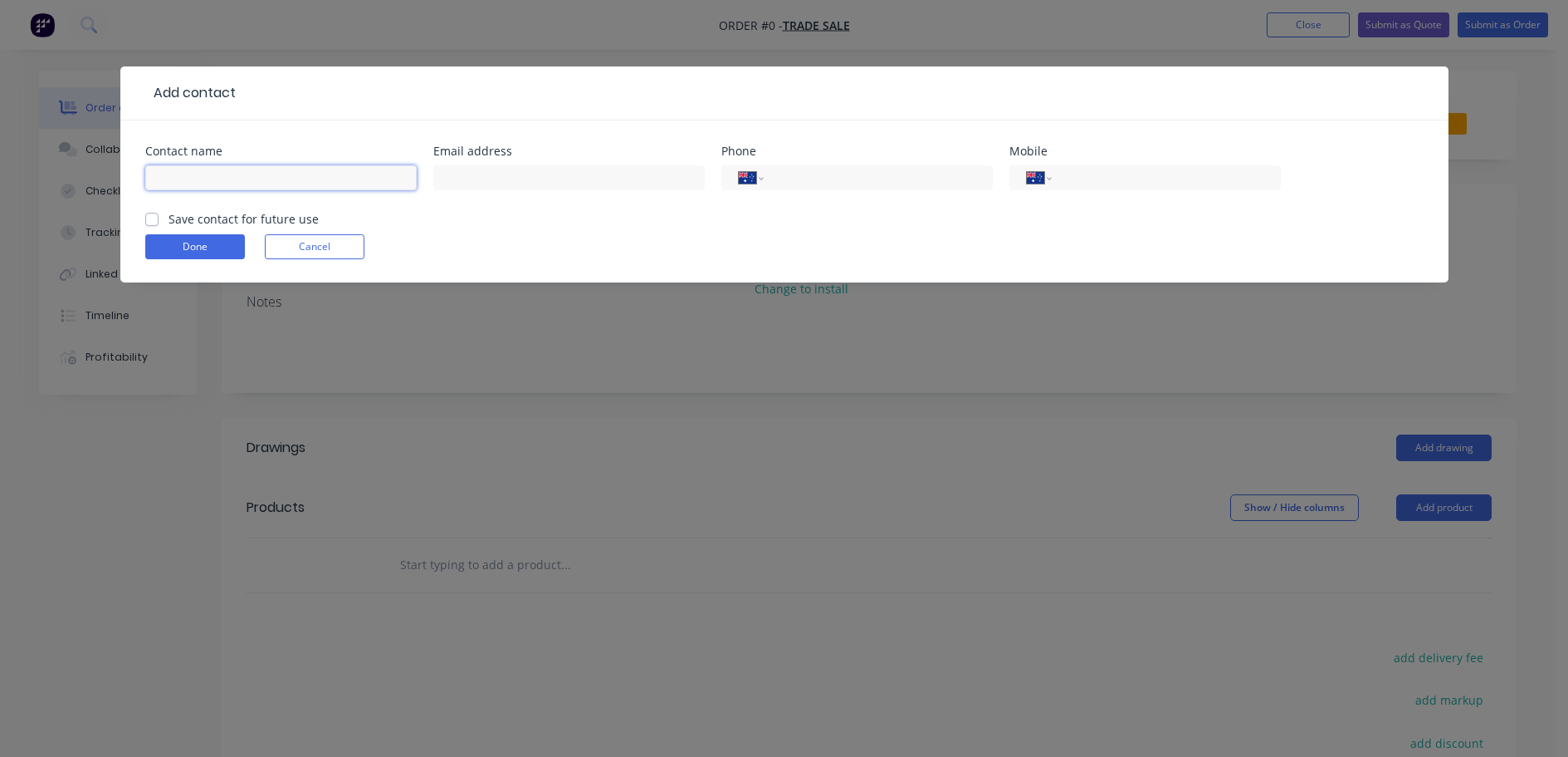
click at [213, 181] on input "text" at bounding box center [281, 178] width 271 height 25
type input "ARI"
click at [1209, 178] on input "tel" at bounding box center [1162, 178] width 199 height 19
type input "0419 205 065"
click at [169, 218] on label "Save contact for future use" at bounding box center [244, 218] width 150 height 18
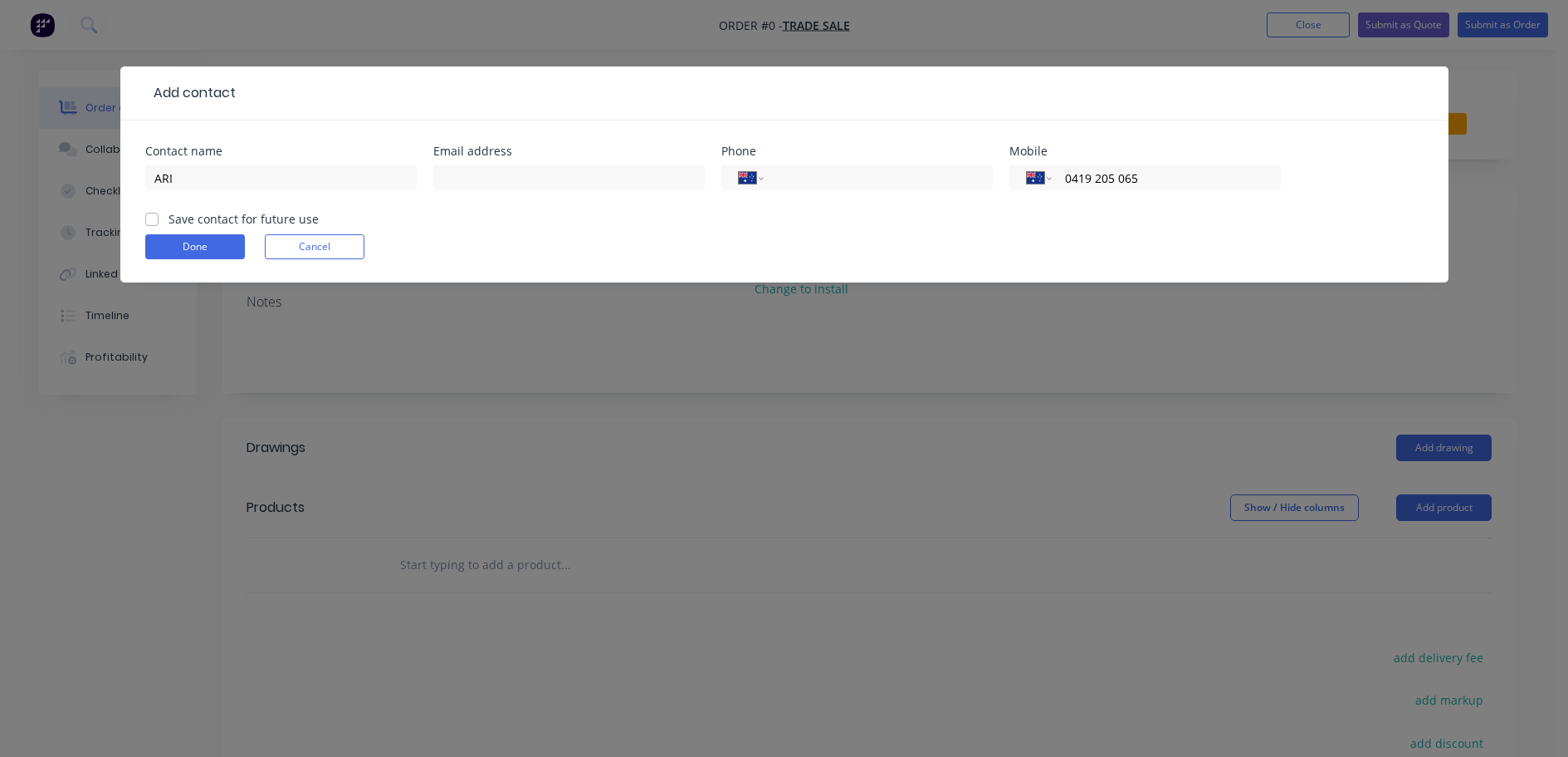
click at [154, 218] on input "Save contact for future use" at bounding box center [152, 218] width 13 height 16
checkbox input "true"
click at [207, 244] on button "Done" at bounding box center [195, 247] width 100 height 25
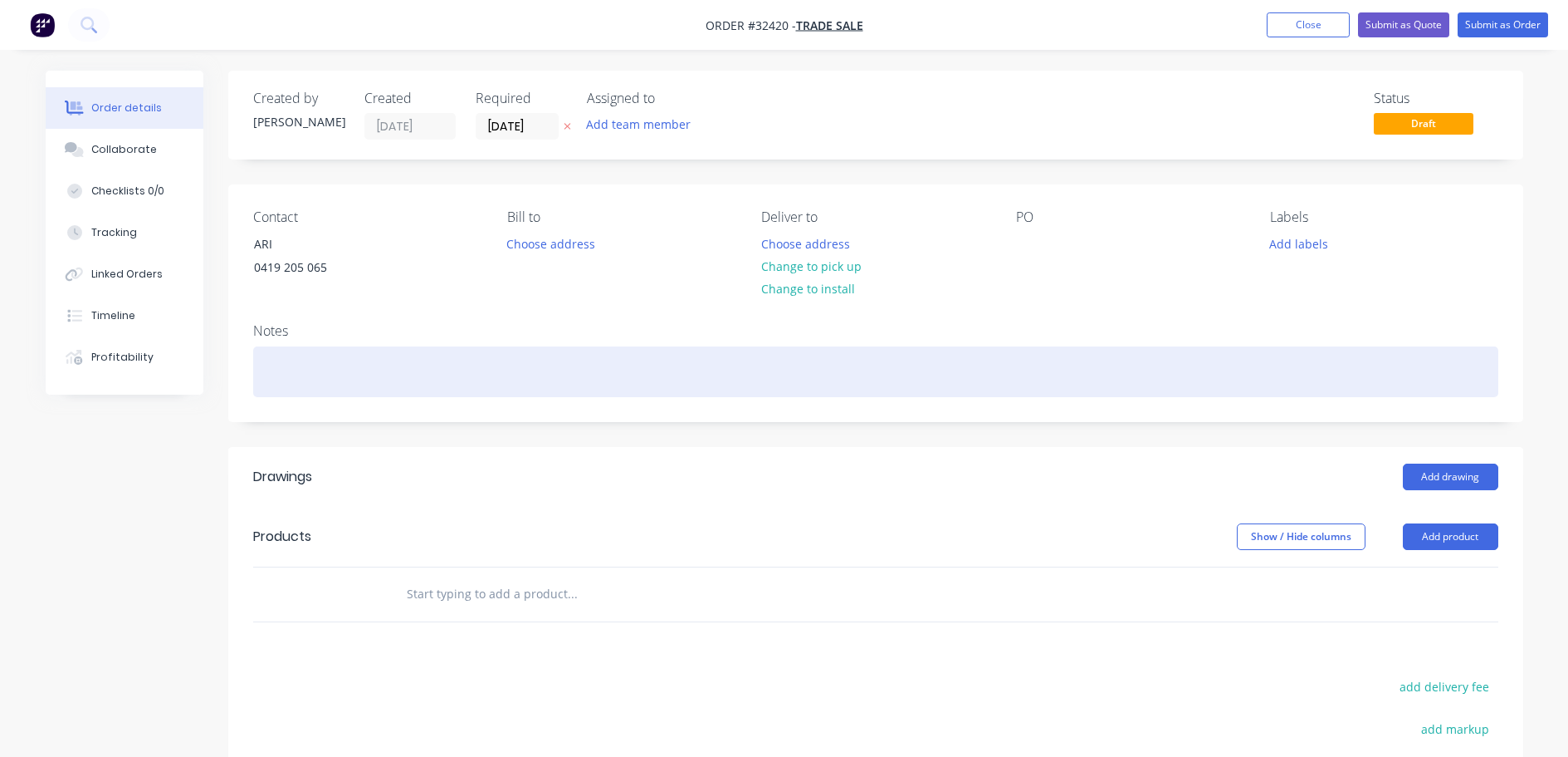
drag, startPoint x: 815, startPoint y: 270, endPoint x: 857, endPoint y: 392, distance: 129.0
click at [814, 270] on button "Change to pick up" at bounding box center [811, 265] width 118 height 23
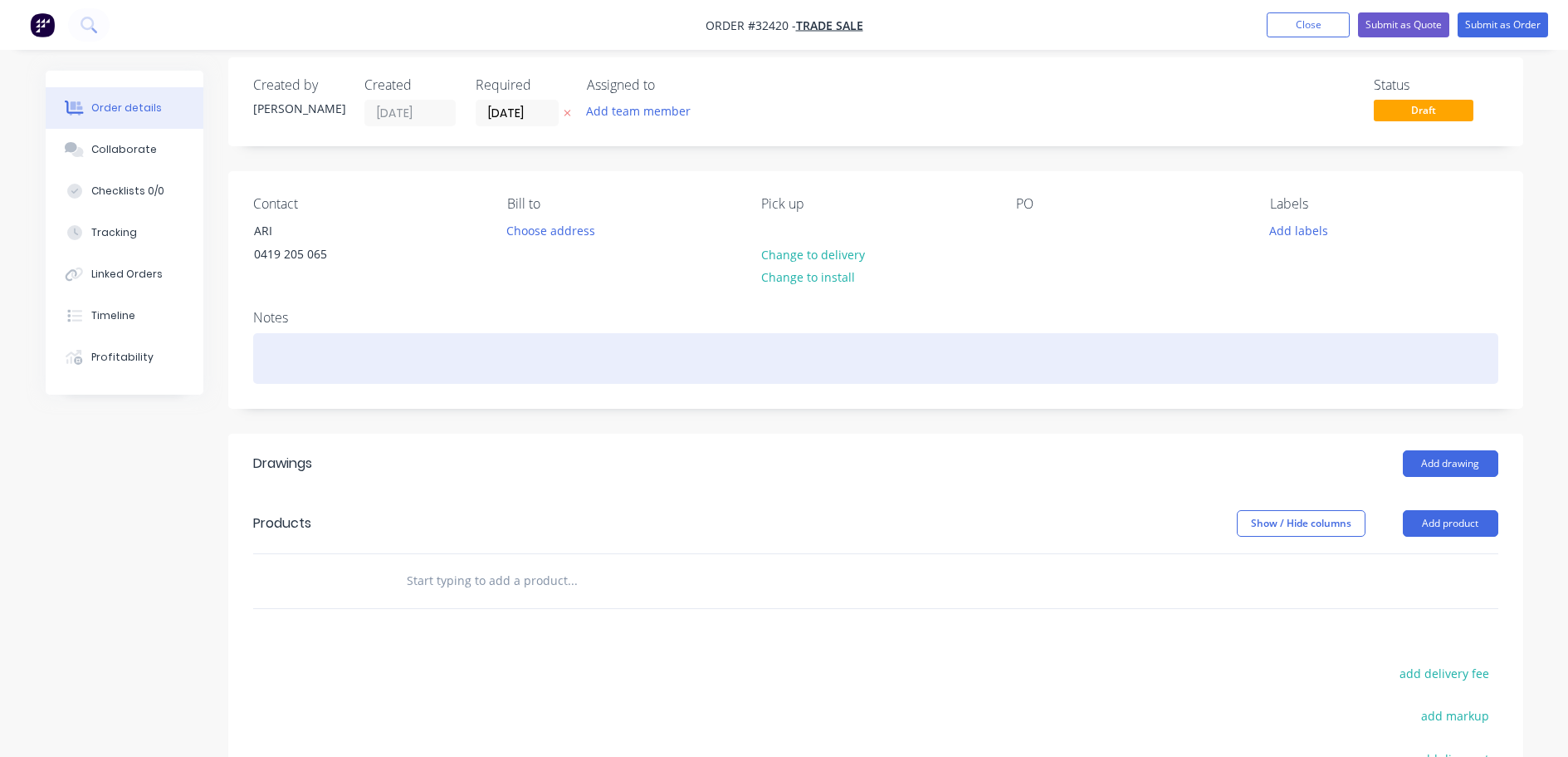
scroll to position [289, 0]
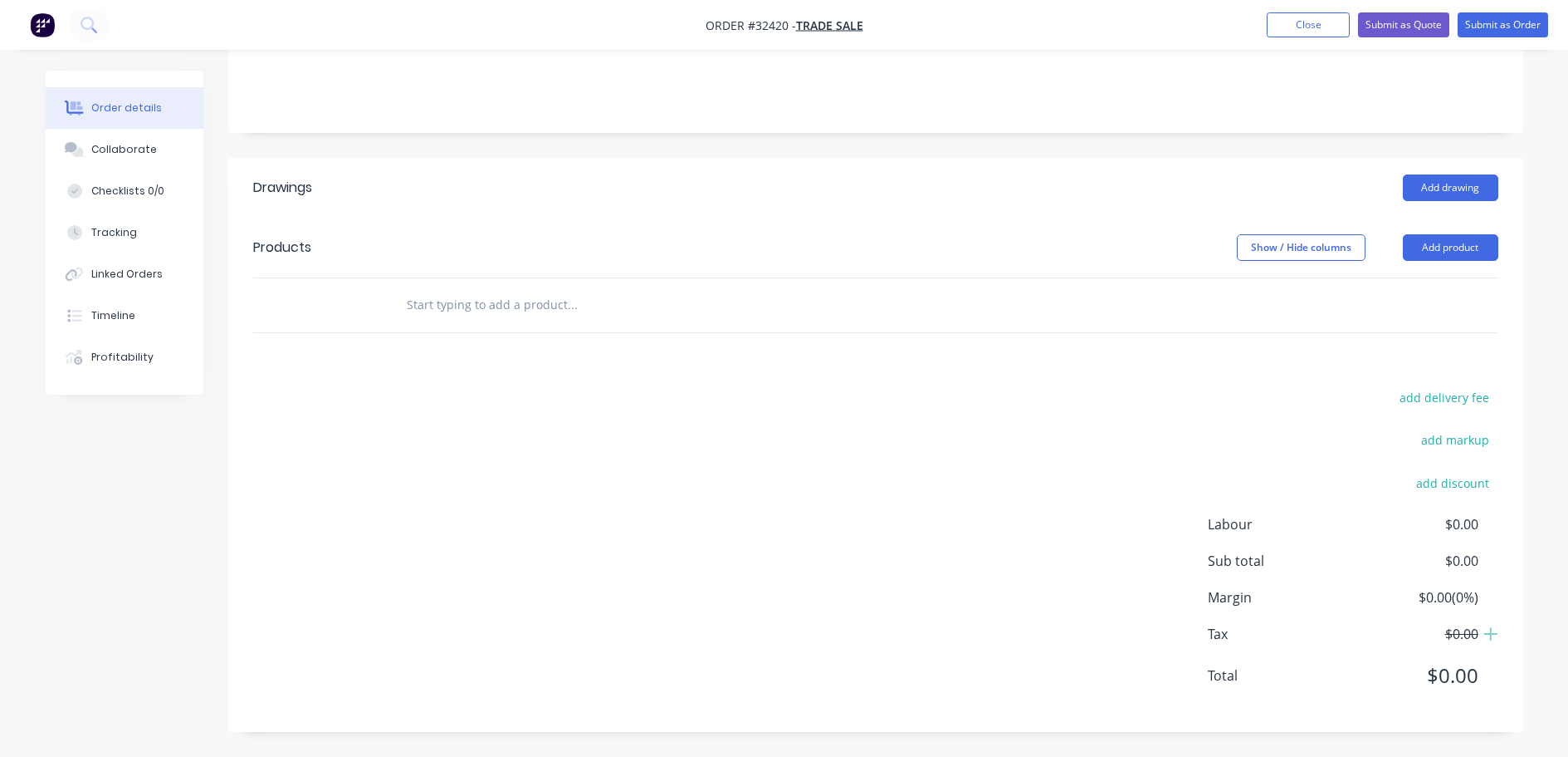
click at [412, 267] on header "Products Show / Hide columns Add product" at bounding box center [876, 247] width 1295 height 60
click at [441, 302] on input "text" at bounding box center [571, 305] width 332 height 34
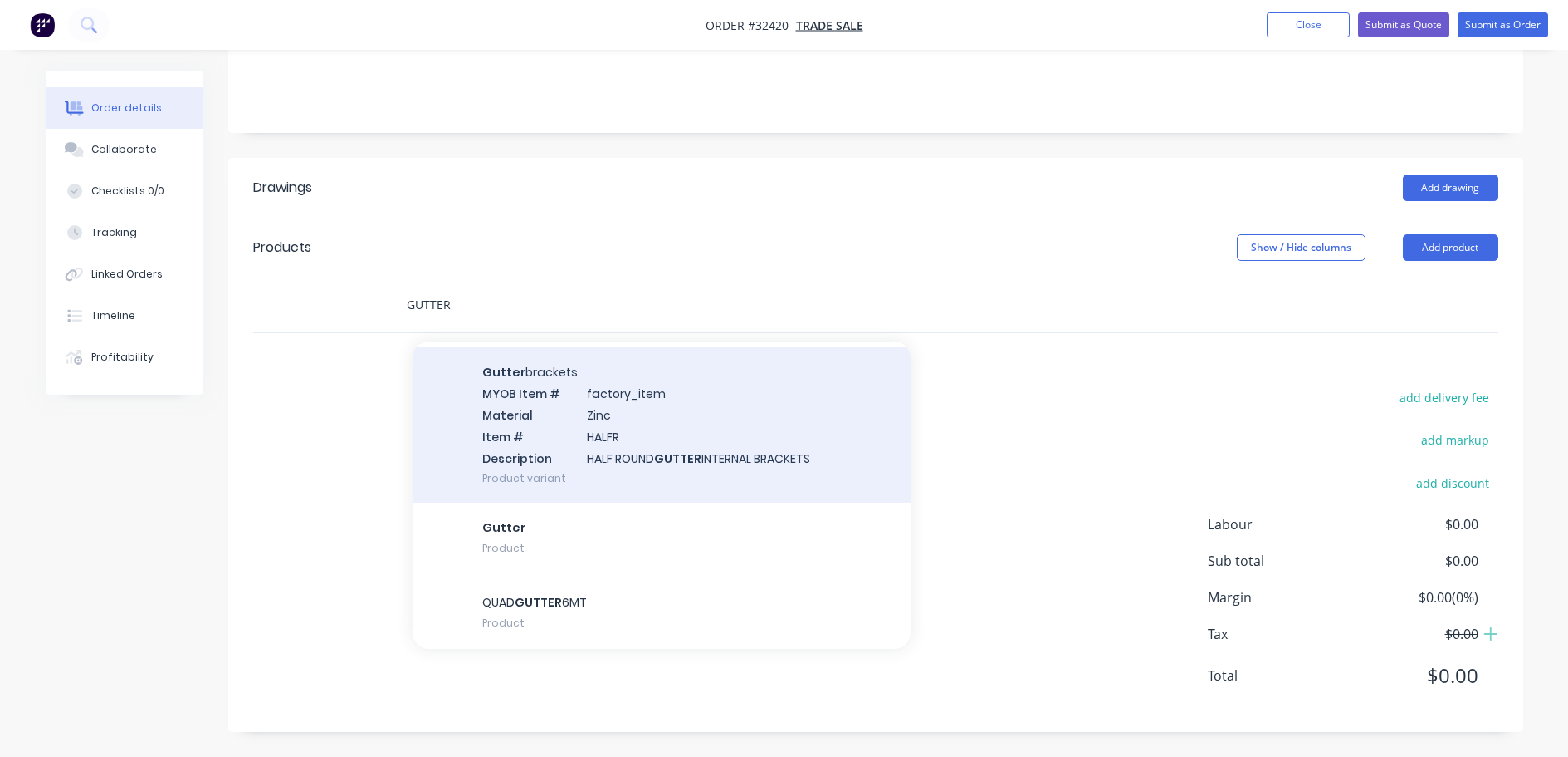
scroll to position [3488, 0]
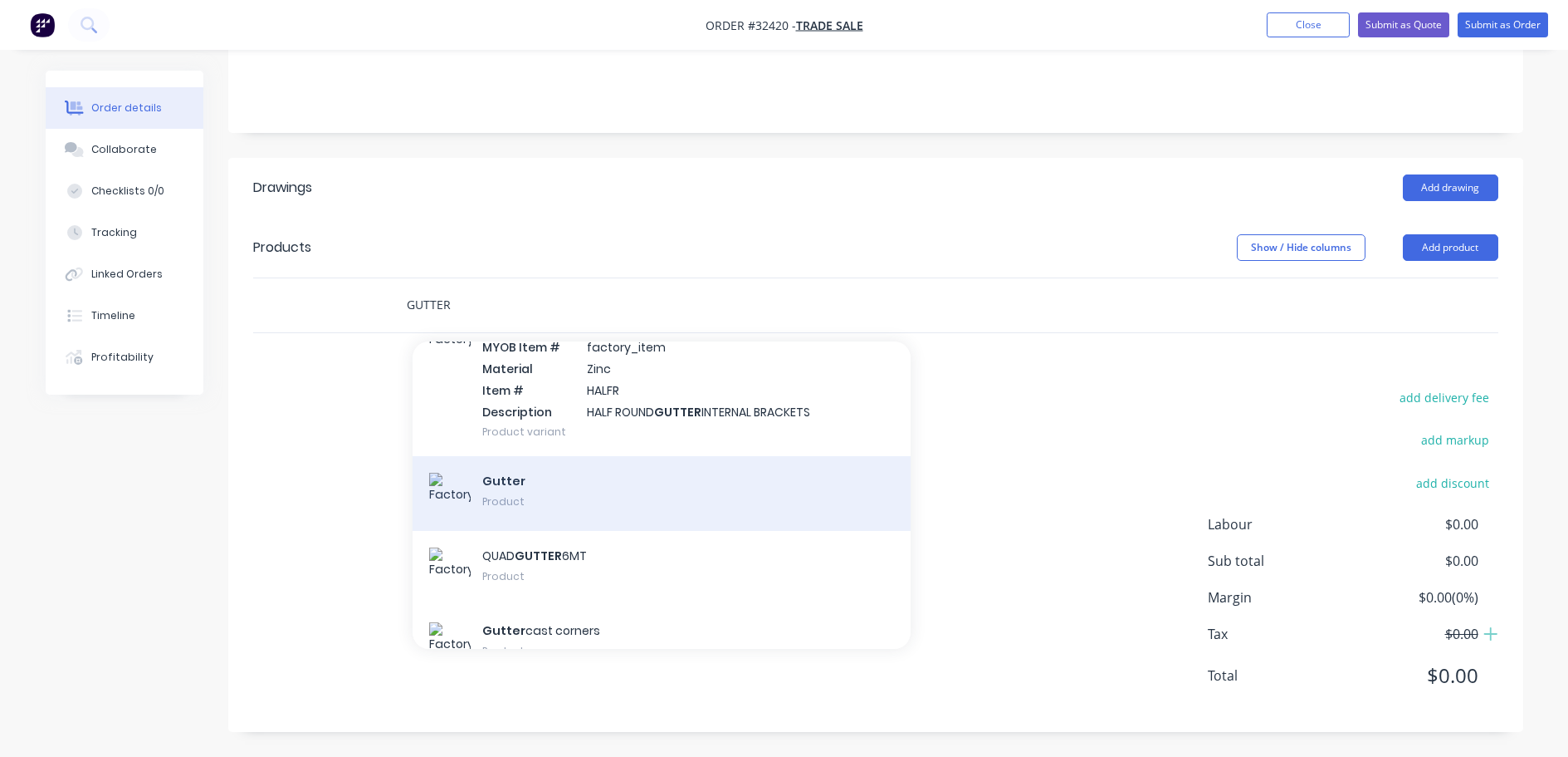
type input "GUTTER"
click at [609, 496] on div "Gutter Product" at bounding box center [661, 493] width 498 height 75
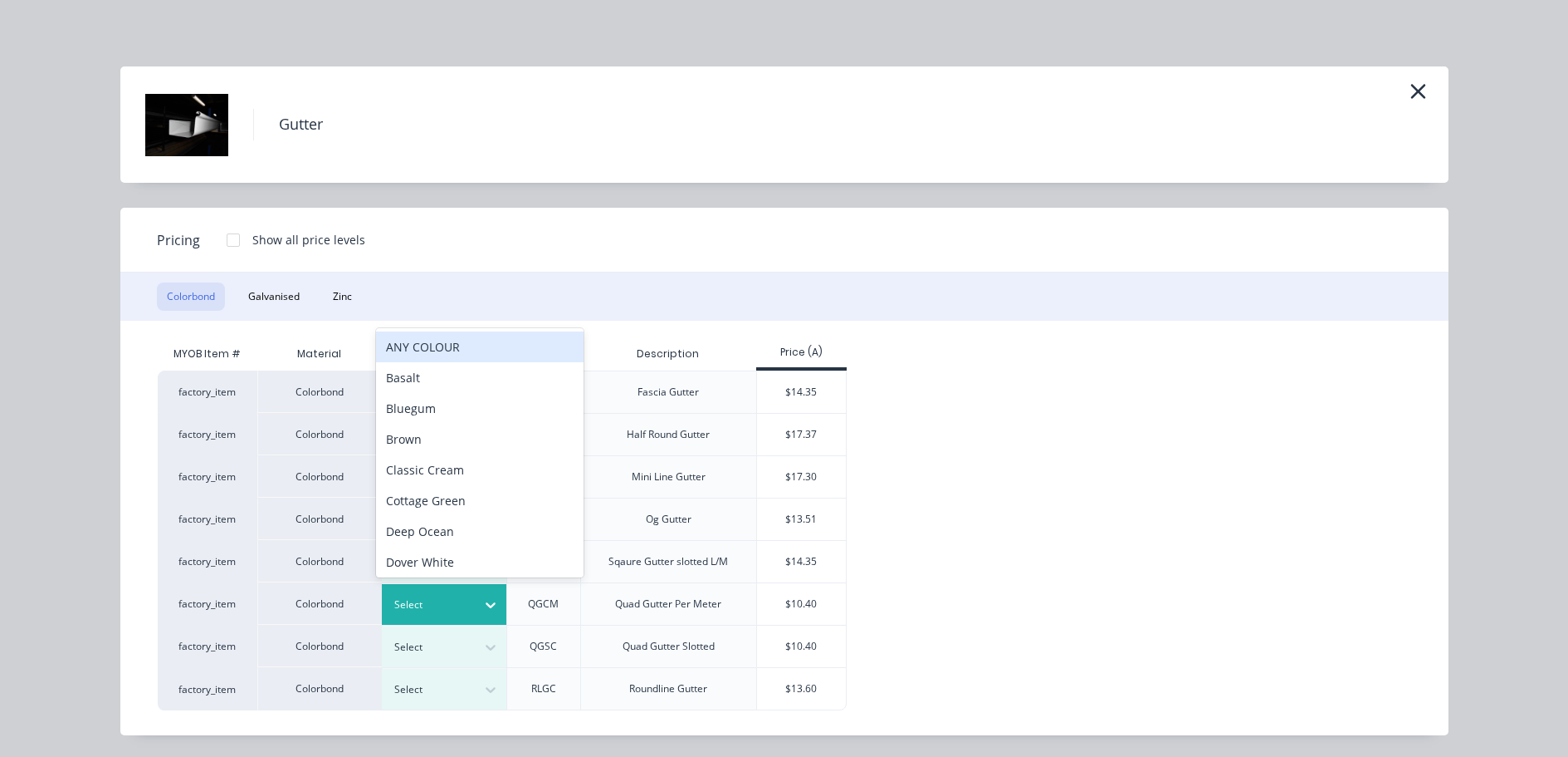
click at [488, 605] on icon at bounding box center [490, 606] width 10 height 6
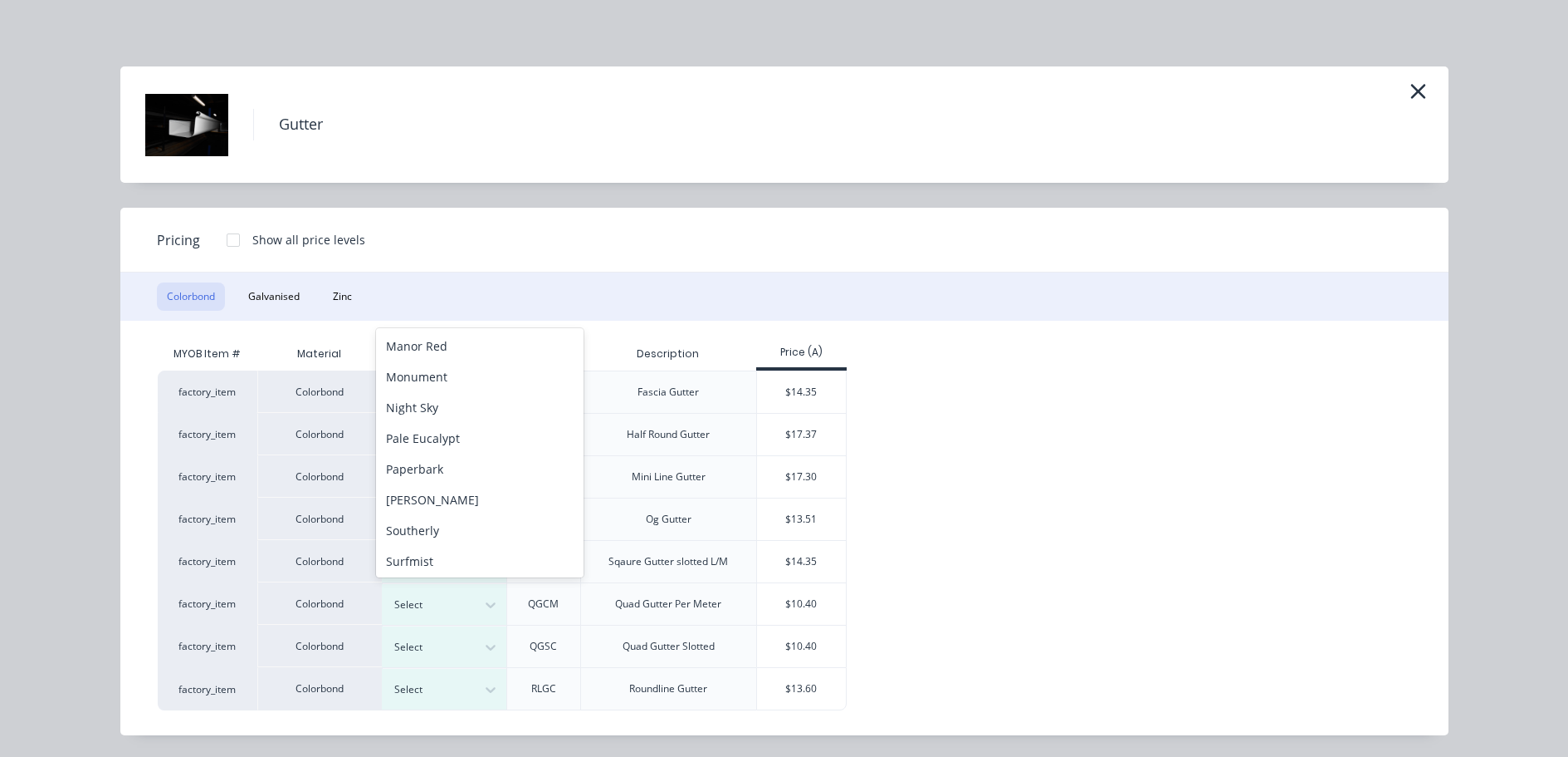
scroll to position [495, 0]
click at [469, 467] on div "Surfmist" at bounding box center [480, 466] width 207 height 31
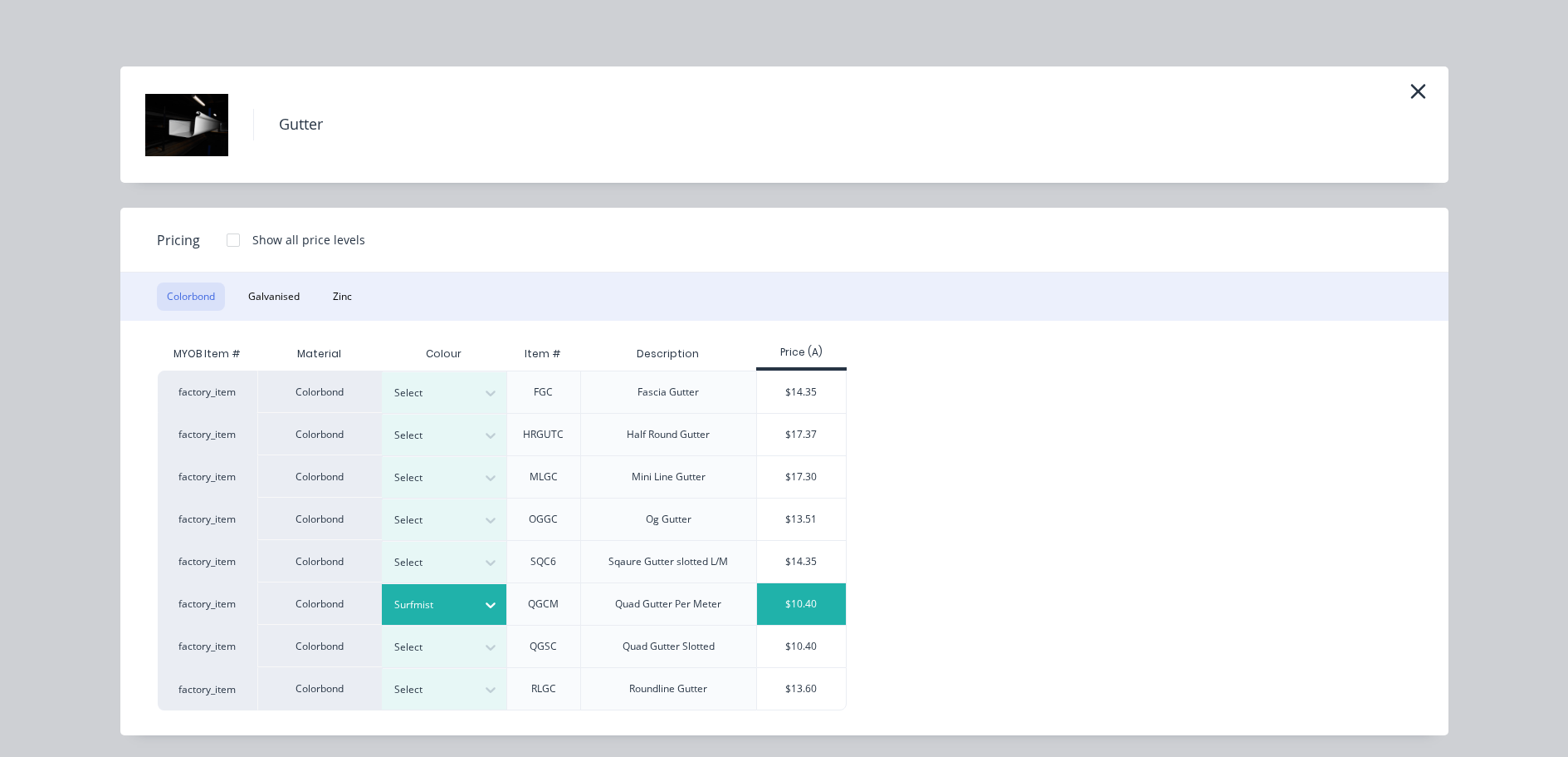
click at [801, 613] on div "$10.40" at bounding box center [802, 603] width 89 height 41
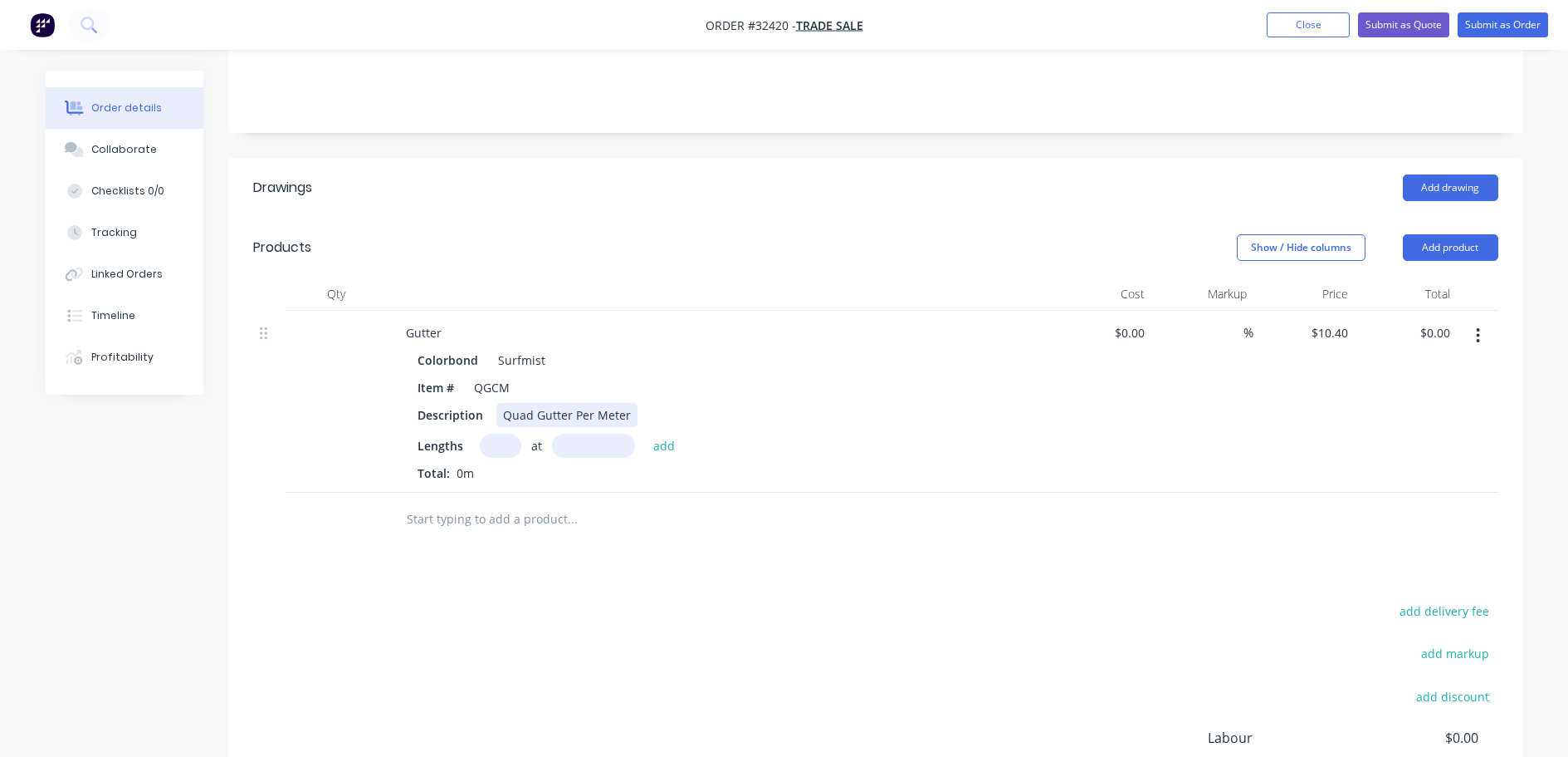
click at [624, 404] on div "Quad Gutter Per Meter" at bounding box center [567, 414] width 141 height 24
click at [505, 454] on input "text" at bounding box center [500, 445] width 41 height 24
type input "2"
type input "360"
click at [645, 434] on button "add" at bounding box center [664, 444] width 39 height 23
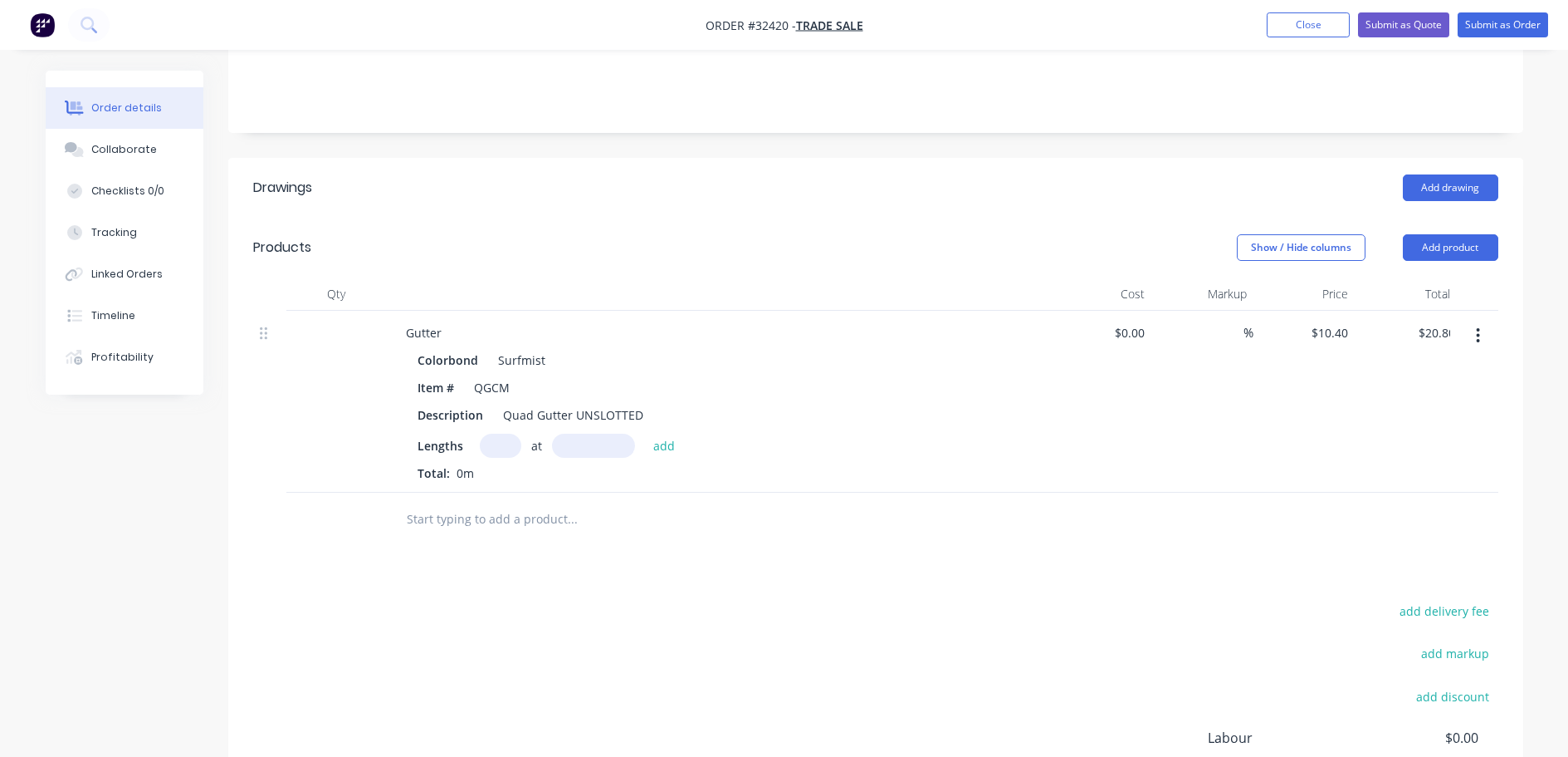
click at [645, 434] on button "add" at bounding box center [664, 444] width 39 height 23
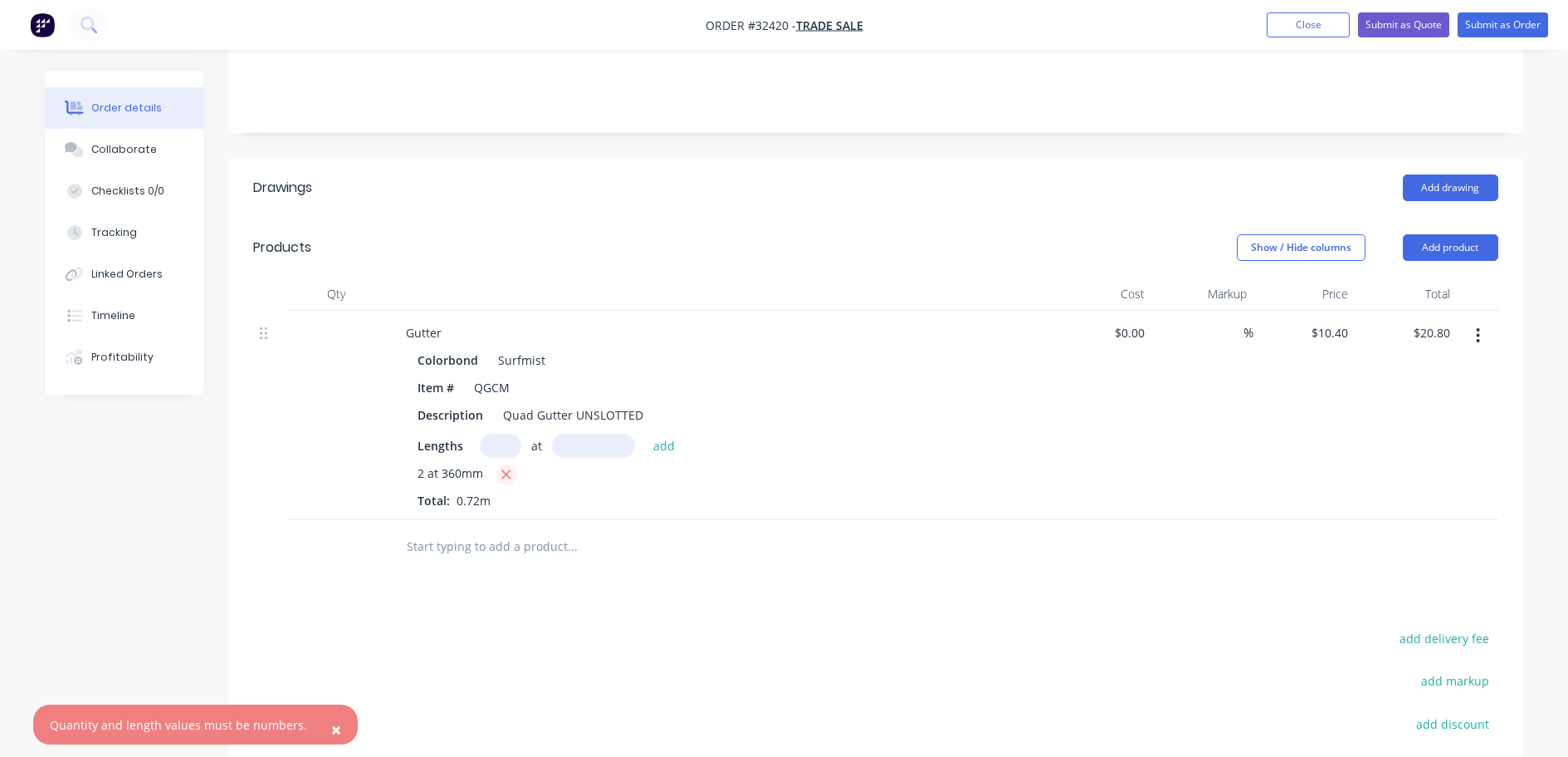
click at [512, 474] on button "button" at bounding box center [506, 475] width 21 height 21
type input "$0.00"
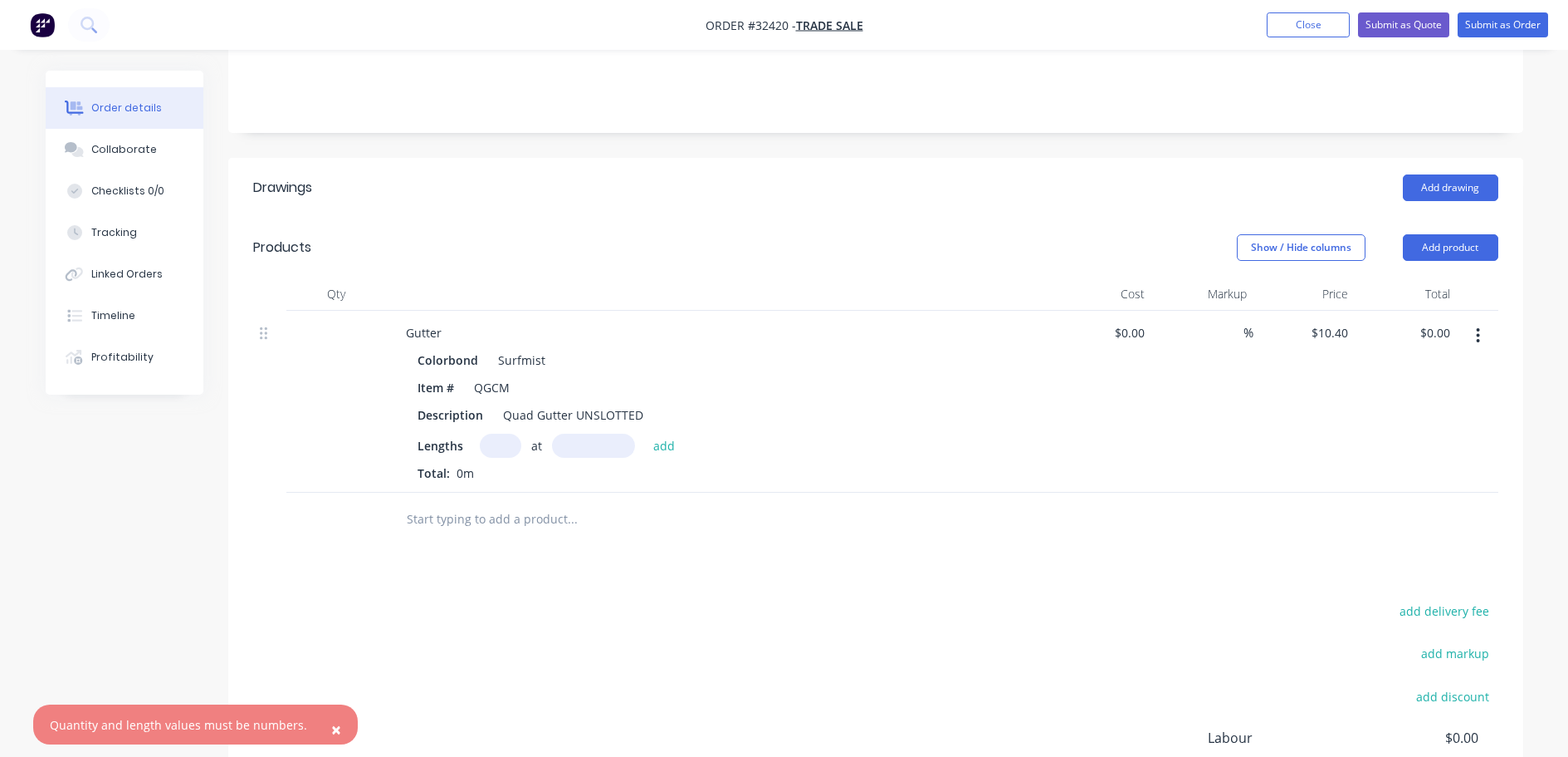
drag, startPoint x: 500, startPoint y: 432, endPoint x: 498, endPoint y: 463, distance: 31.1
click at [502, 449] on div "Colorbond Surfmist Item # QGCM Description Quad Gutter UNSLOTTED Lengths at add…" at bounding box center [718, 414] width 651 height 134
click at [502, 447] on input "text" at bounding box center [500, 445] width 41 height 24
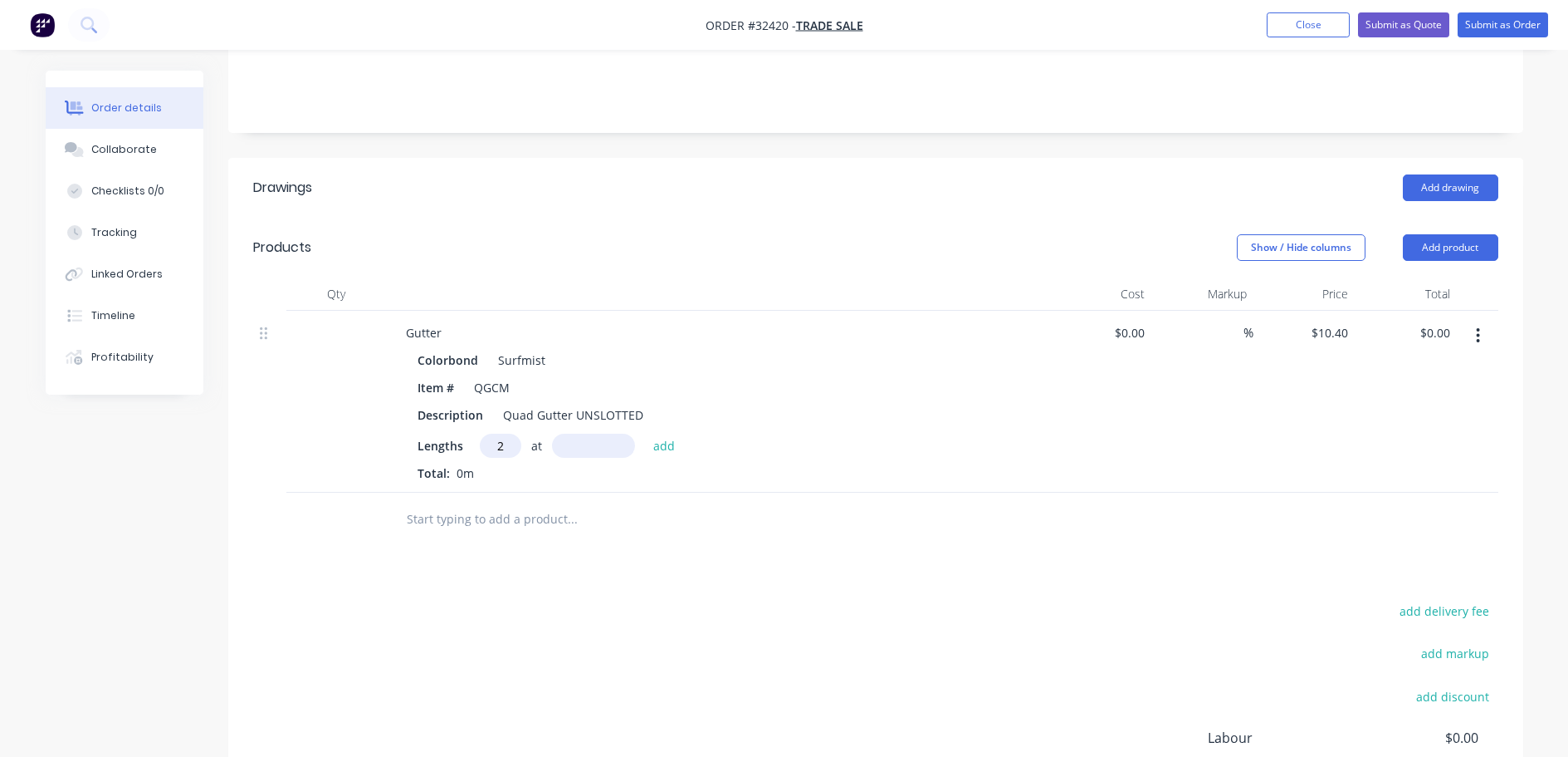
type input "2"
type input "3600"
click at [645, 434] on button "add" at bounding box center [664, 444] width 39 height 23
type input "$74.88"
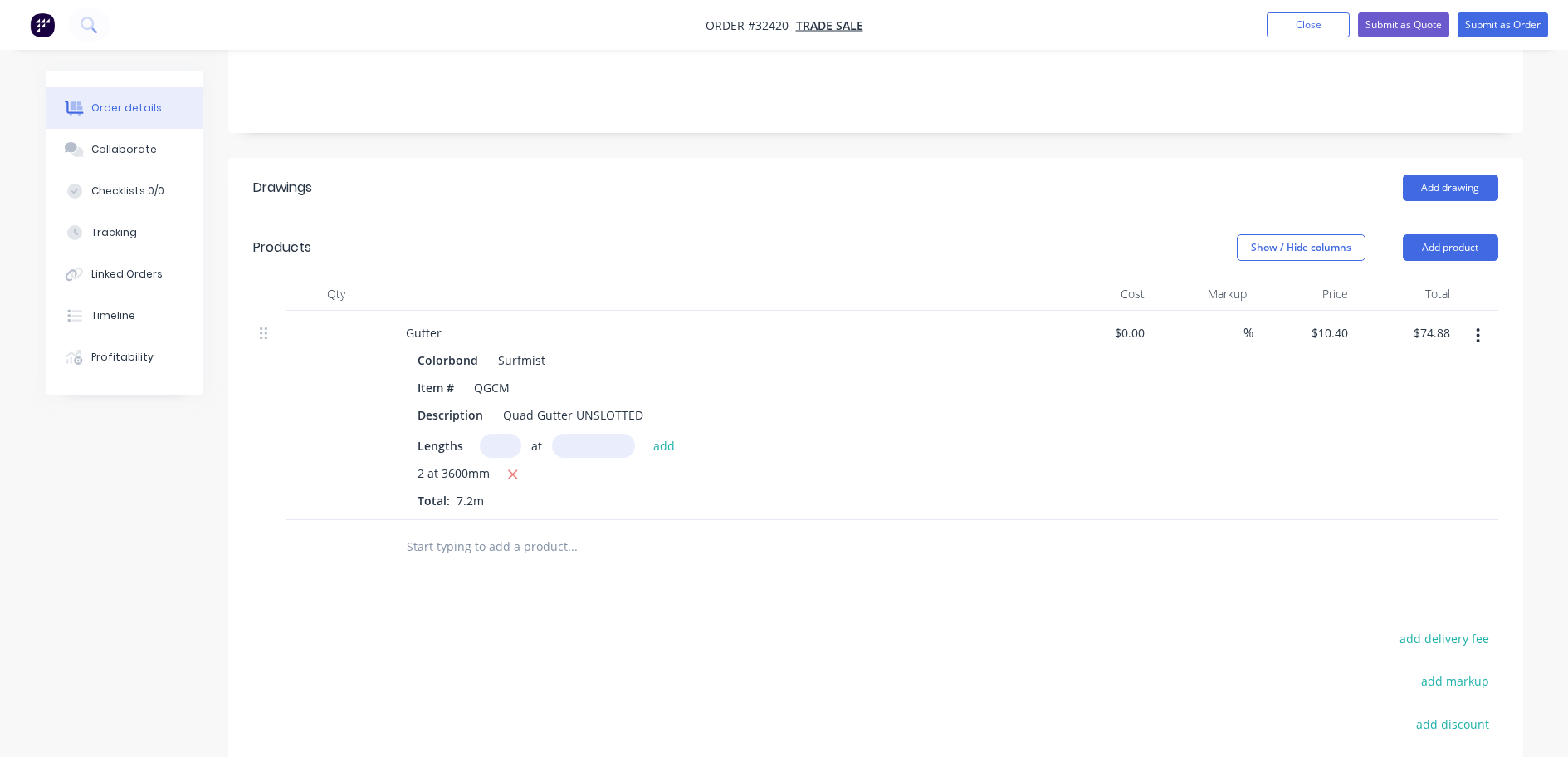
click at [484, 553] on input "text" at bounding box center [571, 547] width 332 height 34
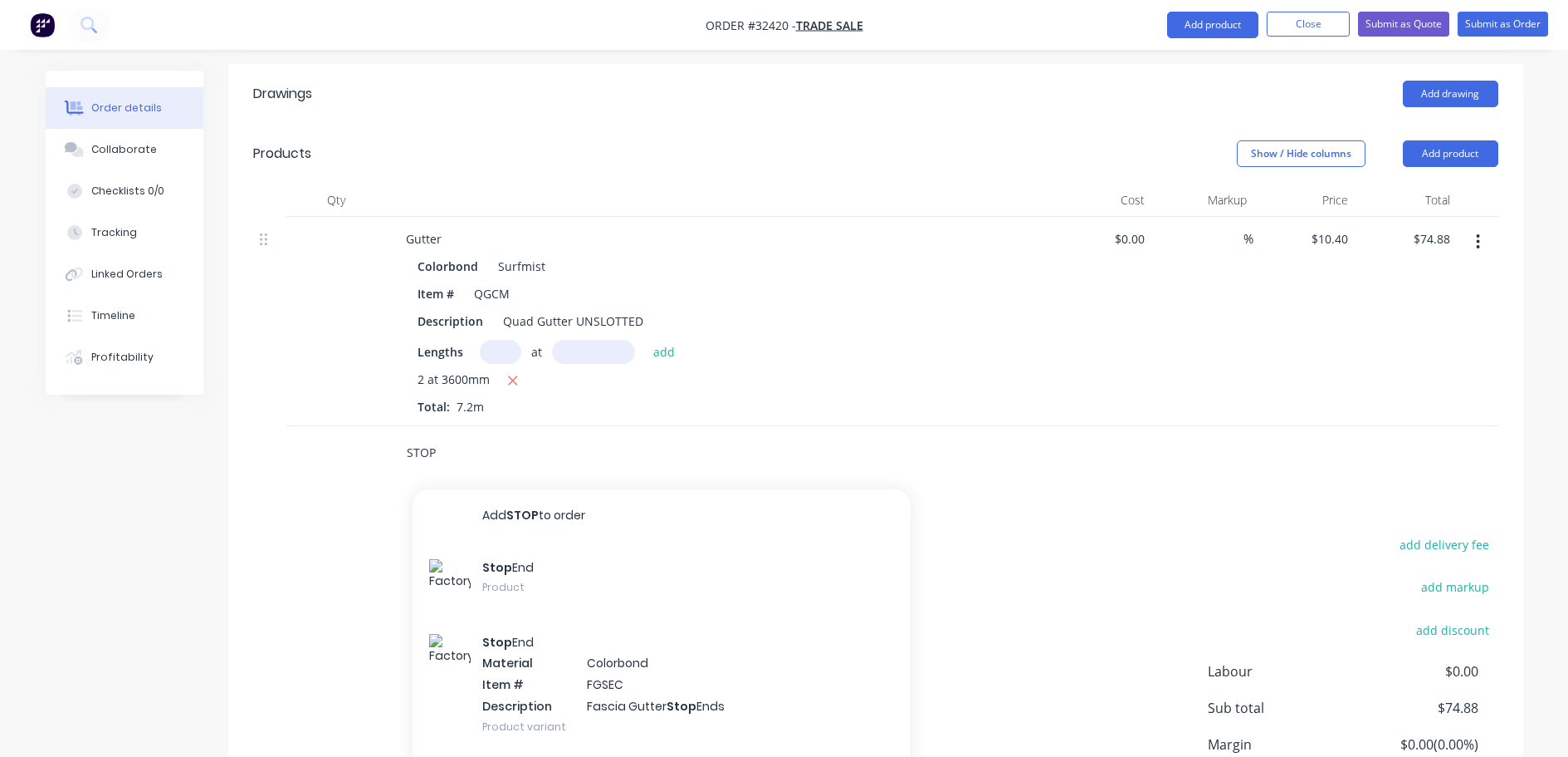
scroll to position [530, 0]
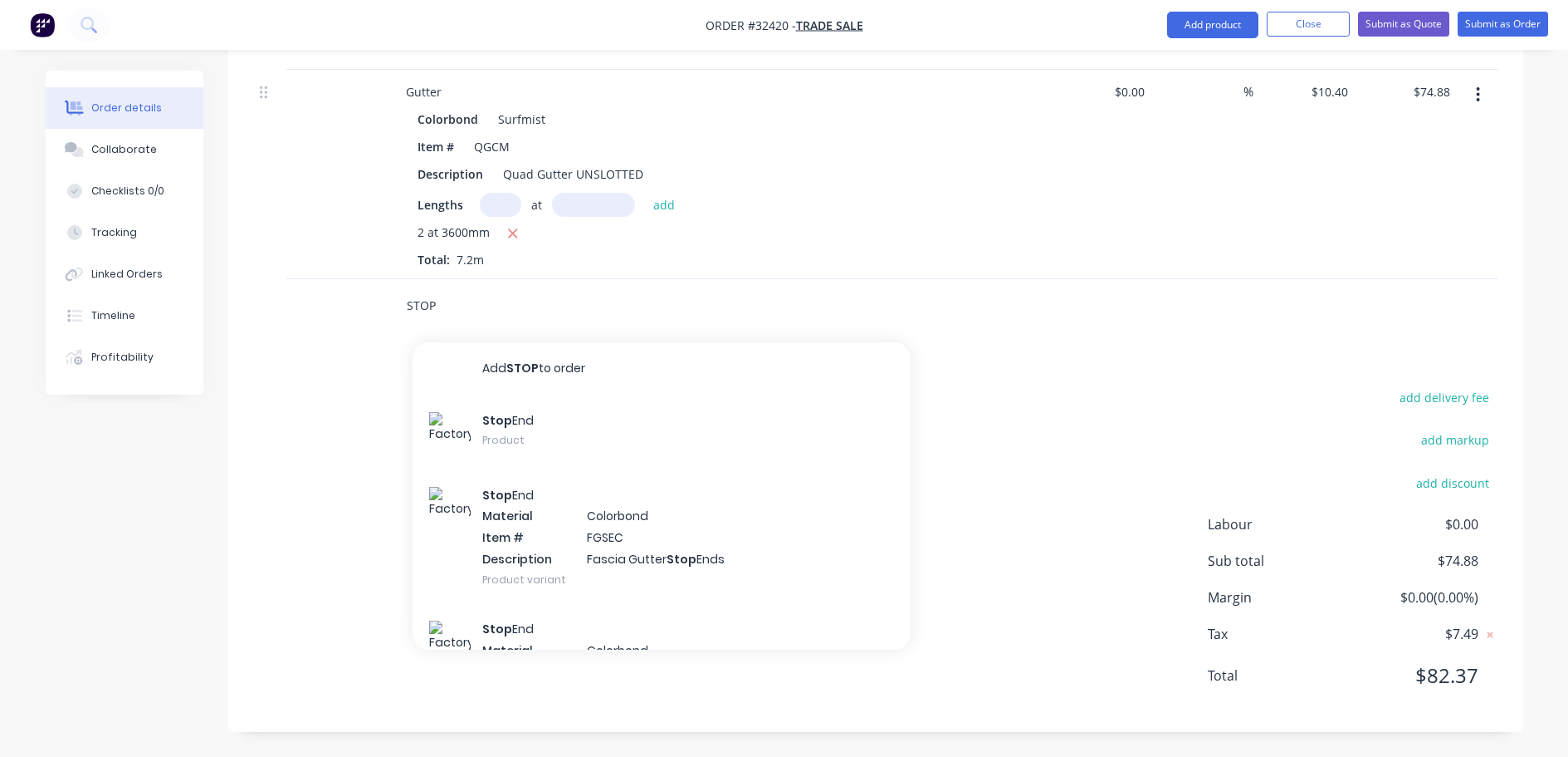
type input "STOP"
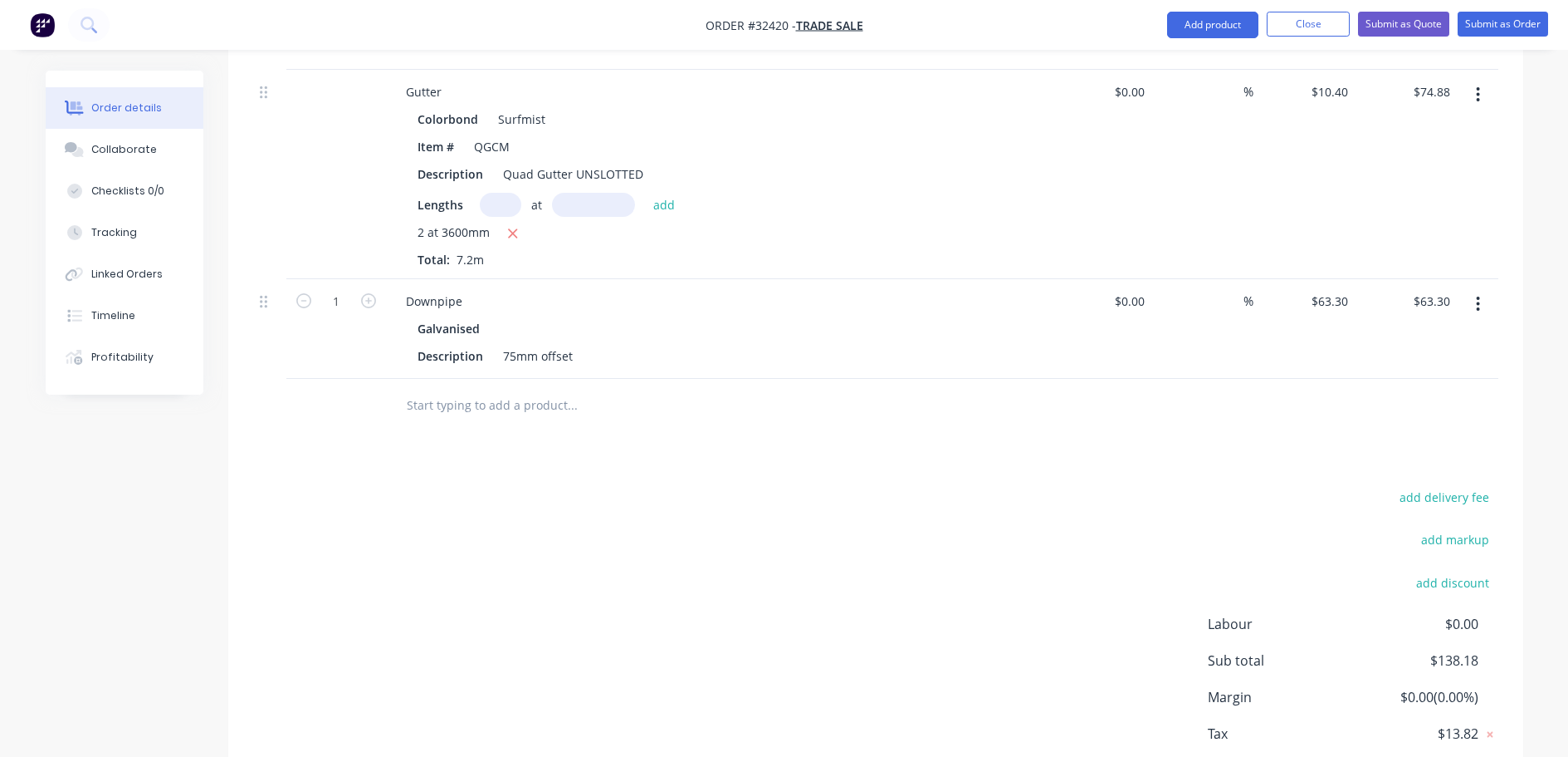
click at [1481, 299] on icon "button" at bounding box center [1478, 304] width 4 height 18
click at [1399, 451] on div "Delete" at bounding box center [1419, 447] width 128 height 24
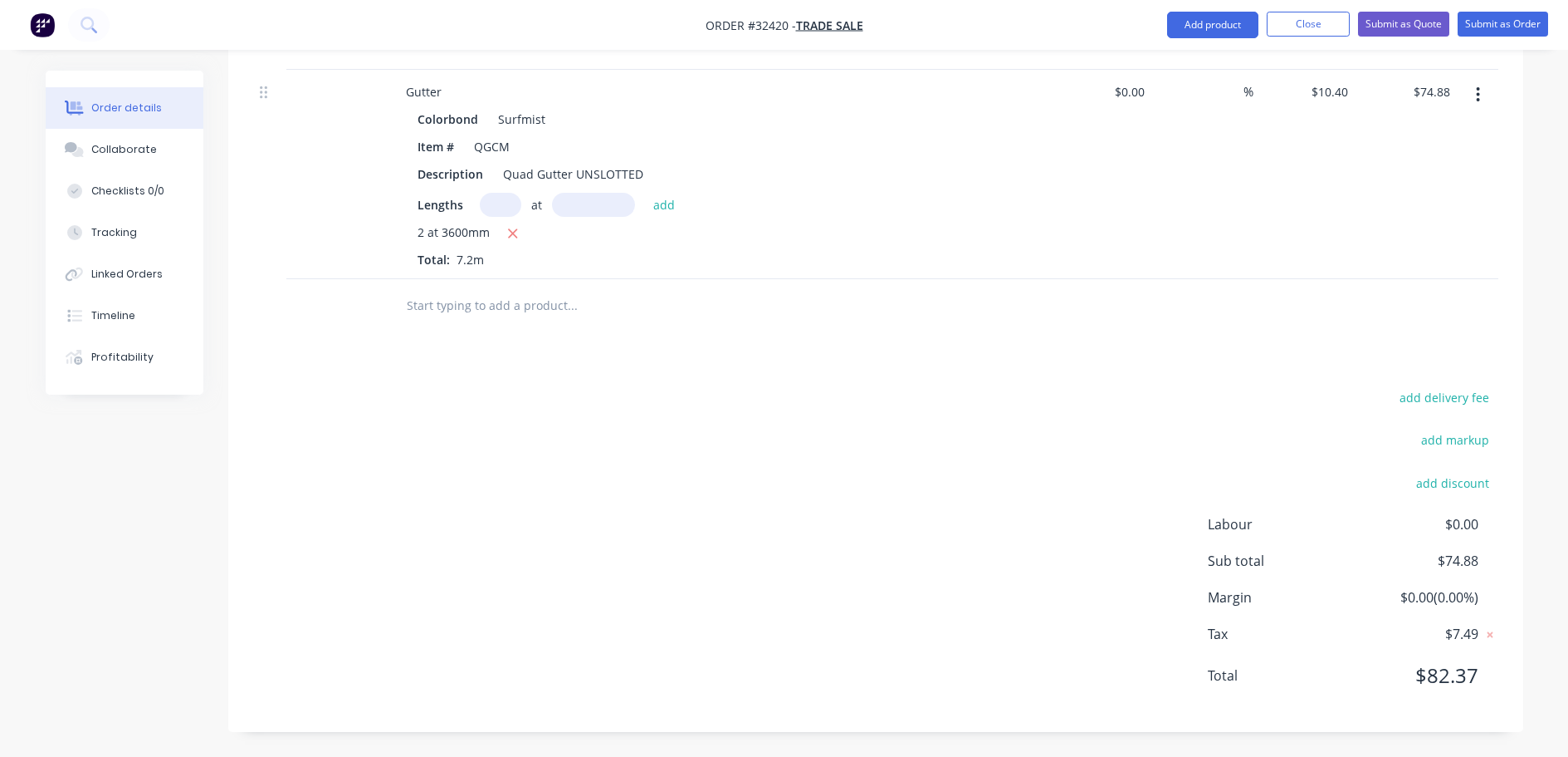
click at [495, 297] on input "text" at bounding box center [571, 306] width 332 height 34
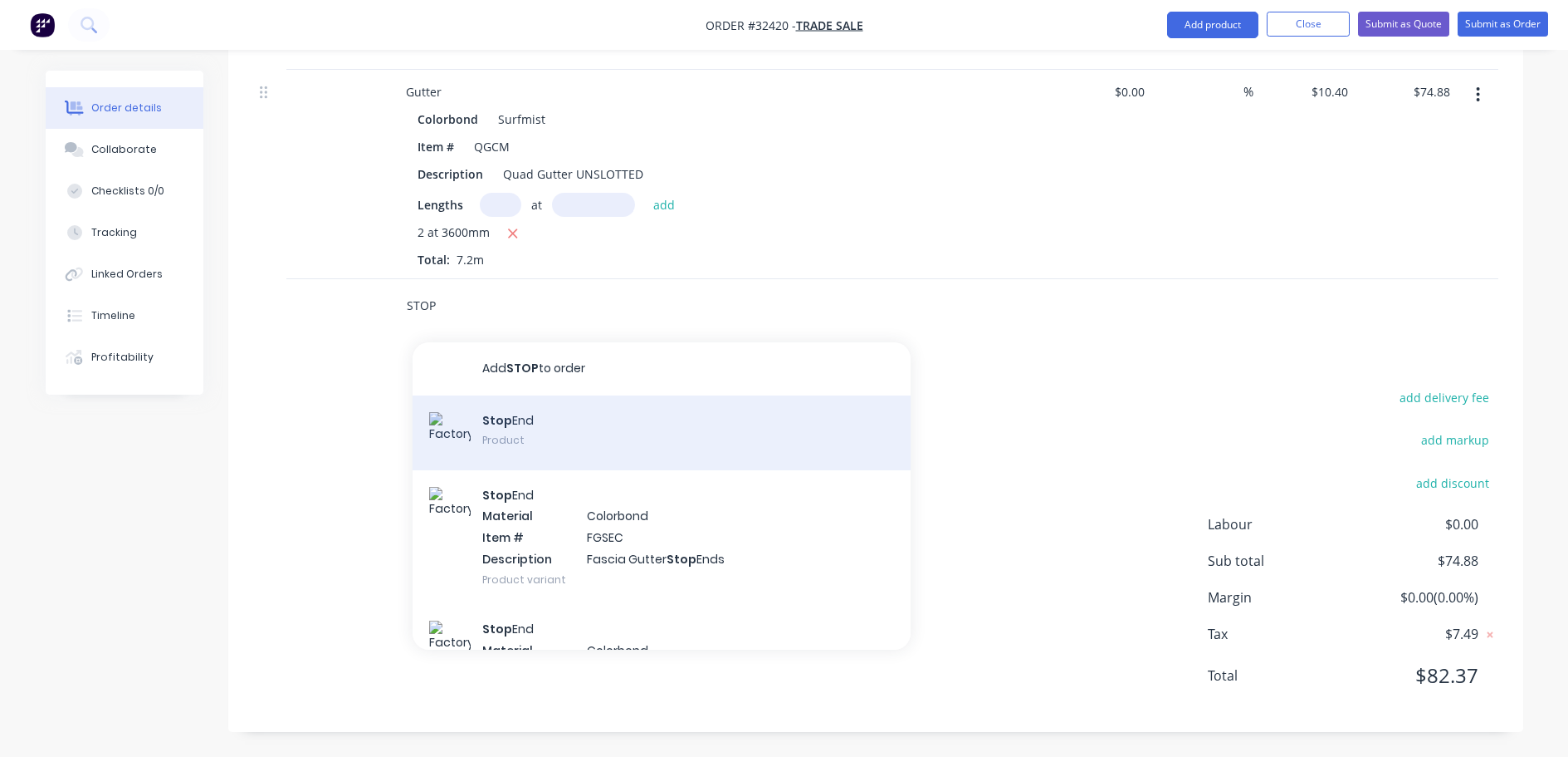
type input "STOP"
click at [518, 415] on div "Stop End Product" at bounding box center [661, 433] width 498 height 75
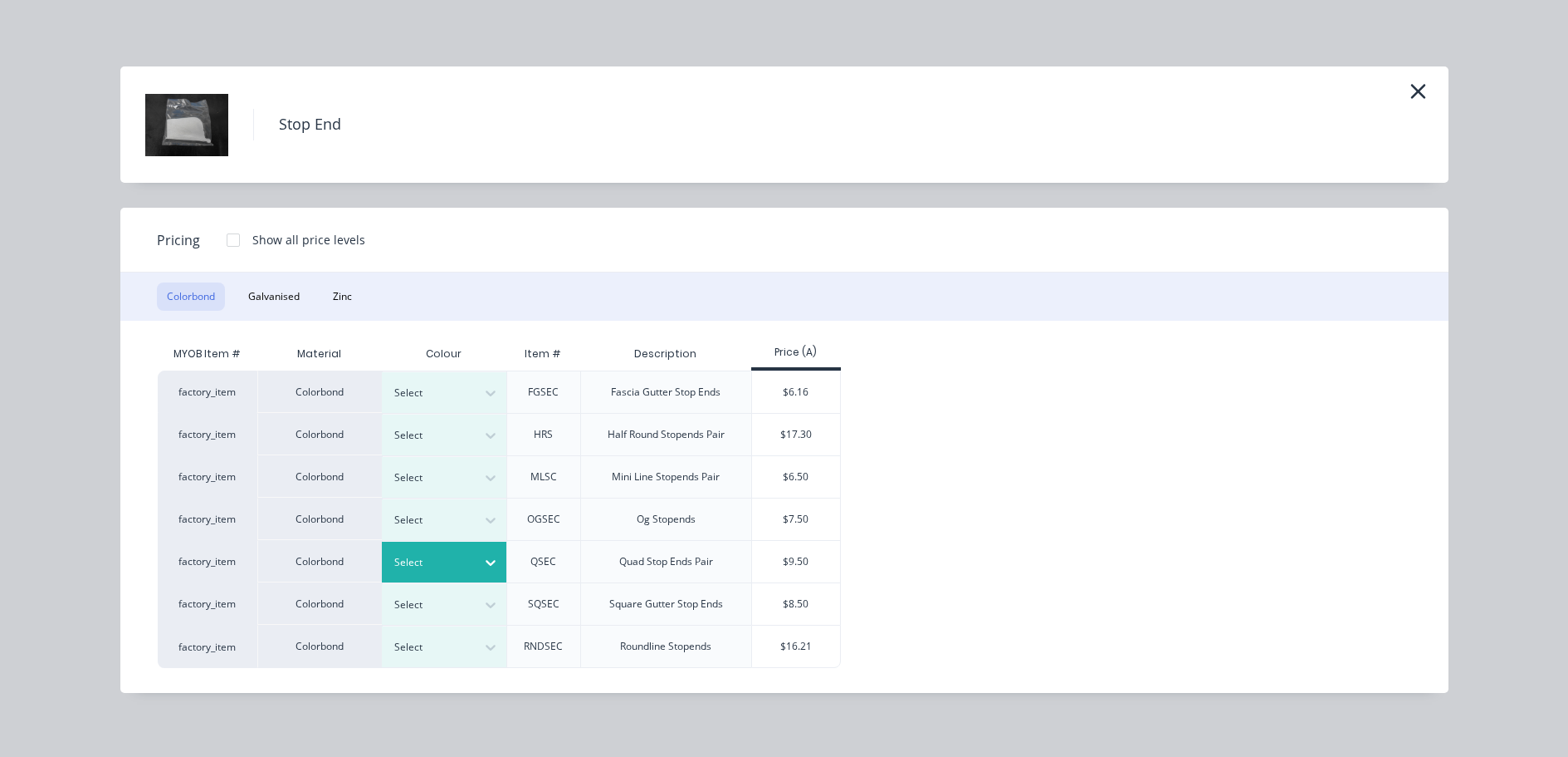
click at [492, 560] on icon at bounding box center [490, 562] width 17 height 17
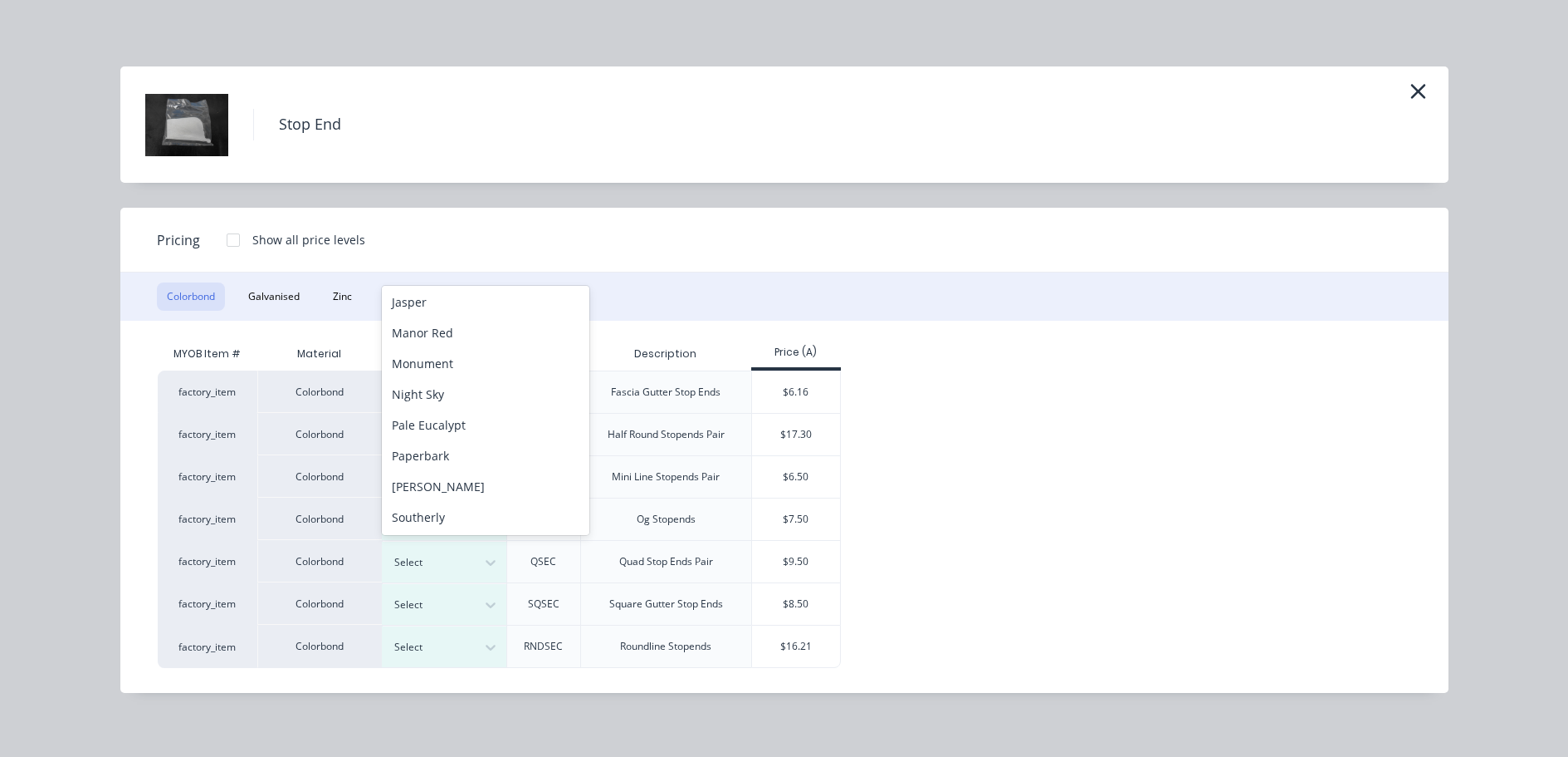
scroll to position [495, 0]
click at [455, 430] on div "Surfmist" at bounding box center [485, 423] width 207 height 31
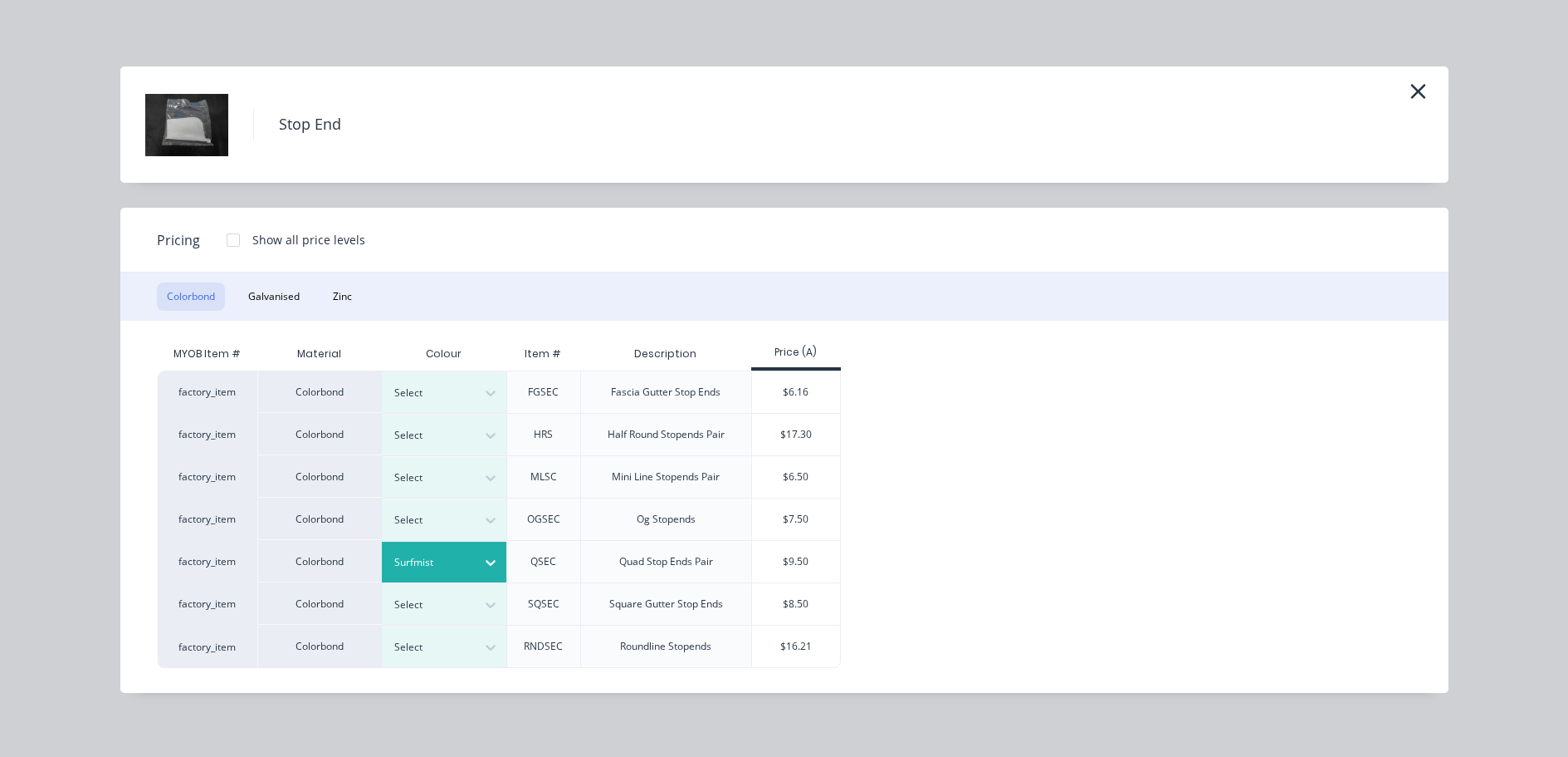
click at [821, 565] on div "$9.50" at bounding box center [797, 561] width 89 height 41
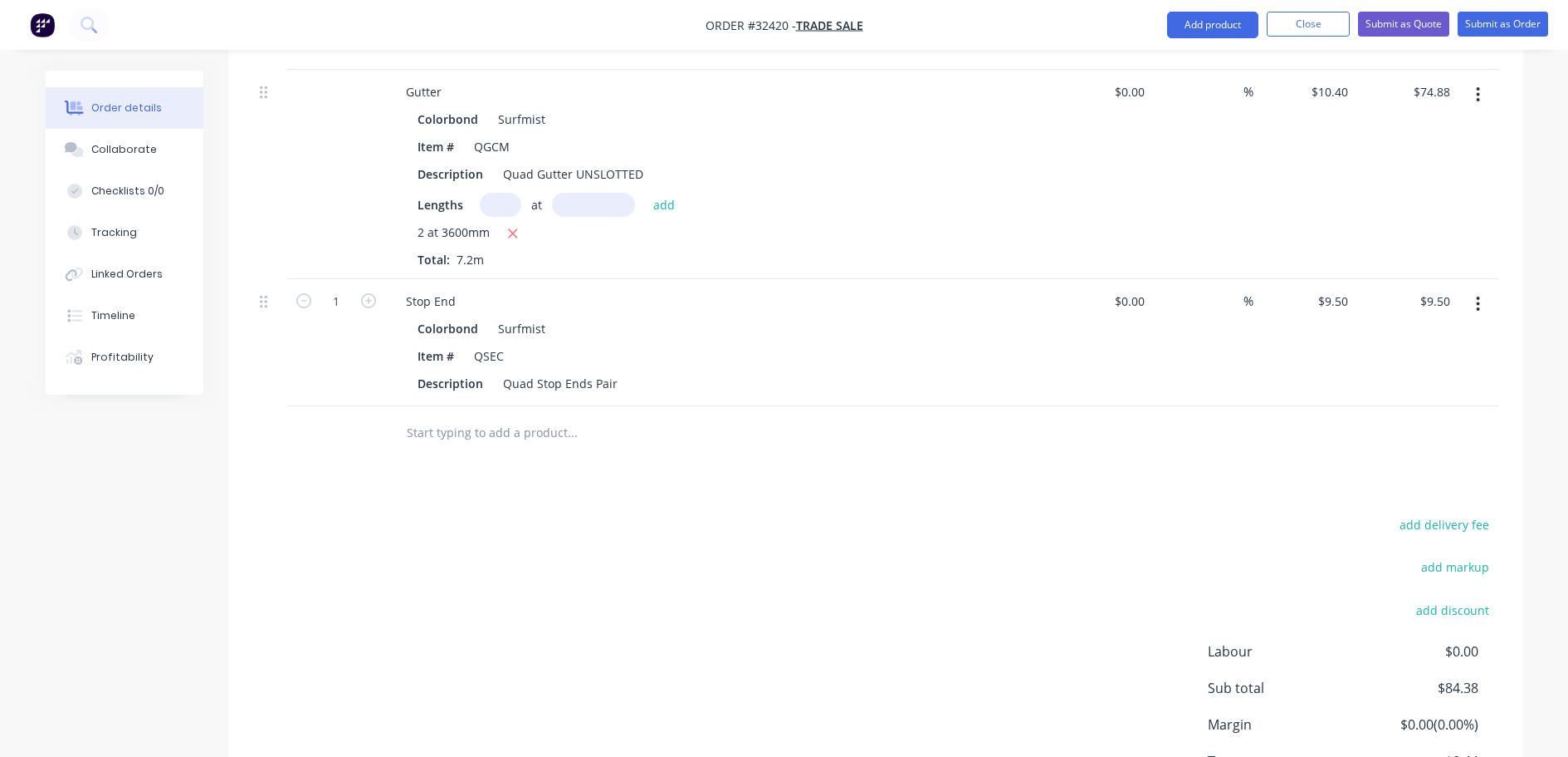
click at [479, 423] on input "text" at bounding box center [571, 433] width 332 height 34
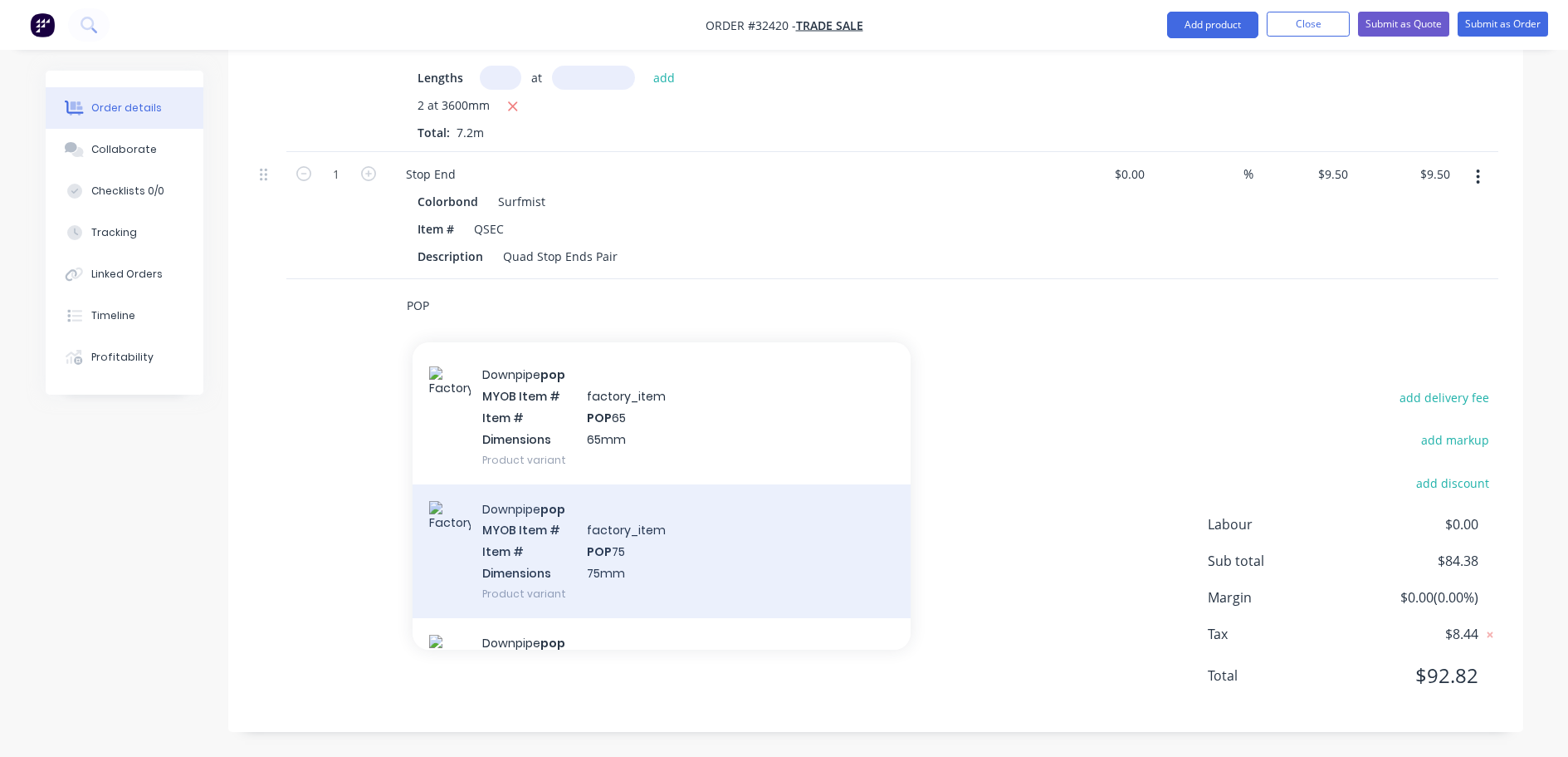
scroll to position [581, 0]
type input "POP"
click at [667, 554] on div "Downpipe pop MYOB Item # factory_item Item # POP 75 Dimensions 75mm Product var…" at bounding box center [661, 549] width 498 height 134
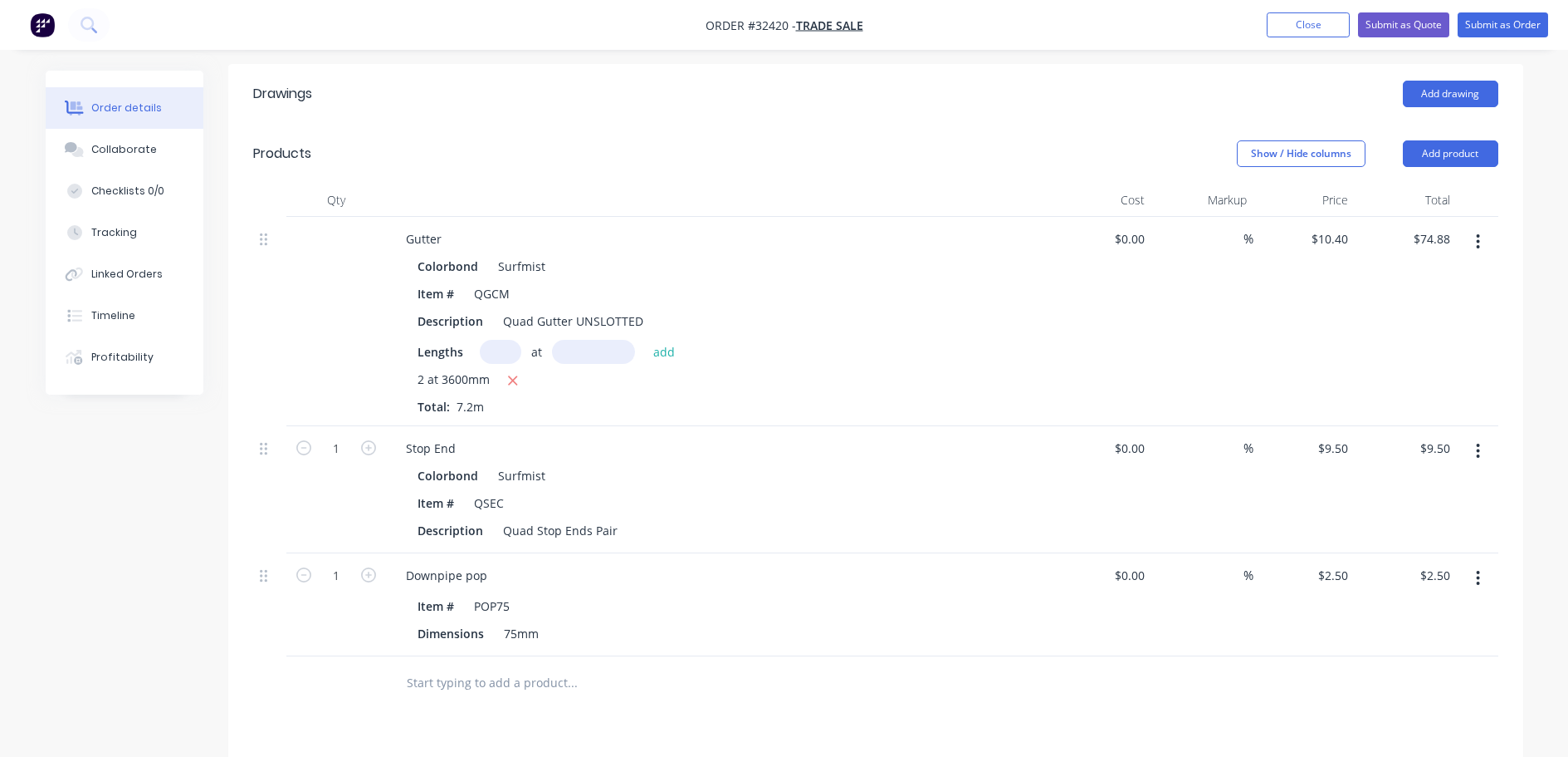
scroll to position [76, 0]
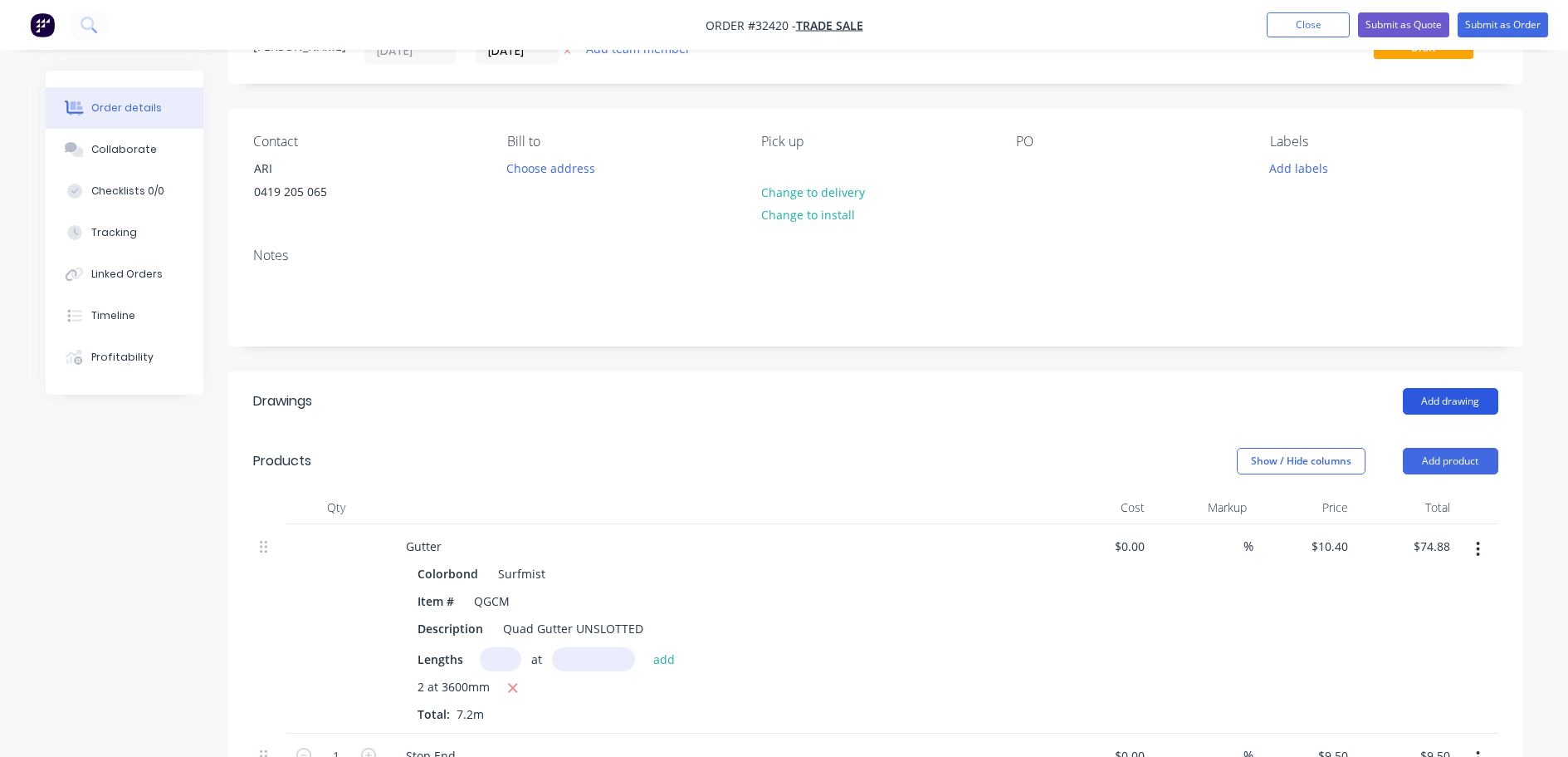
click at [1444, 401] on button "Add drawing" at bounding box center [1451, 402] width 96 height 27
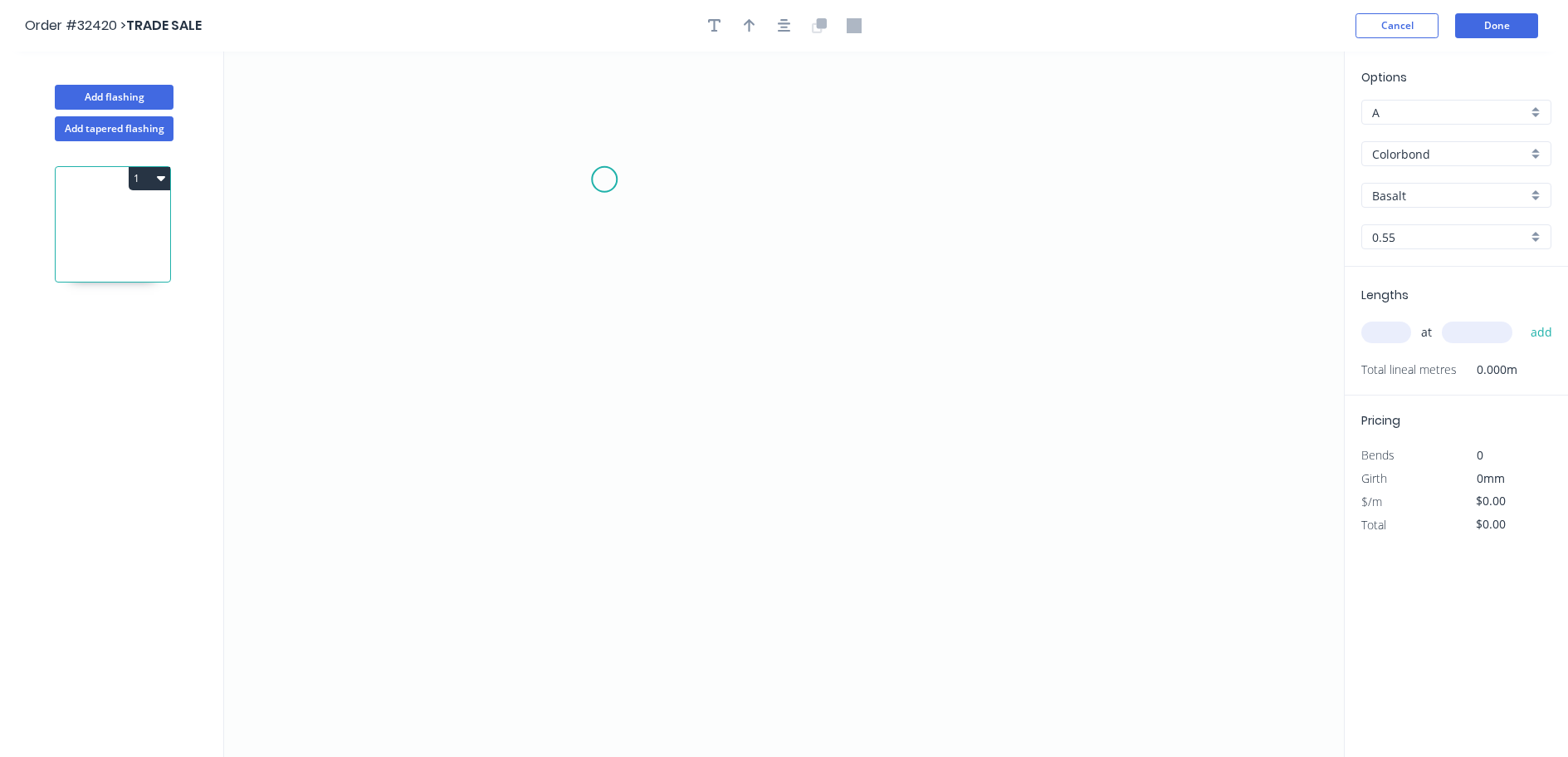
click at [605, 181] on icon "0" at bounding box center [784, 403] width 1120 height 705
drag, startPoint x: 585, startPoint y: 342, endPoint x: 603, endPoint y: 340, distance: 18.1
click at [586, 340] on icon "0" at bounding box center [784, 403] width 1120 height 705
click at [900, 407] on icon "0 ?" at bounding box center [784, 403] width 1120 height 705
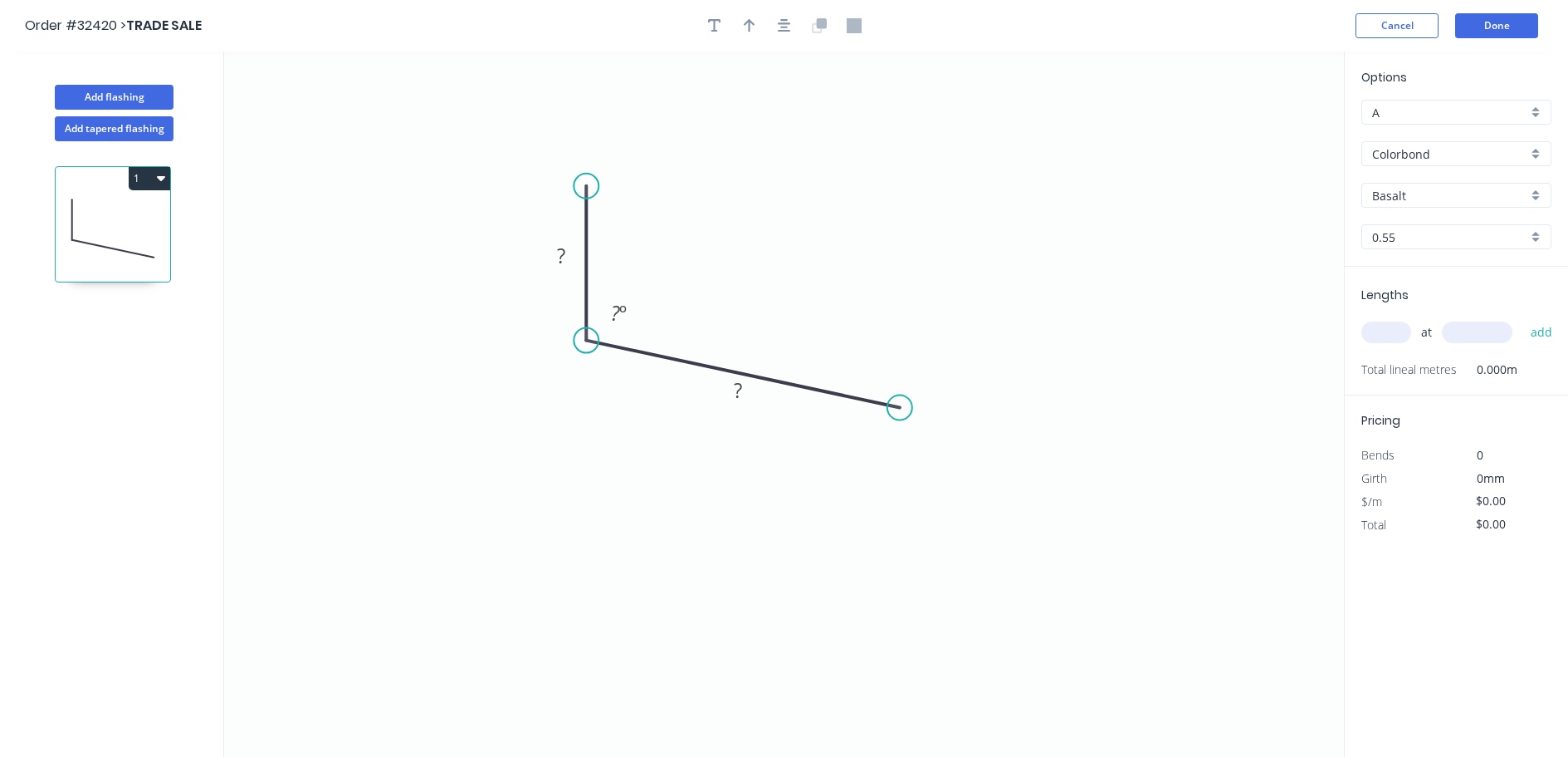
drag, startPoint x: 610, startPoint y: 181, endPoint x: 592, endPoint y: 186, distance: 18.7
click at [592, 186] on circle at bounding box center [586, 187] width 25 height 25
click at [969, 523] on div "Feather" at bounding box center [983, 534] width 167 height 34
drag, startPoint x: 589, startPoint y: 181, endPoint x: 587, endPoint y: 144, distance: 37.1
click at [598, 134] on circle at bounding box center [586, 143] width 25 height 25
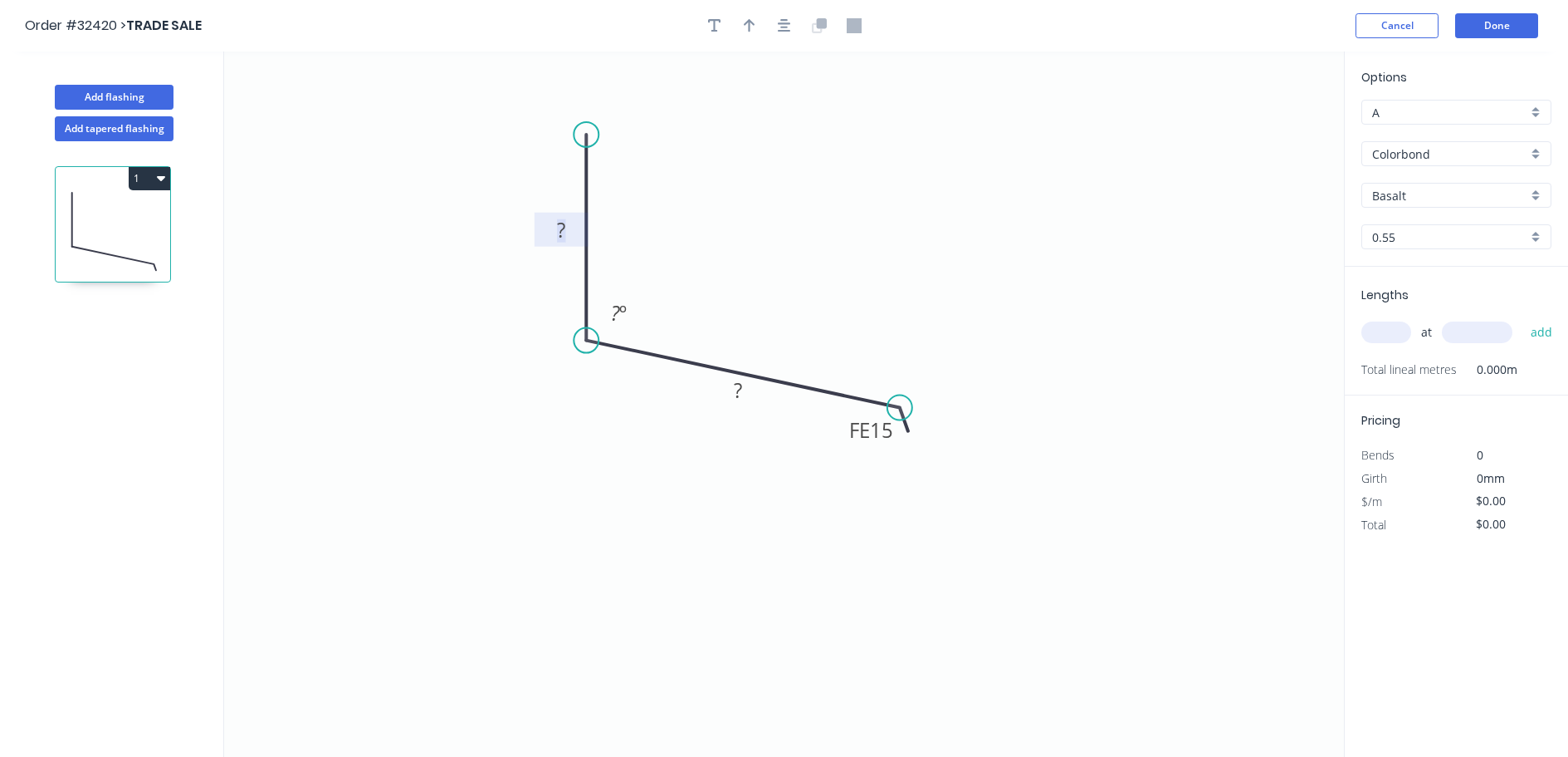
click at [567, 231] on rect at bounding box center [561, 231] width 34 height 24
type input "$9.56"
click at [787, 31] on icon "button" at bounding box center [784, 26] width 13 height 13
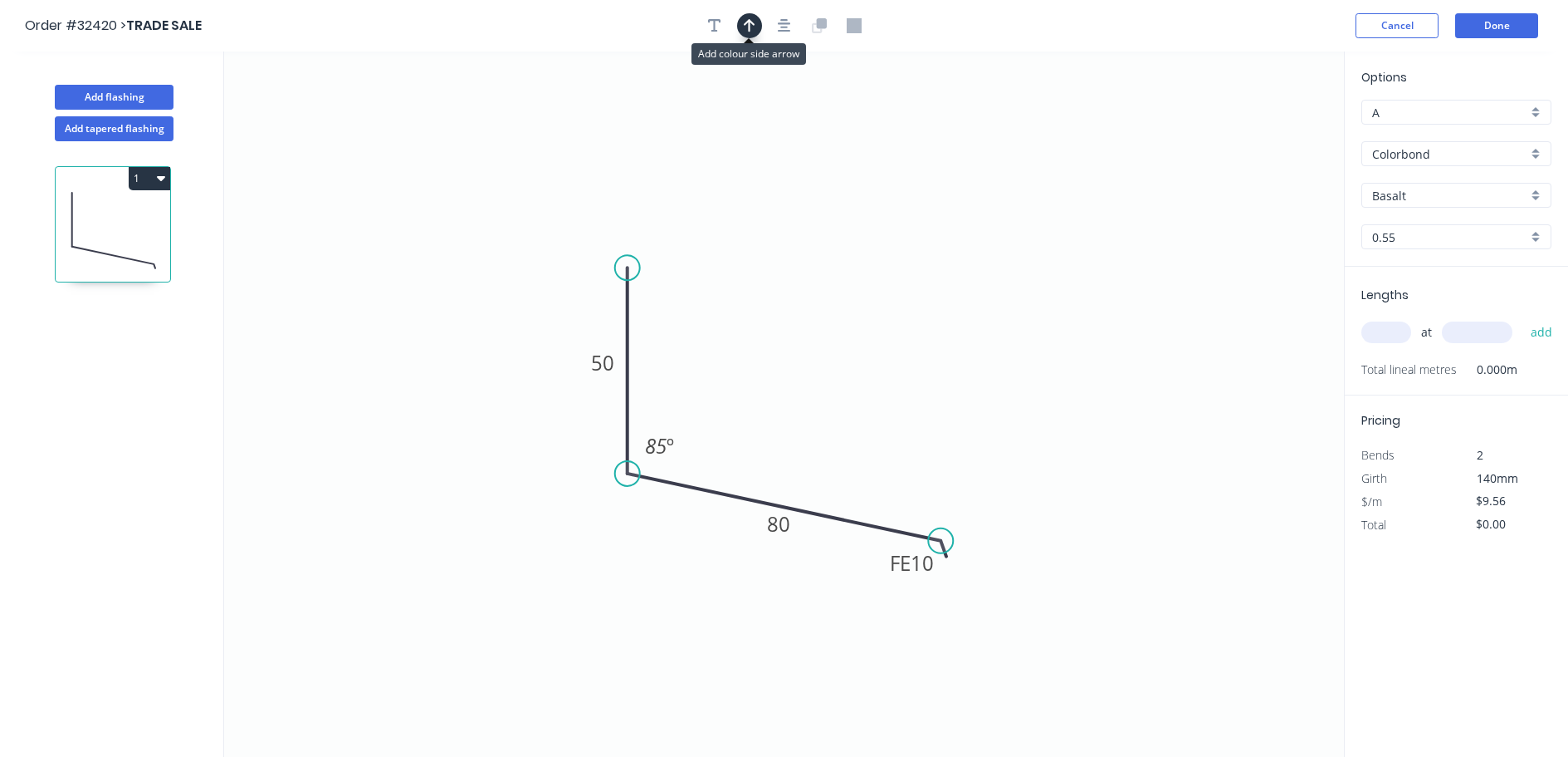
click at [752, 23] on icon "button" at bounding box center [750, 26] width 12 height 13
drag, startPoint x: 1262, startPoint y: 131, endPoint x: 956, endPoint y: 425, distance: 424.3
click at [831, 424] on icon at bounding box center [832, 405] width 15 height 53
click at [1533, 196] on div "Basalt" at bounding box center [1456, 195] width 190 height 25
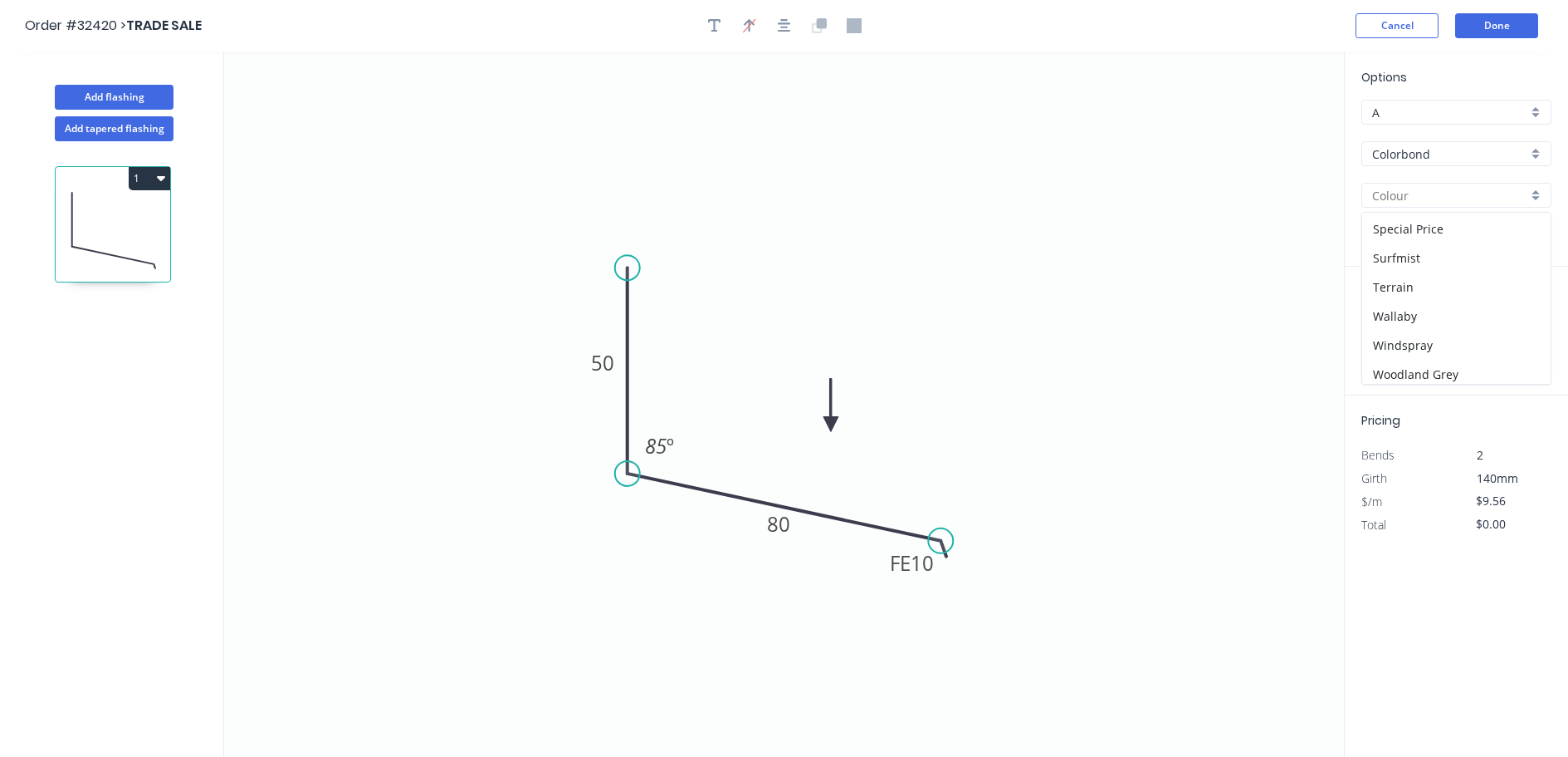
scroll to position [581, 0]
click at [1462, 255] on div "Surfmist" at bounding box center [1456, 256] width 188 height 29
type input "Surfmist"
drag, startPoint x: 1396, startPoint y: 336, endPoint x: 1238, endPoint y: 354, distance: 159.0
click at [1395, 336] on input "text" at bounding box center [1386, 333] width 50 height 22
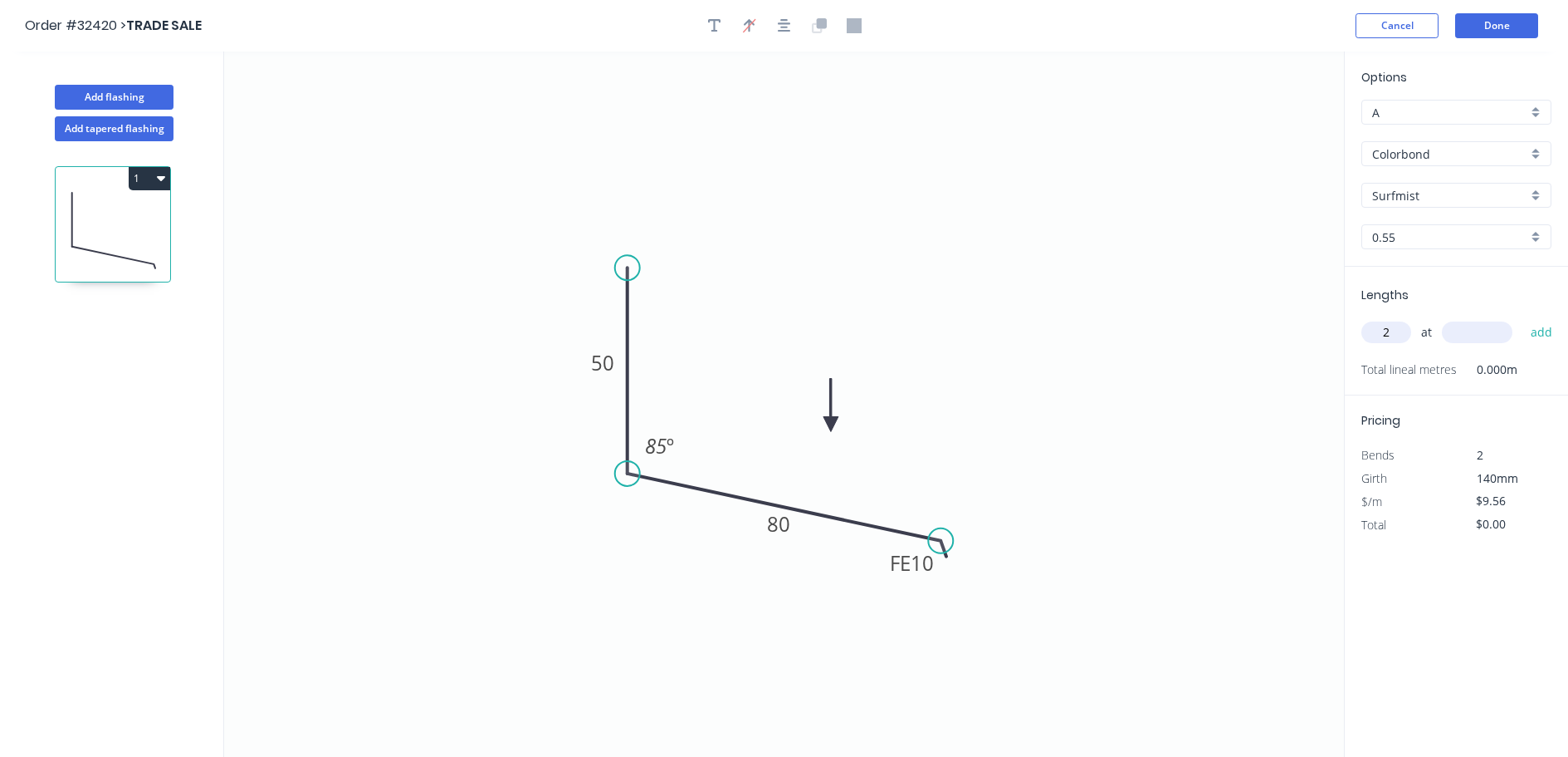
type input "2"
type input "3600"
click at [1523, 318] on button "add" at bounding box center [1542, 333] width 39 height 29
type input "$68.83"
click at [1502, 26] on button "Done" at bounding box center [1497, 26] width 83 height 25
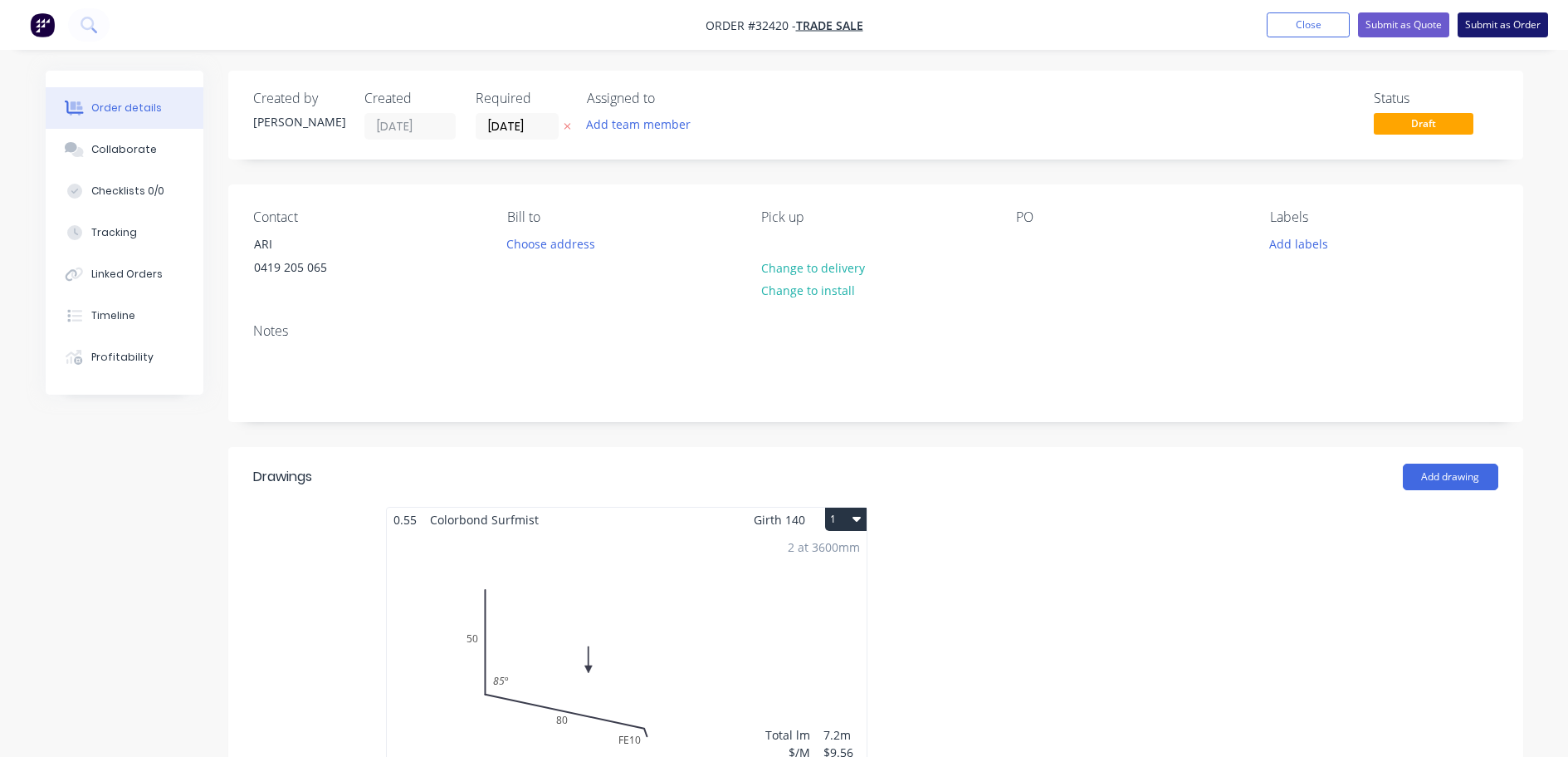
click at [1529, 26] on button "Submit as Order" at bounding box center [1503, 25] width 91 height 25
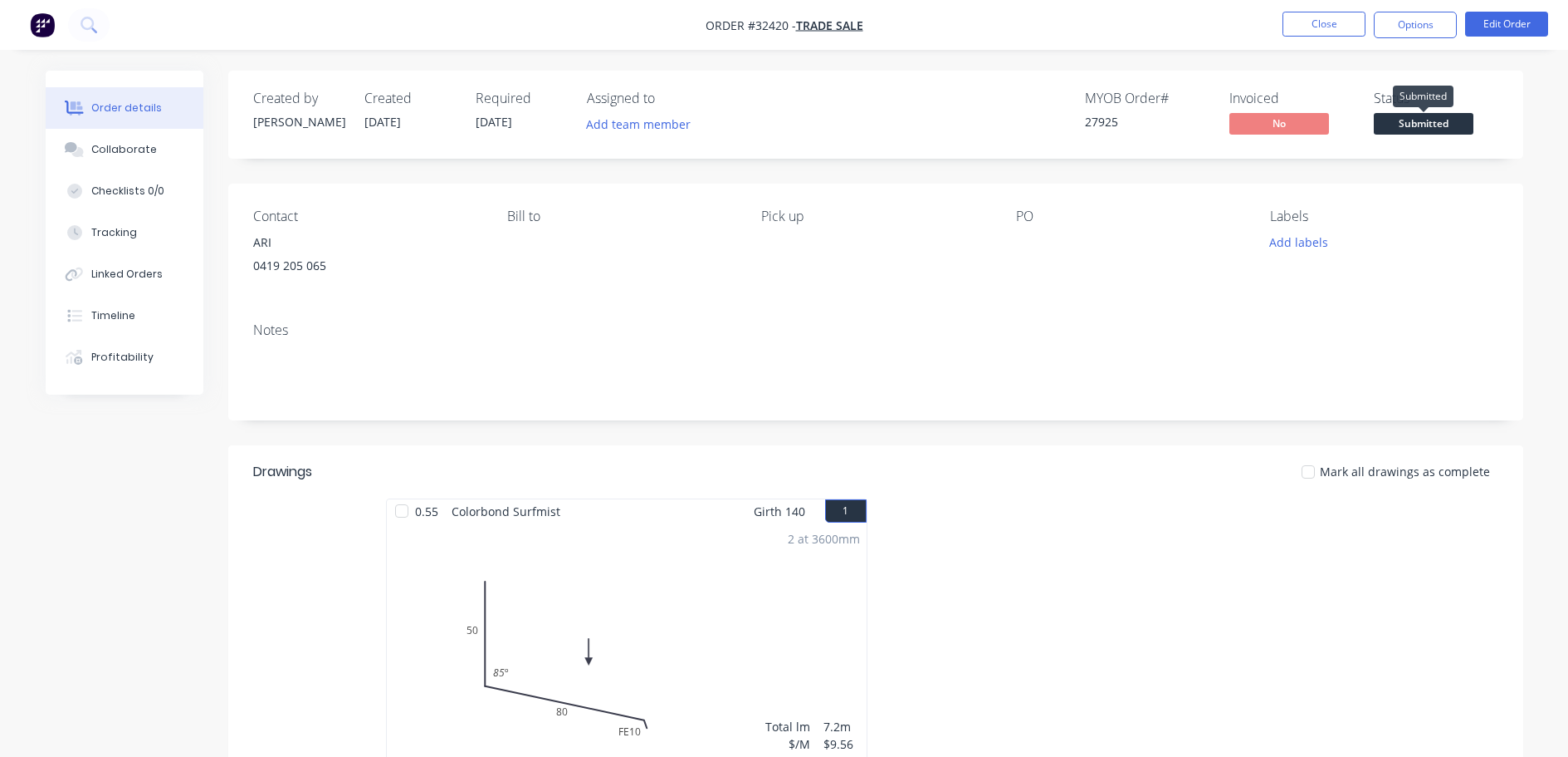
click at [1428, 123] on span "Submitted" at bounding box center [1424, 123] width 100 height 21
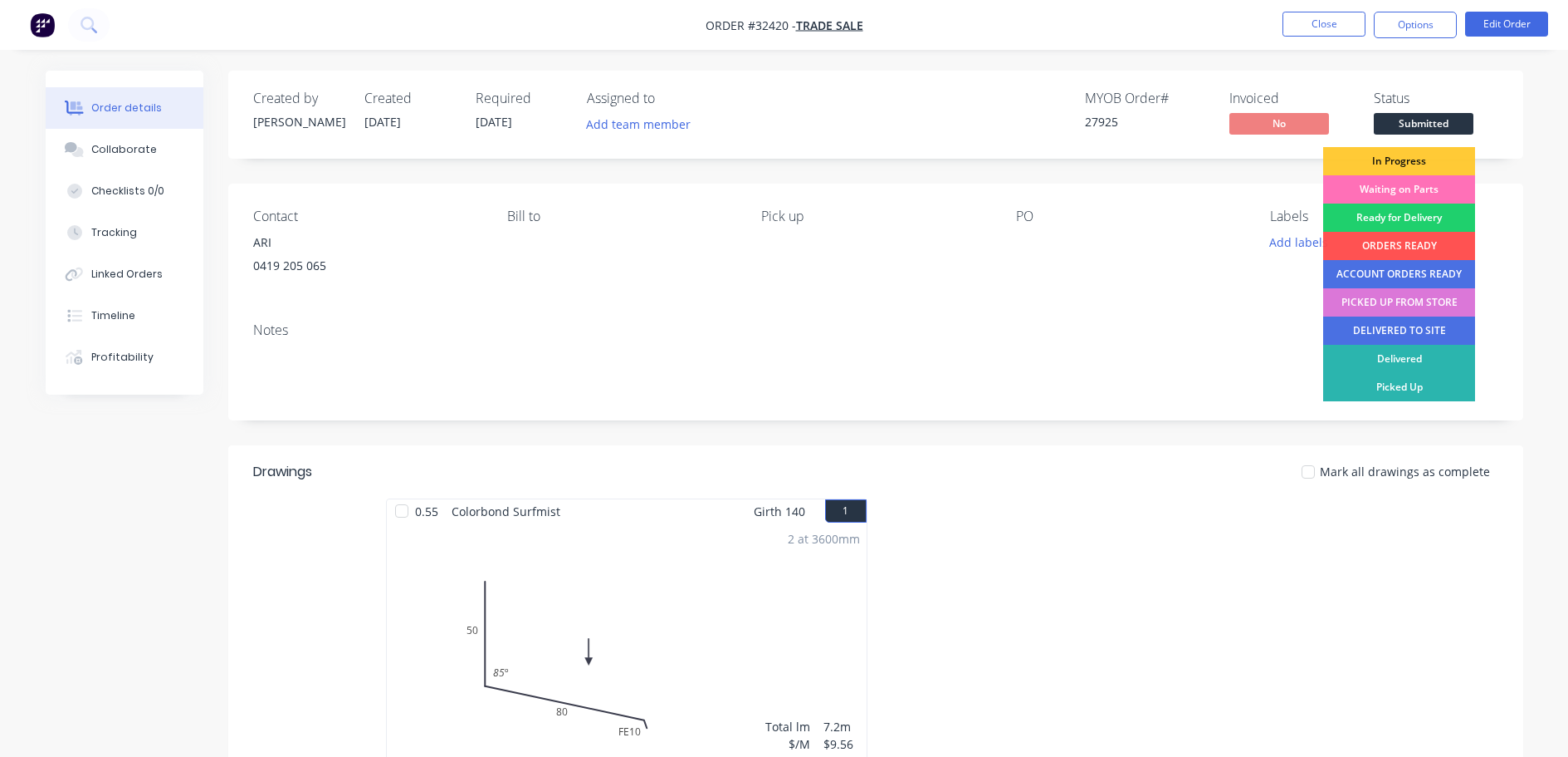
drag, startPoint x: 1411, startPoint y: 191, endPoint x: 1434, endPoint y: 133, distance: 62.4
click at [1412, 190] on div "Waiting on Parts" at bounding box center [1399, 190] width 152 height 29
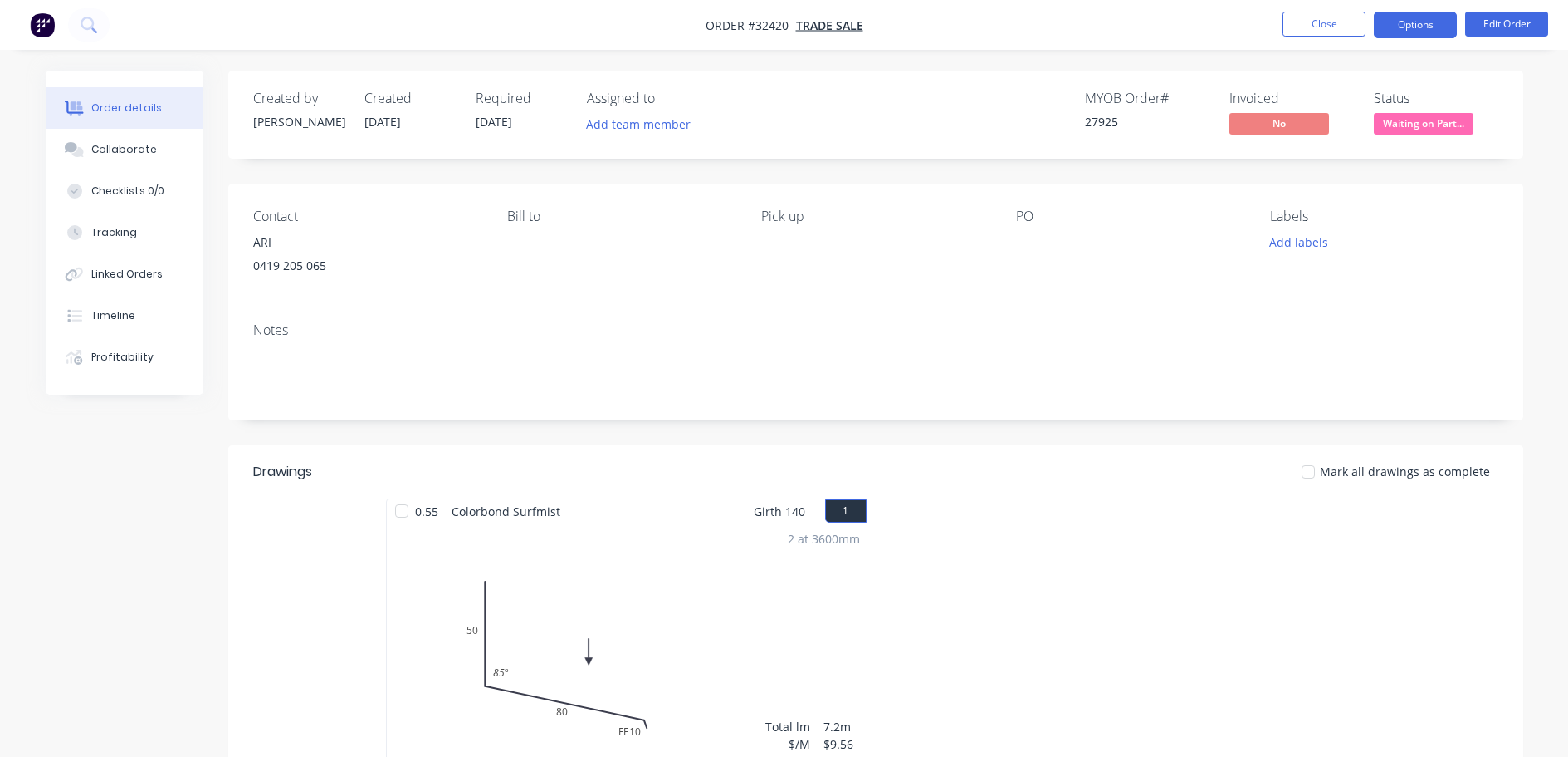
click at [1419, 25] on button "Options" at bounding box center [1415, 25] width 83 height 27
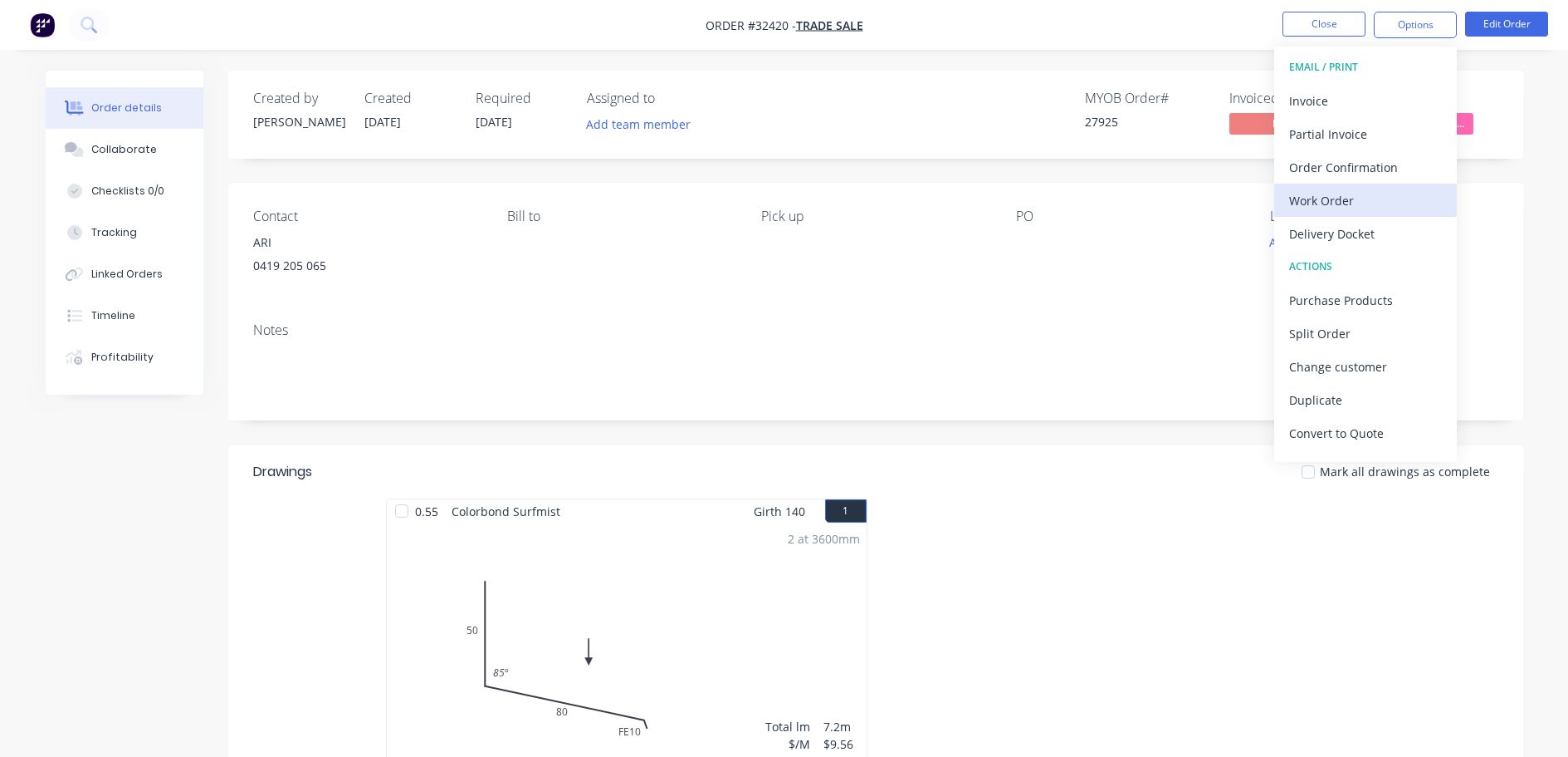
click at [1368, 202] on div "Work Order" at bounding box center [1366, 200] width 153 height 24
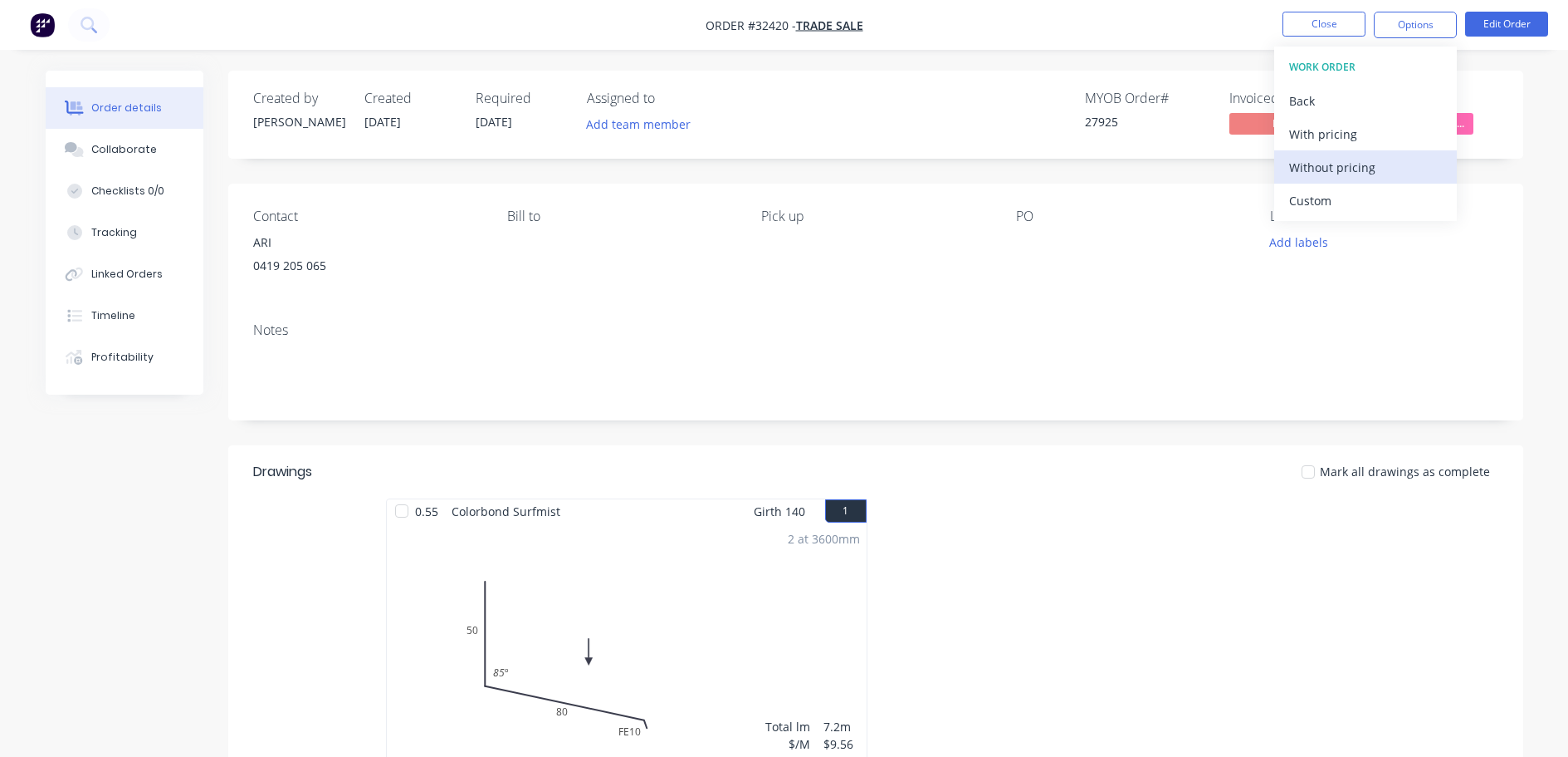
click at [1396, 160] on div "Without pricing" at bounding box center [1366, 167] width 153 height 24
click at [1157, 22] on nav "Order #32420 - TRADE SALE Close Options EMAIL / PRINT Invoice Partial Invoice O…" at bounding box center [784, 24] width 1568 height 50
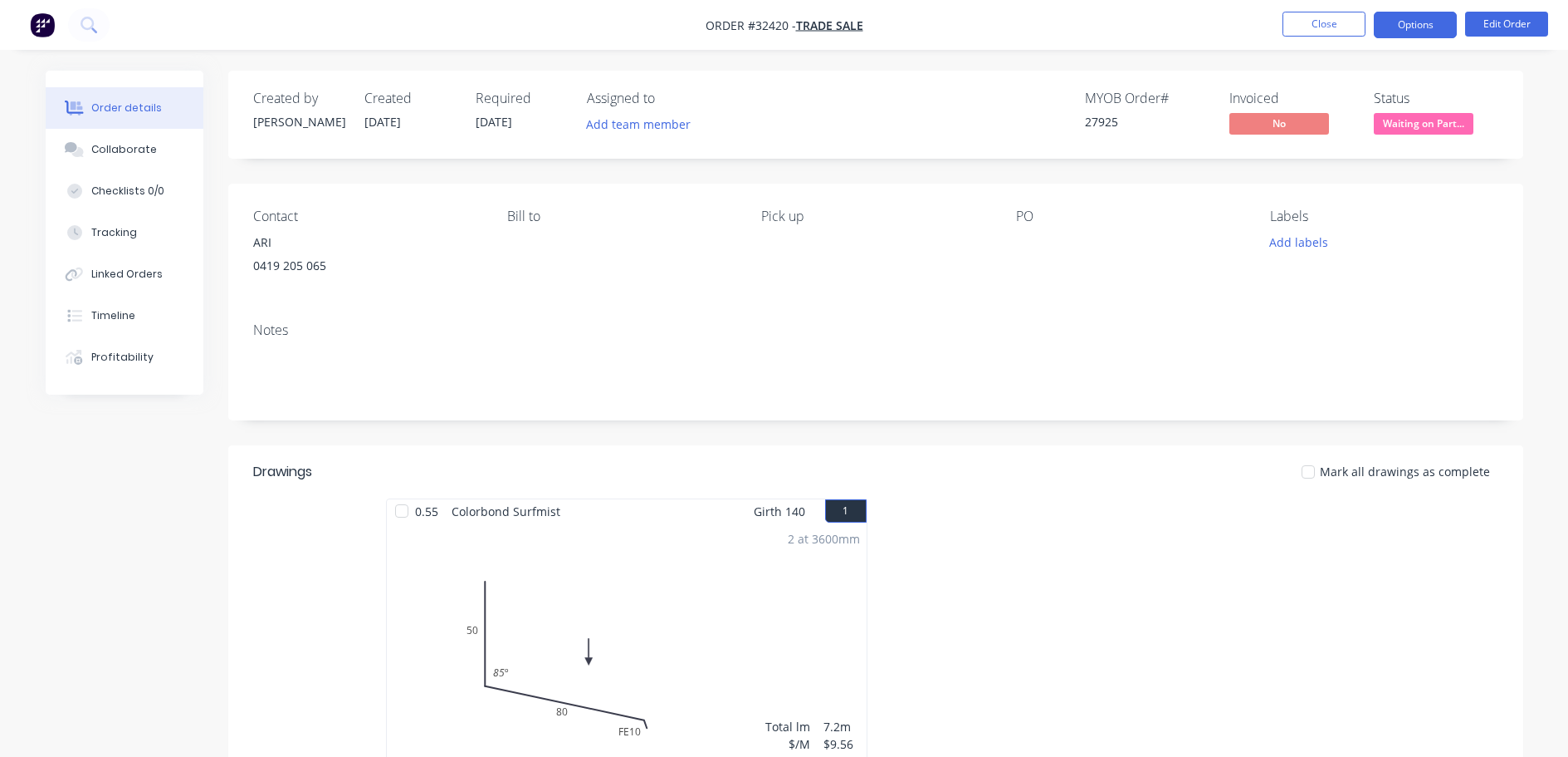
click at [1406, 28] on button "Options" at bounding box center [1415, 25] width 83 height 27
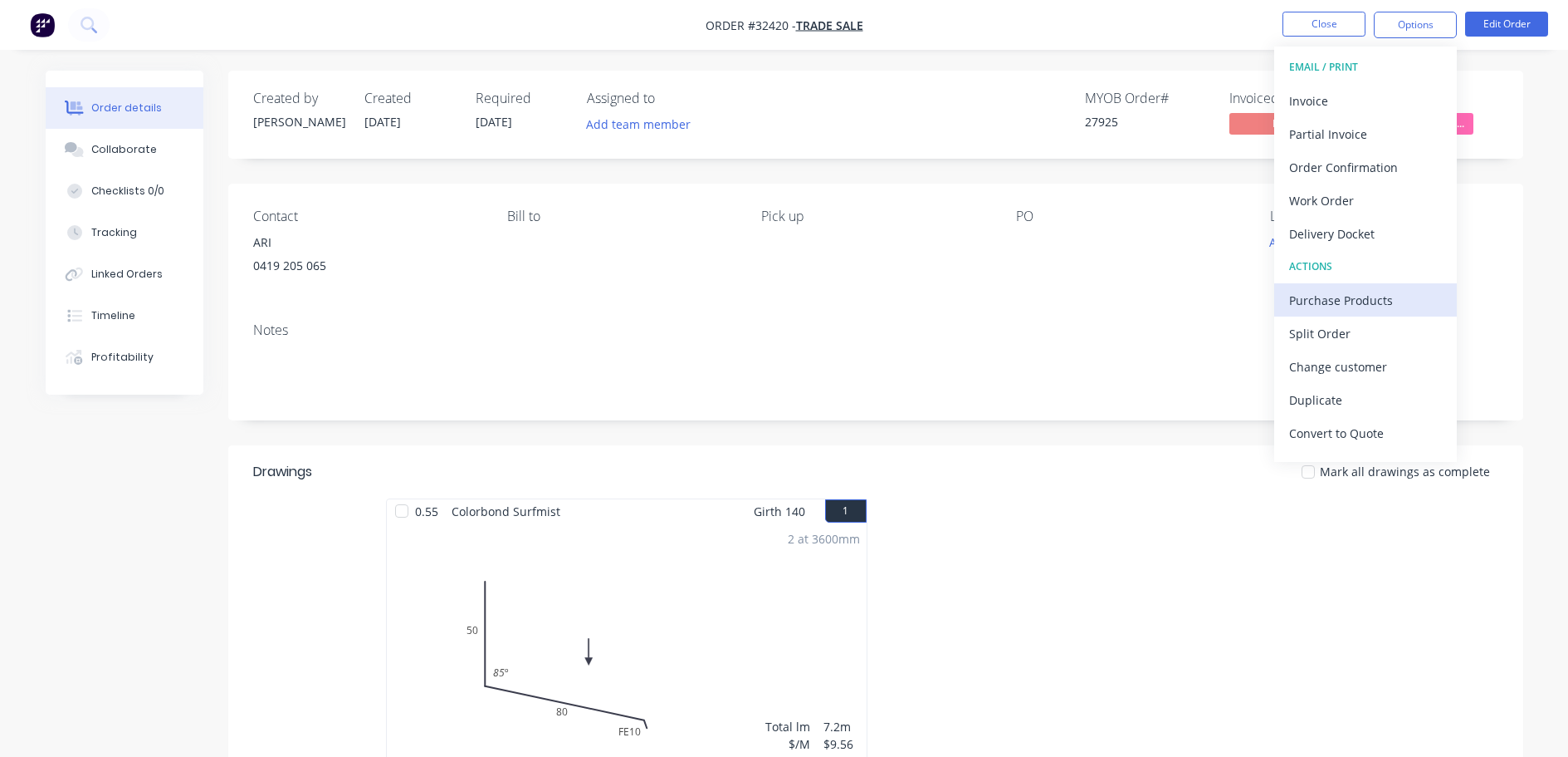
click at [1363, 304] on div "Purchase Products" at bounding box center [1366, 300] width 153 height 24
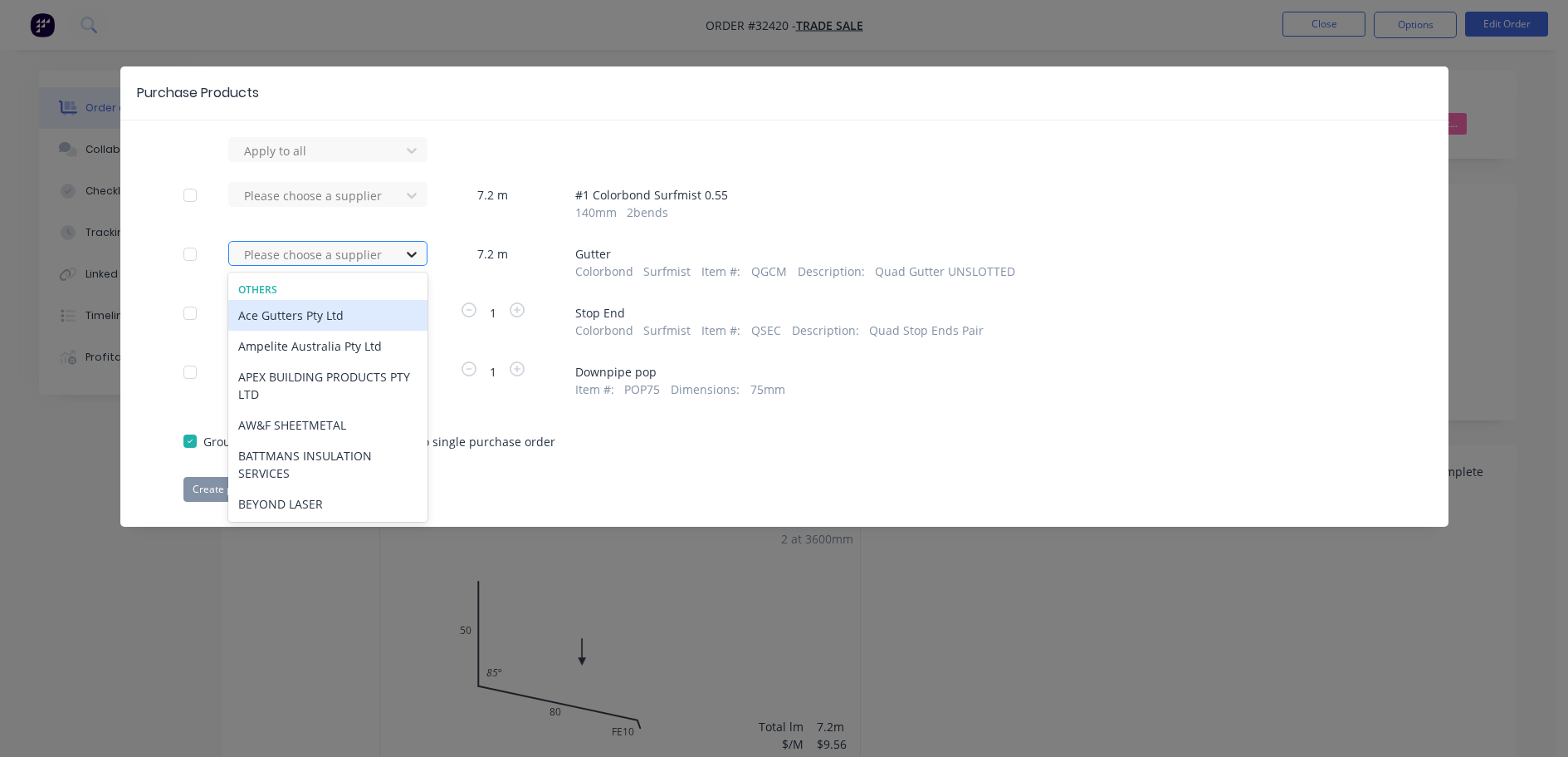
click at [416, 252] on icon at bounding box center [412, 255] width 17 height 17
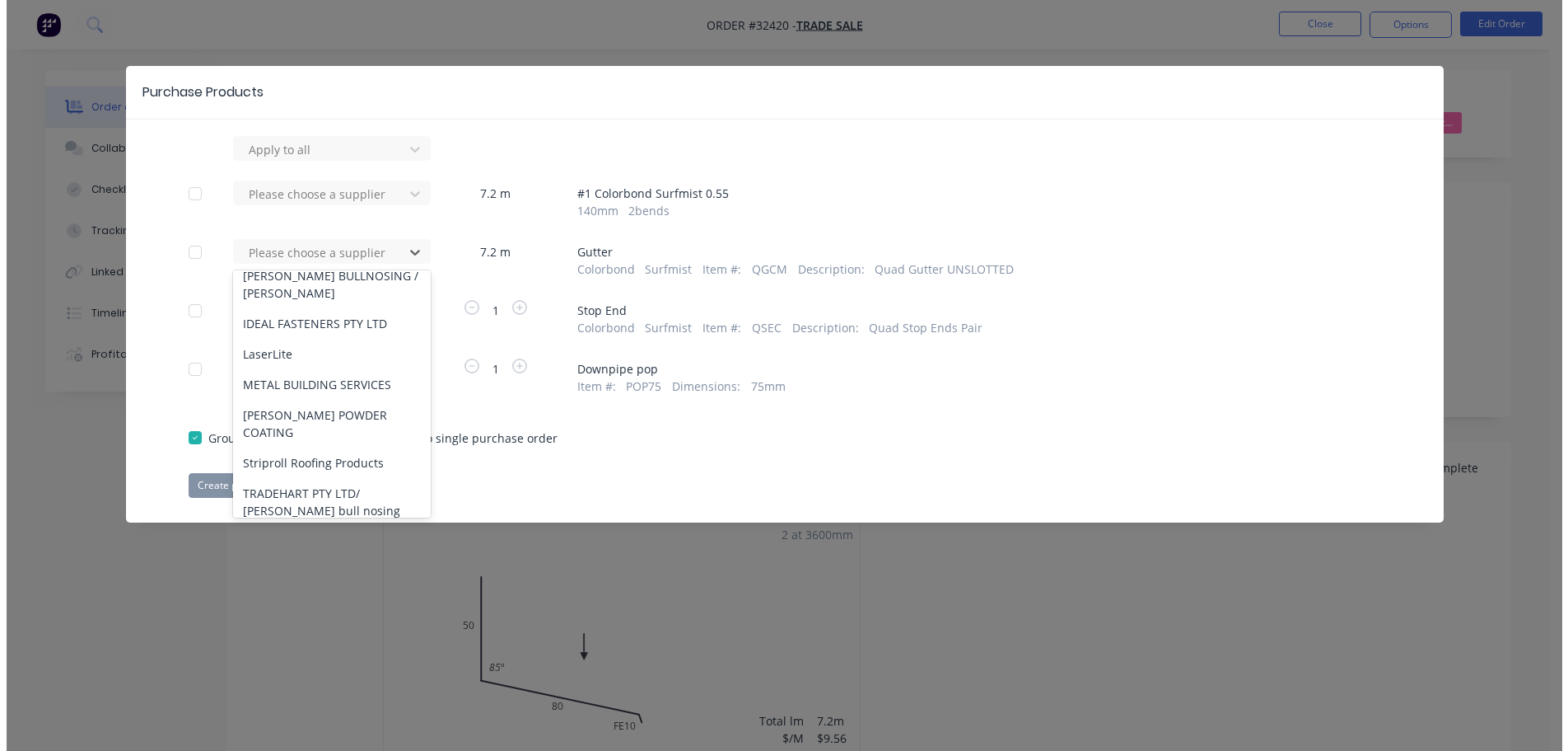
scroll to position [317, 0]
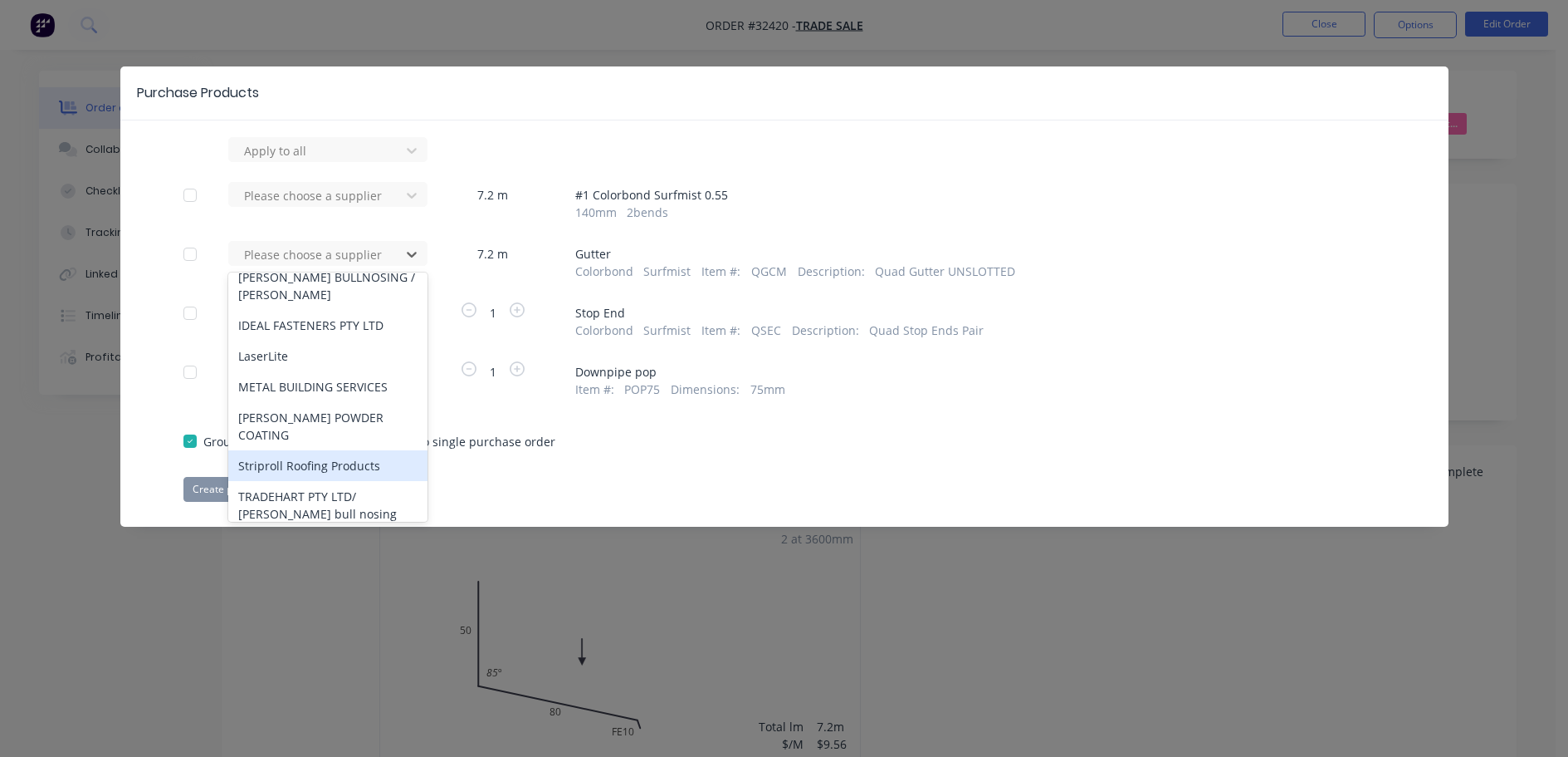
click at [370, 452] on div "Striproll Roofing Products" at bounding box center [328, 465] width 199 height 31
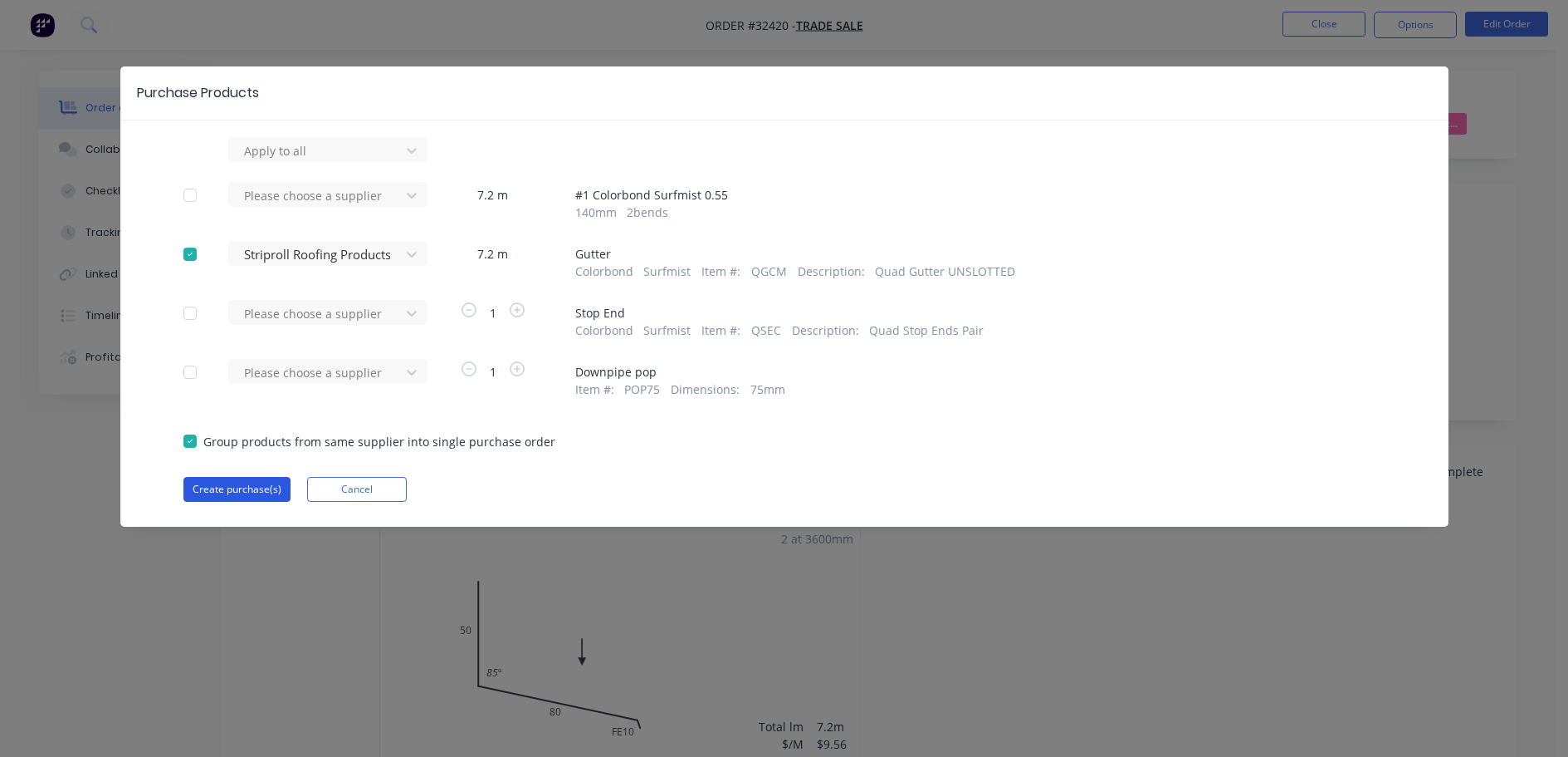
click at [254, 490] on button "Create purchase(s)" at bounding box center [237, 489] width 108 height 25
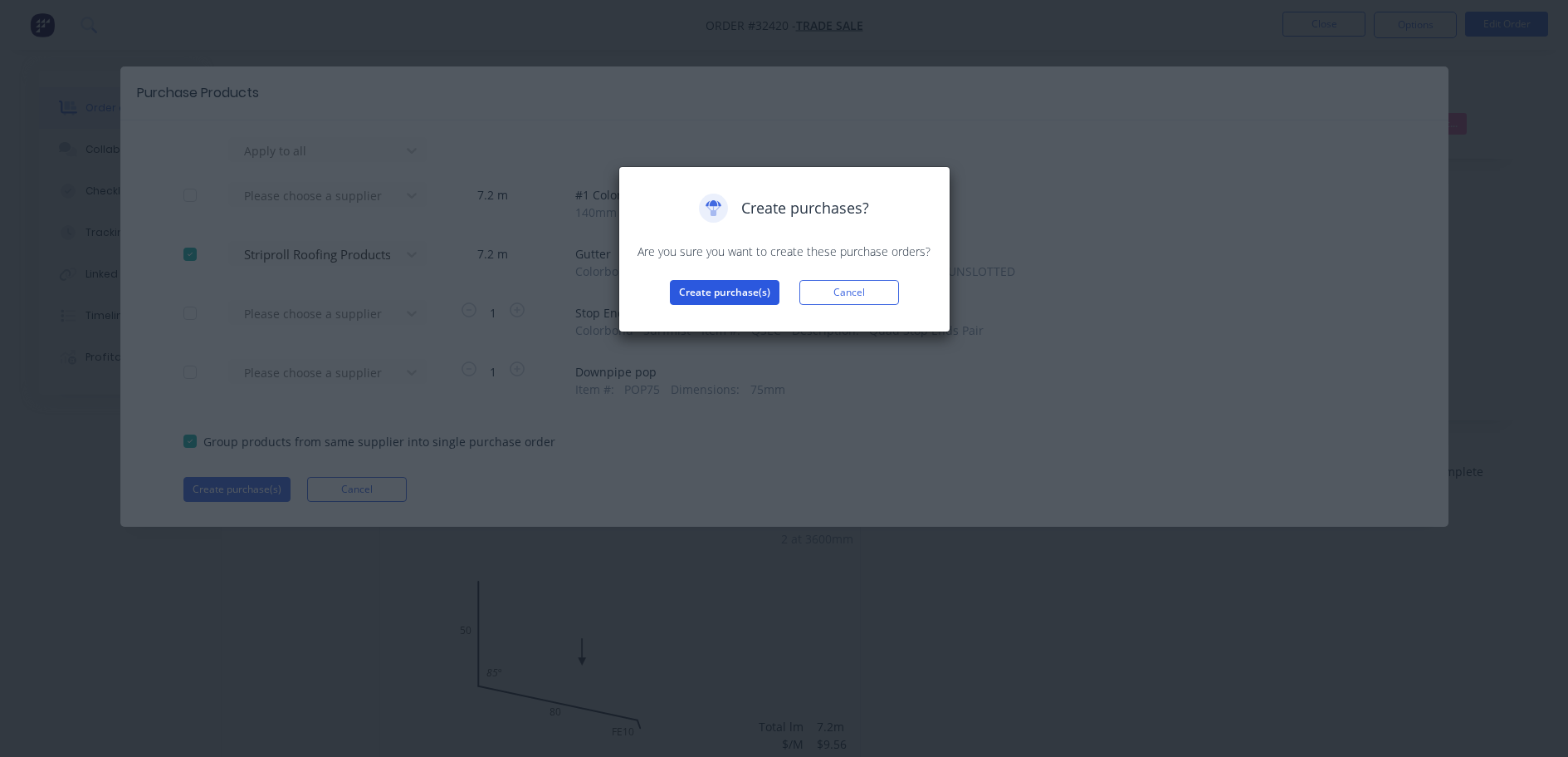
click at [721, 297] on button "Create purchase(s)" at bounding box center [725, 292] width 109 height 25
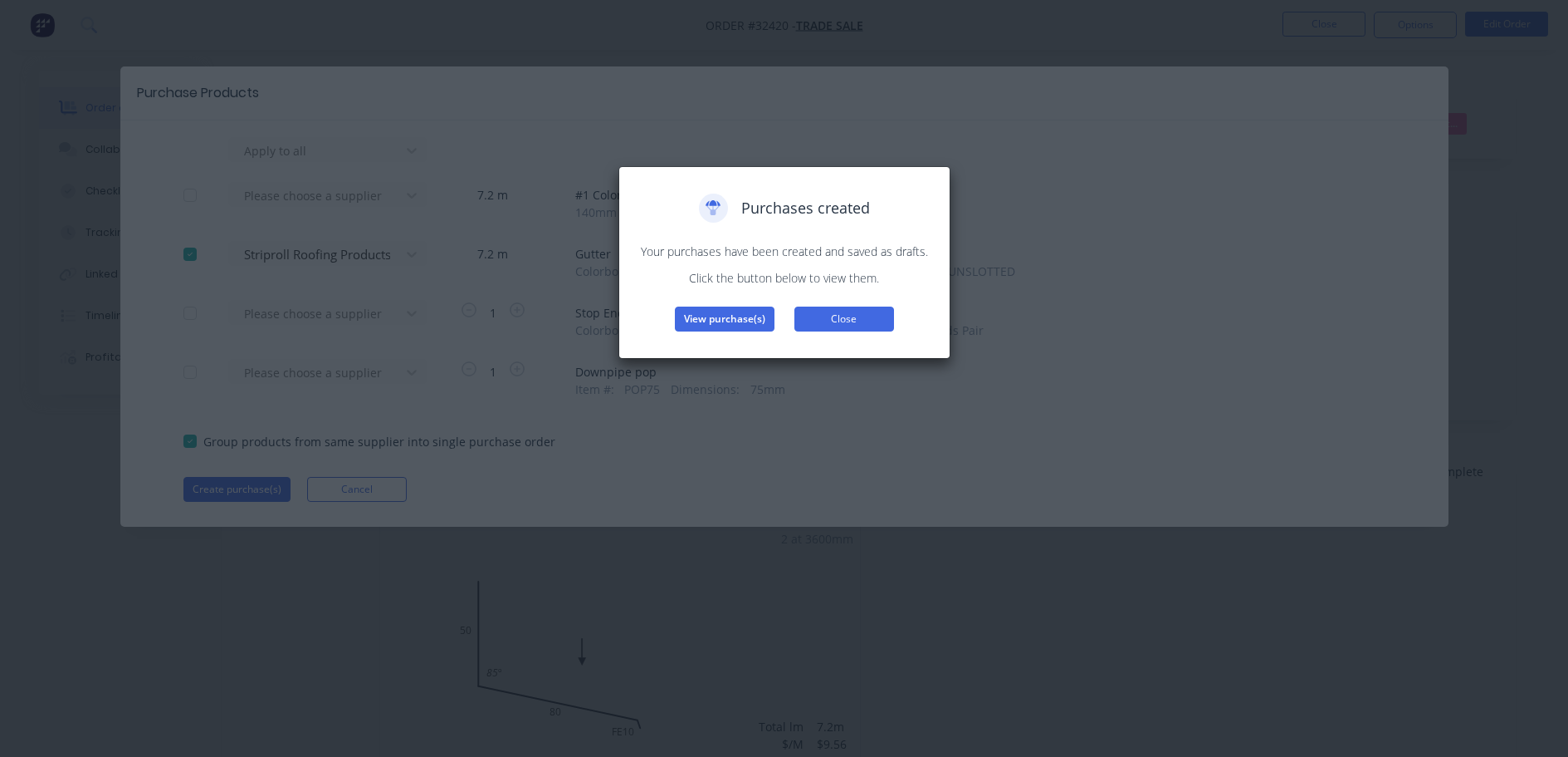
click at [826, 313] on button "Close" at bounding box center [844, 319] width 100 height 25
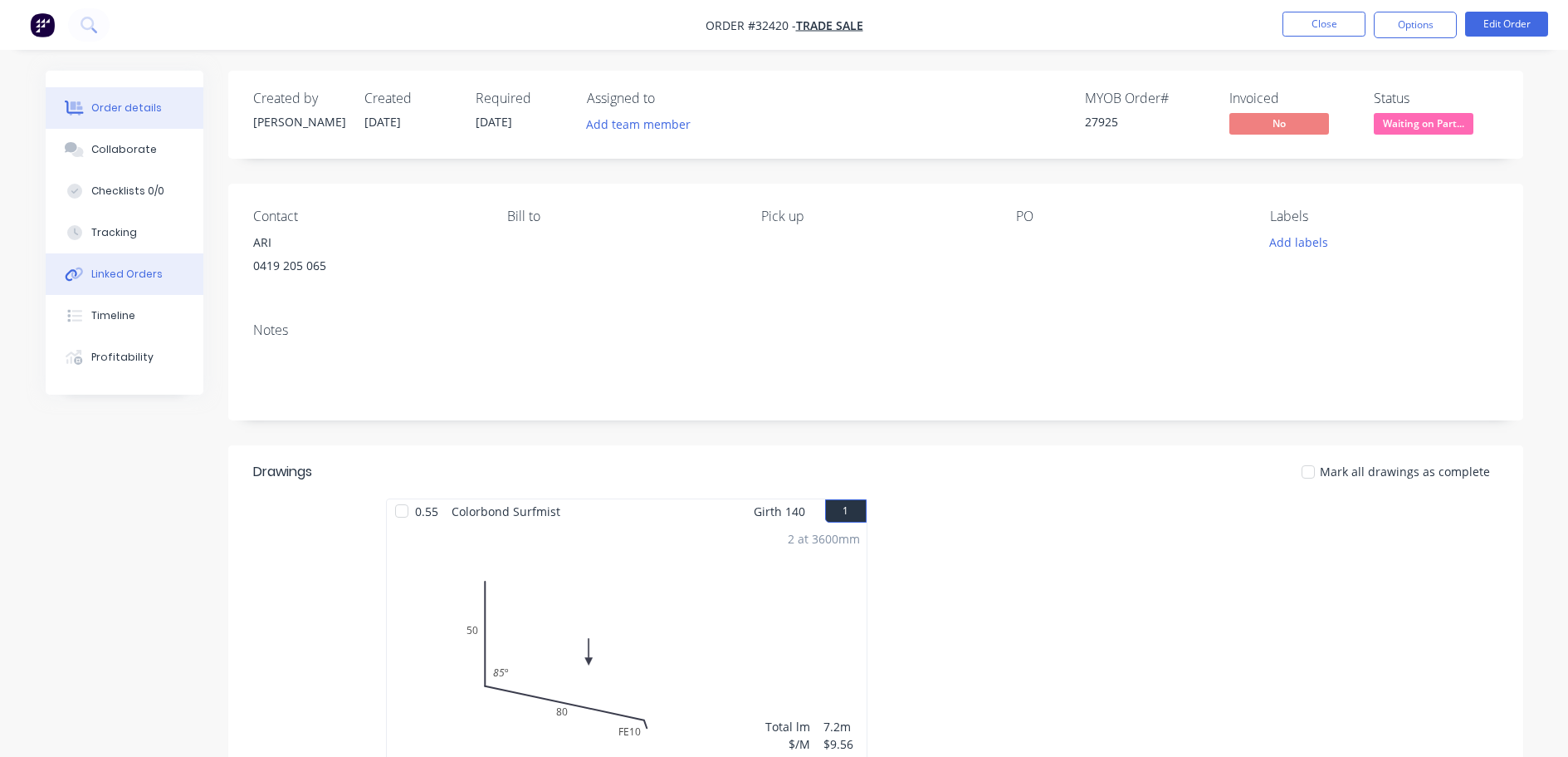
click at [111, 267] on button "Linked Orders" at bounding box center [124, 274] width 158 height 41
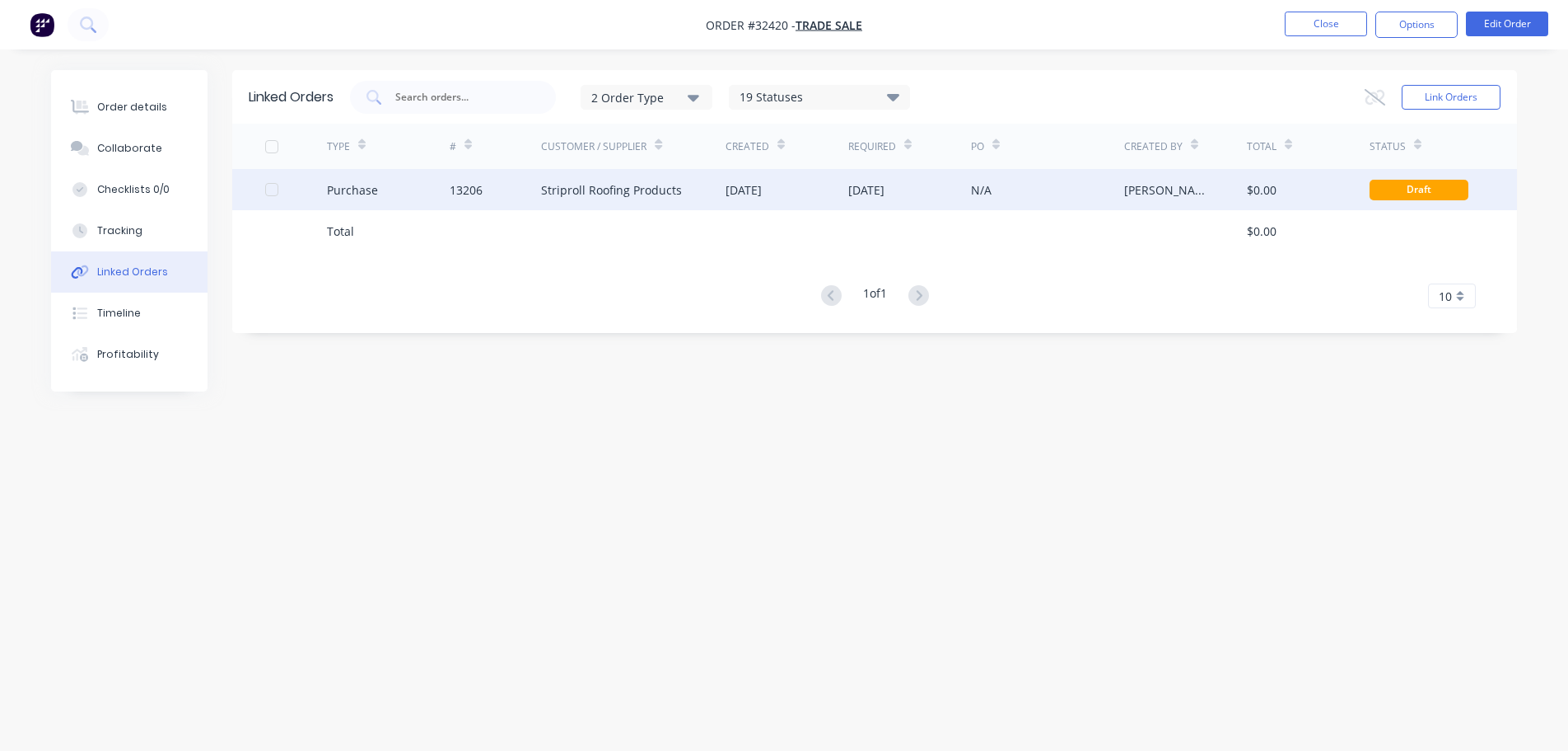
click at [982, 193] on div "N/A" at bounding box center [981, 189] width 21 height 18
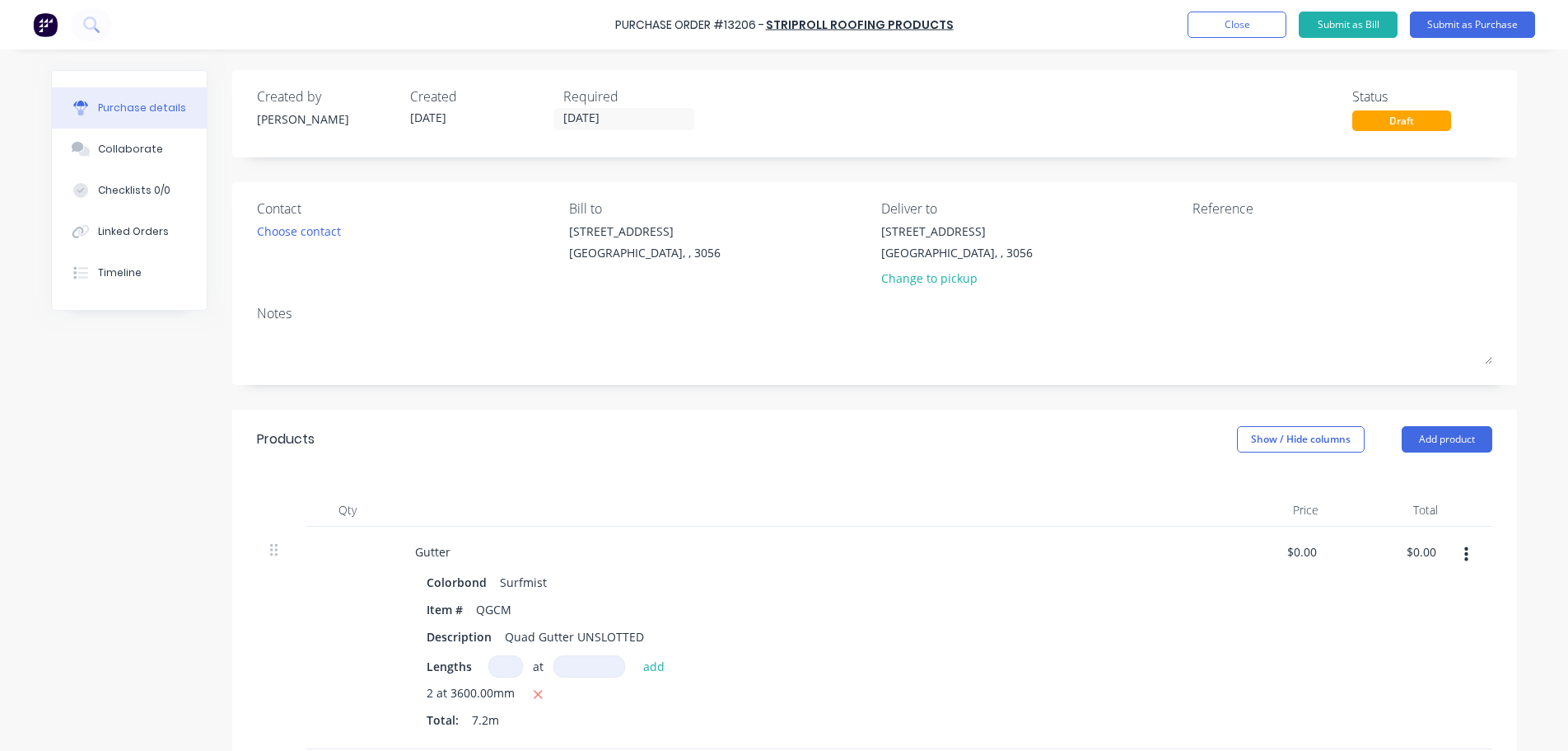
click at [1465, 556] on icon "button" at bounding box center [1466, 554] width 4 height 18
click at [1403, 697] on button "Delete" at bounding box center [1416, 698] width 140 height 33
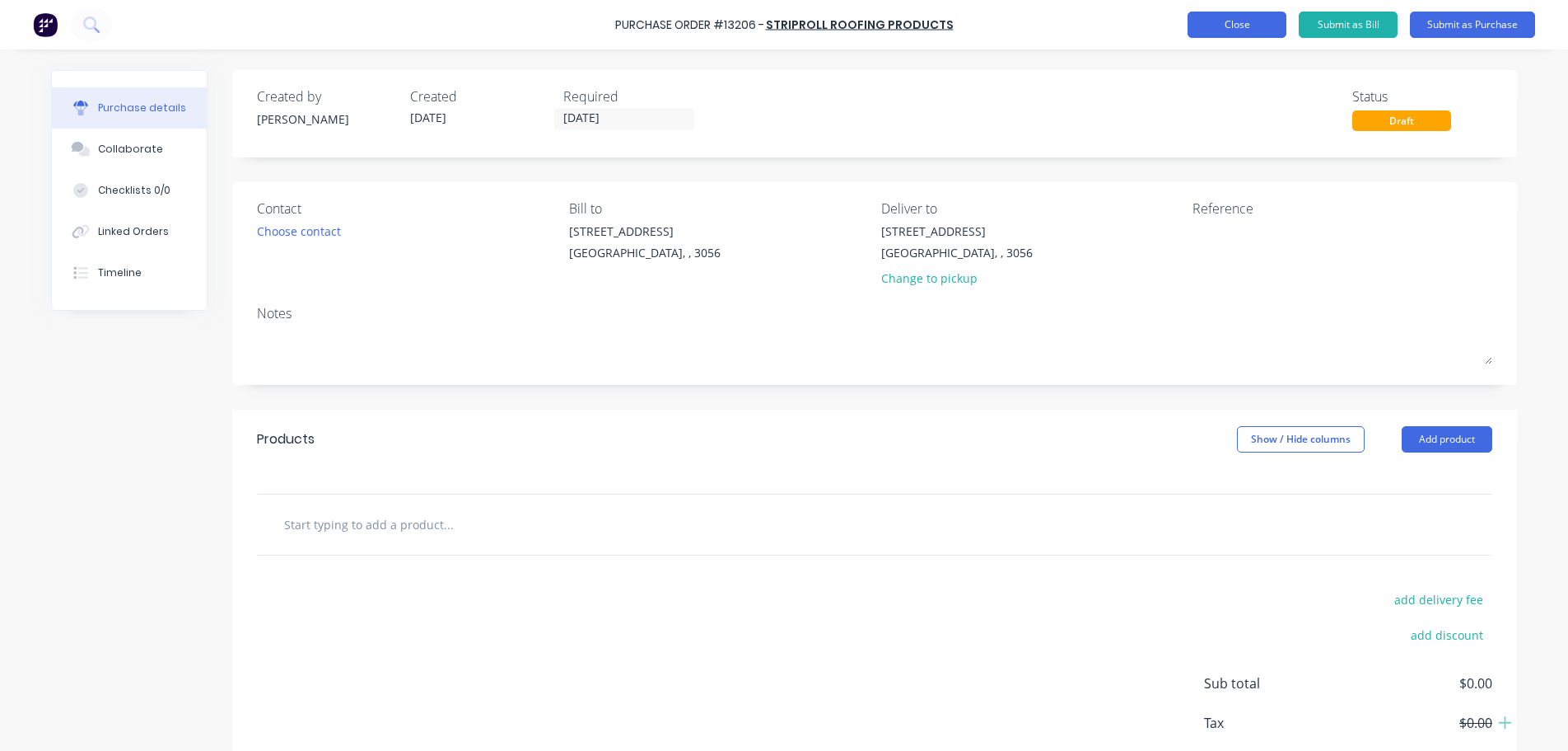
drag, startPoint x: 1247, startPoint y: 19, endPoint x: 1220, endPoint y: 27, distance: 28.2
click at [1246, 23] on button "Close" at bounding box center [1236, 25] width 99 height 27
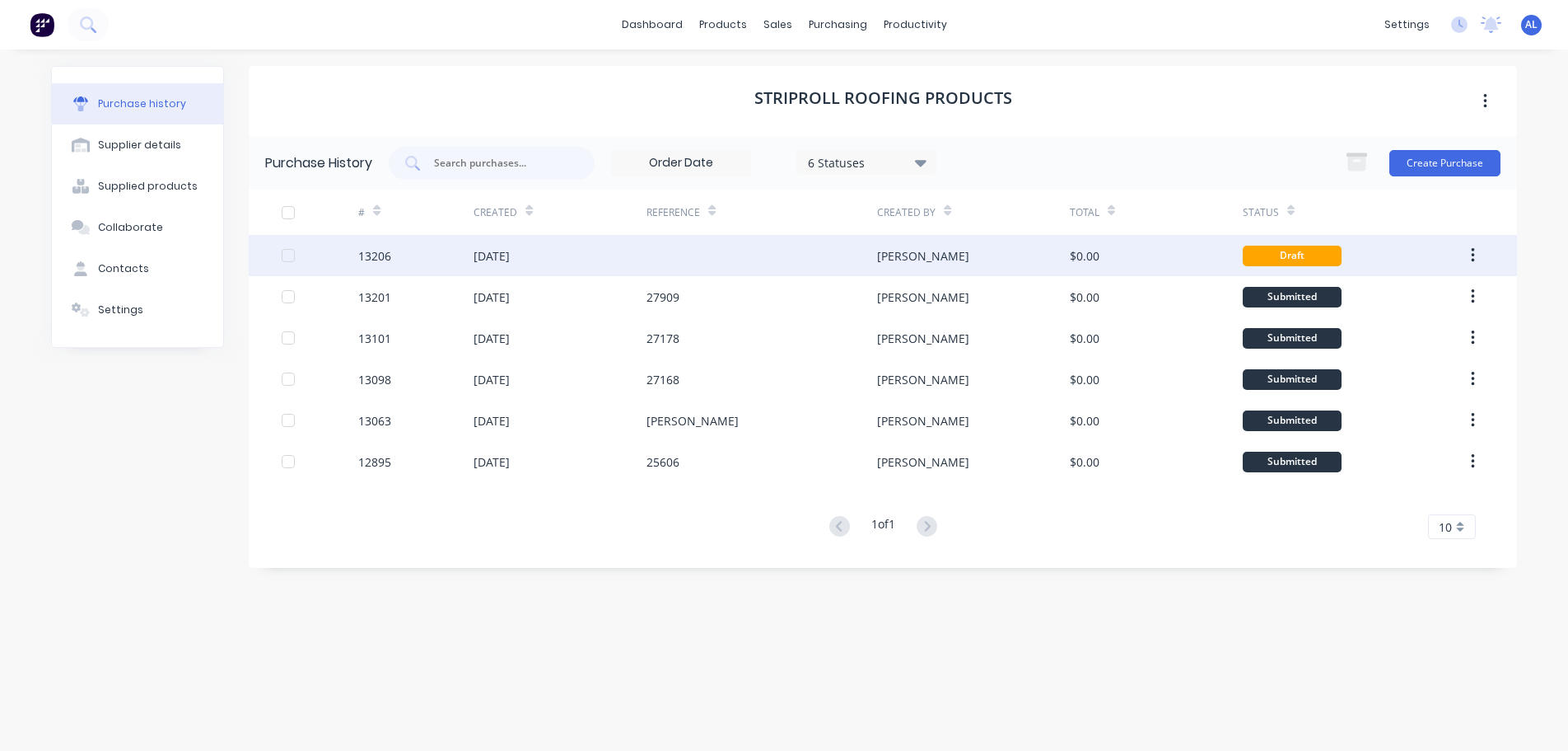
click at [1478, 252] on button "button" at bounding box center [1473, 256] width 38 height 30
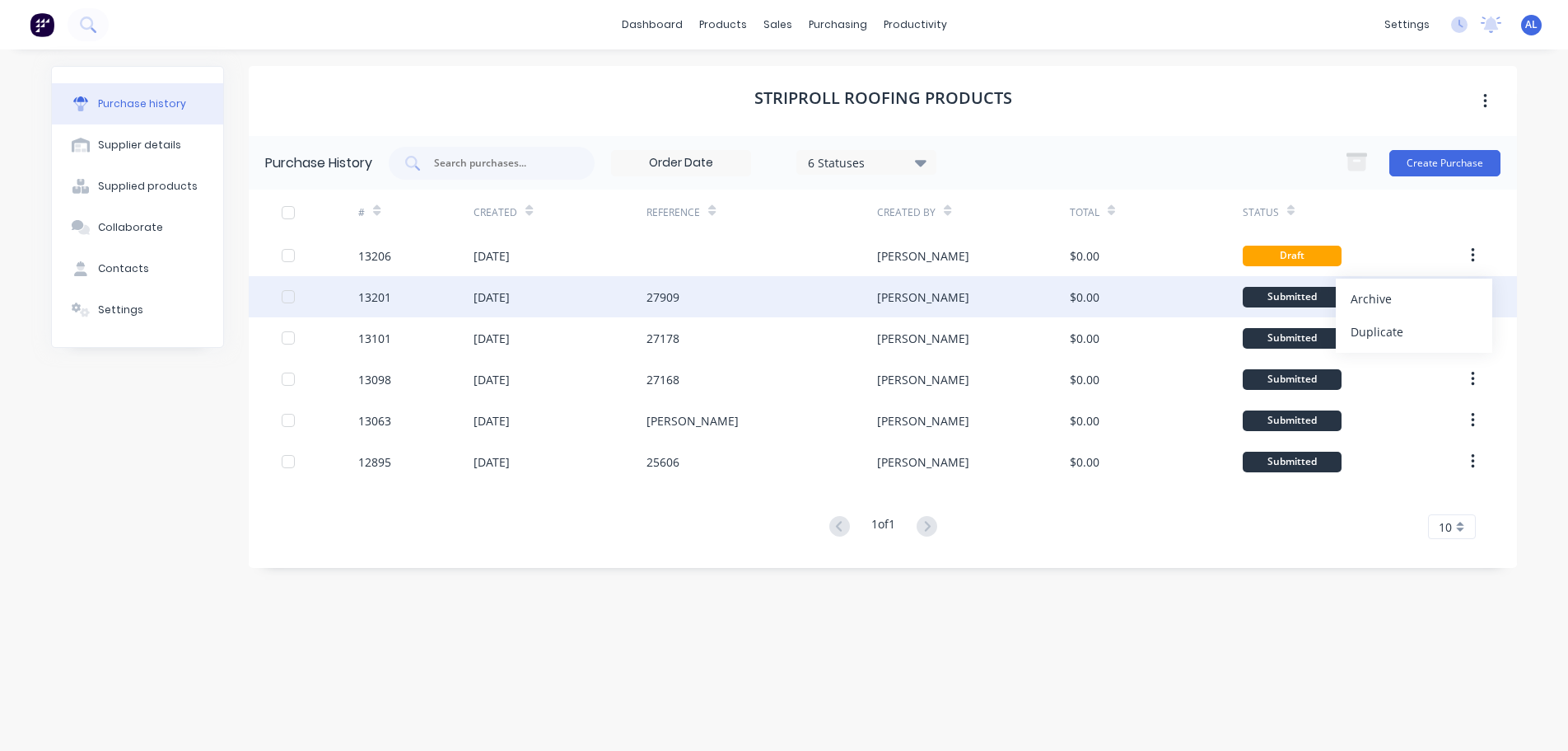
click at [1427, 298] on div "Archive" at bounding box center [1414, 298] width 127 height 24
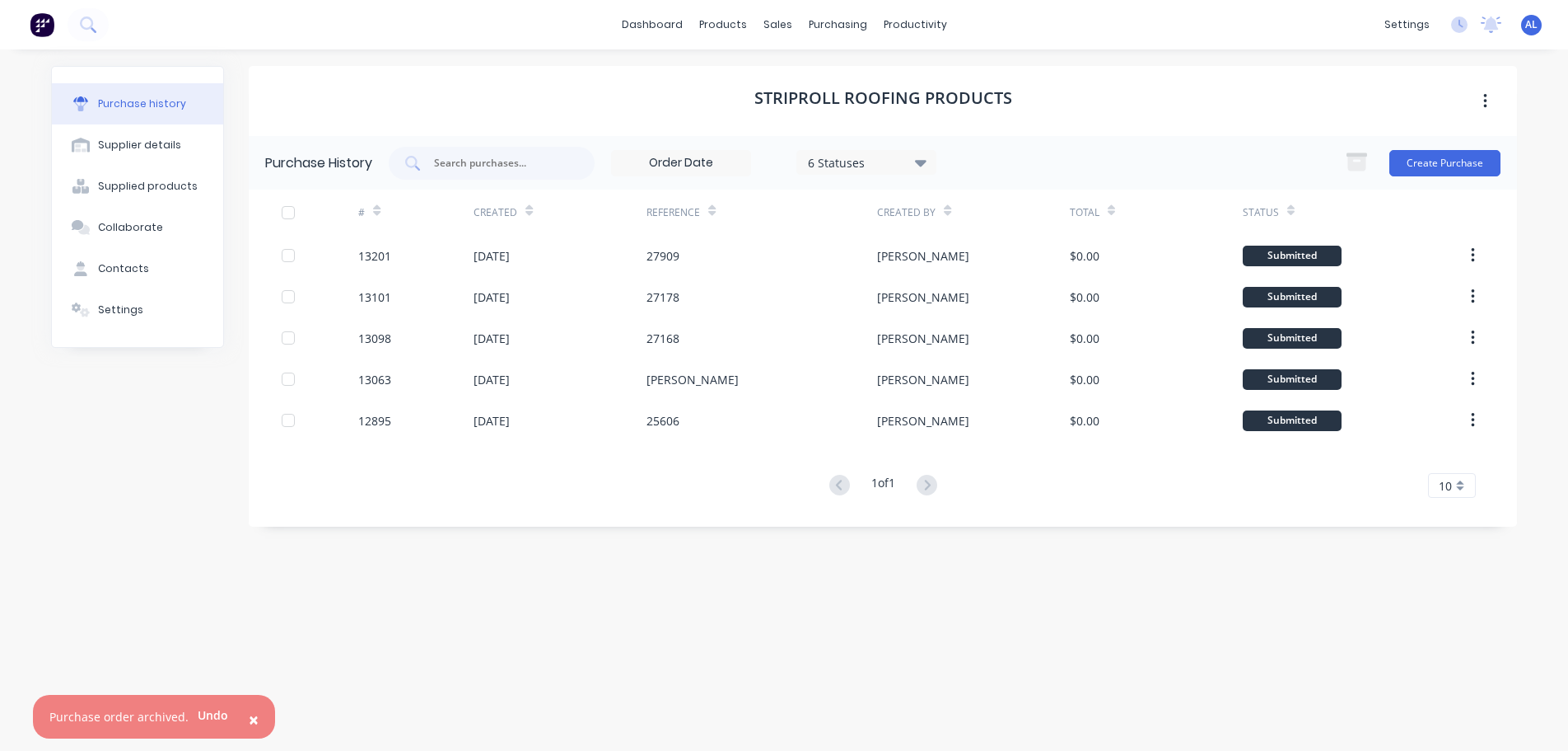
click at [49, 33] on img at bounding box center [42, 25] width 25 height 25
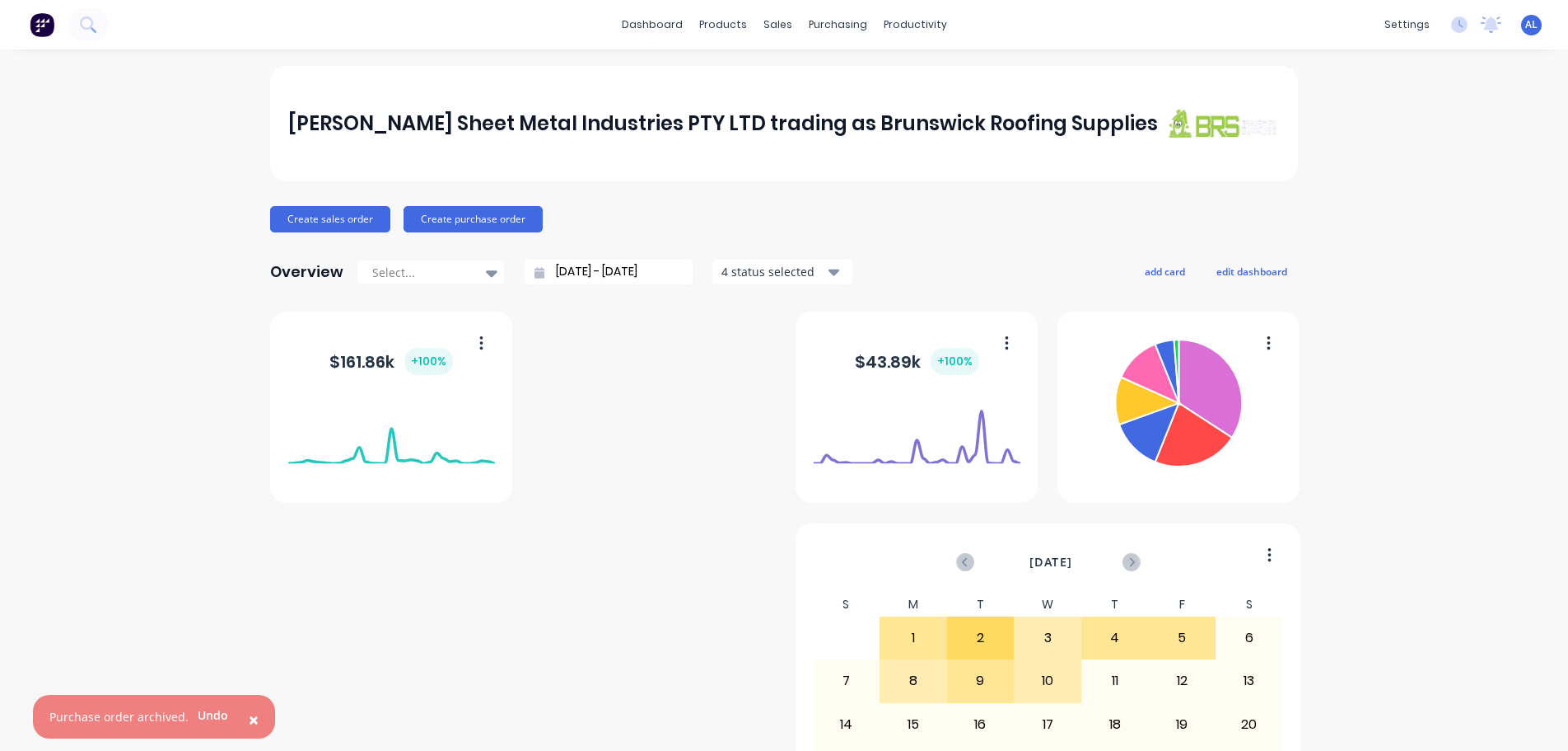
click at [37, 20] on img at bounding box center [42, 25] width 25 height 25
click at [44, 25] on img at bounding box center [42, 25] width 25 height 25
click at [40, 31] on img at bounding box center [42, 25] width 25 height 25
click at [249, 722] on span "×" at bounding box center [254, 719] width 10 height 23
